Goal: Task Accomplishment & Management: Complete application form

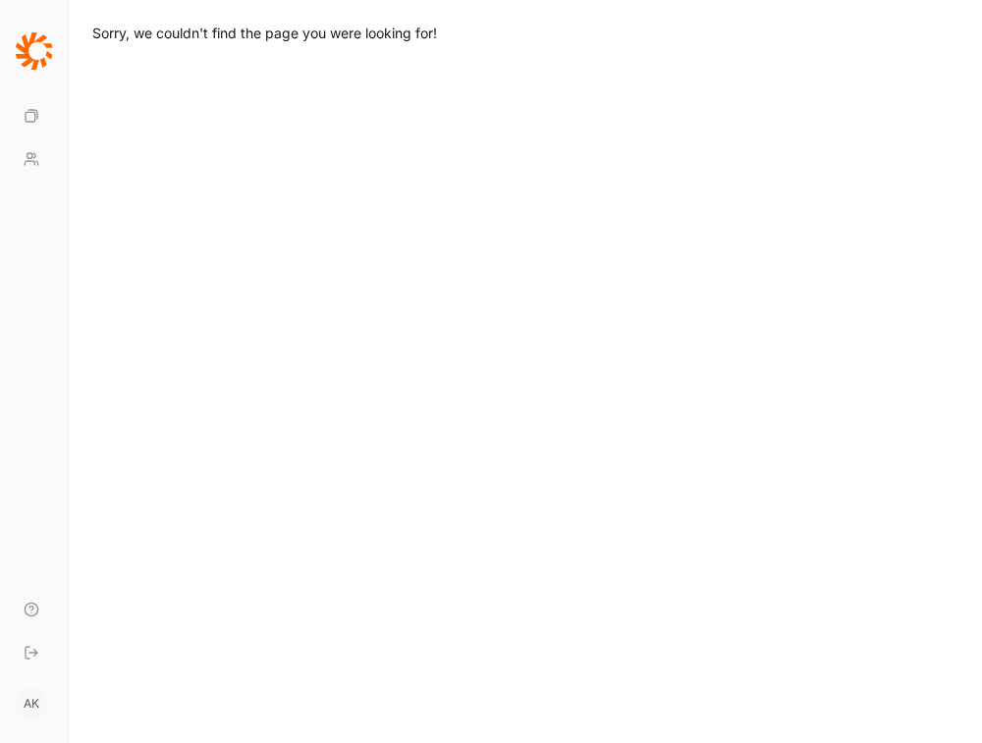
click at [39, 49] on icon at bounding box center [34, 50] width 38 height 39
click at [26, 47] on icon at bounding box center [34, 50] width 37 height 37
click at [31, 112] on use at bounding box center [32, 116] width 12 height 12
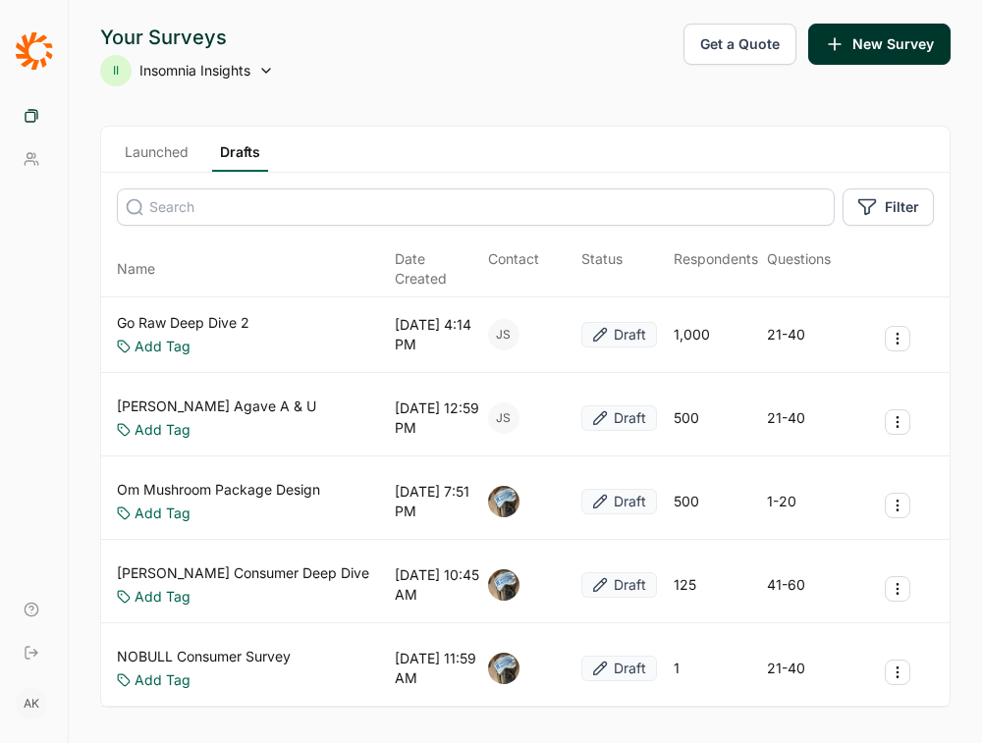
click at [142, 152] on link "Launched" at bounding box center [157, 156] width 80 height 29
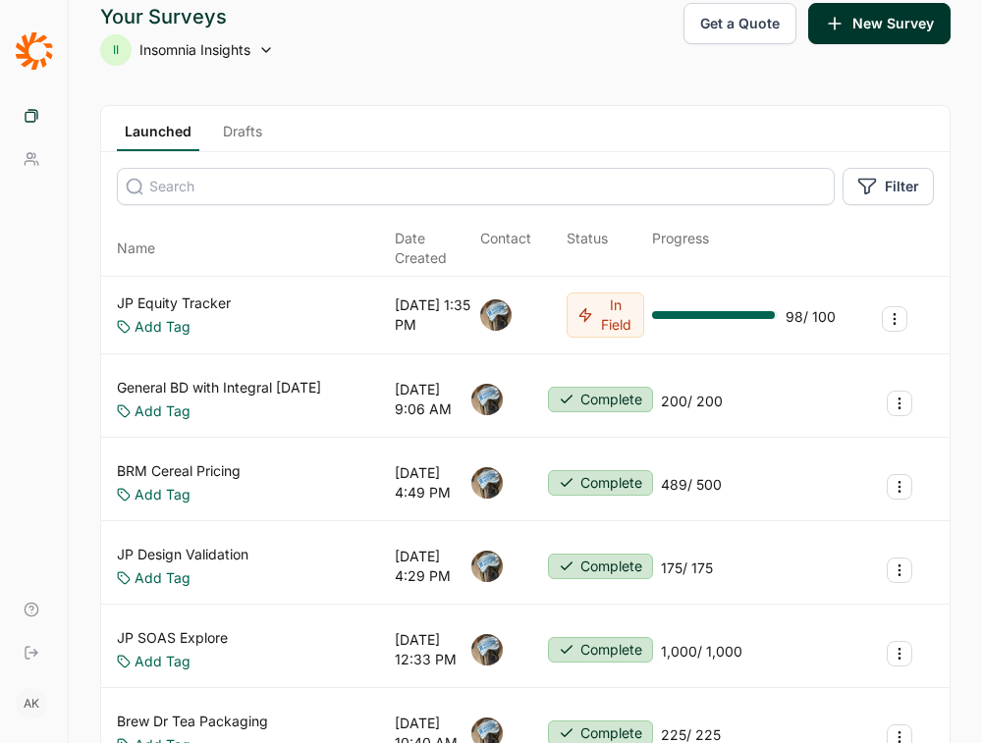
scroll to position [23, 0]
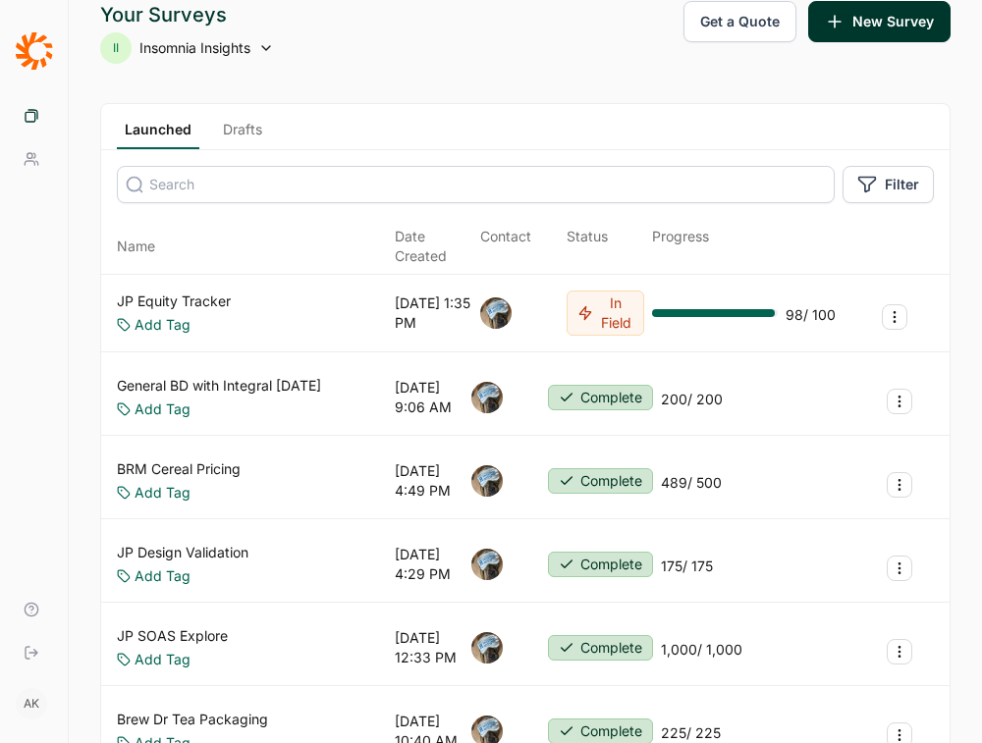
click at [169, 302] on link "JP Equity Tracker" at bounding box center [174, 302] width 114 height 20
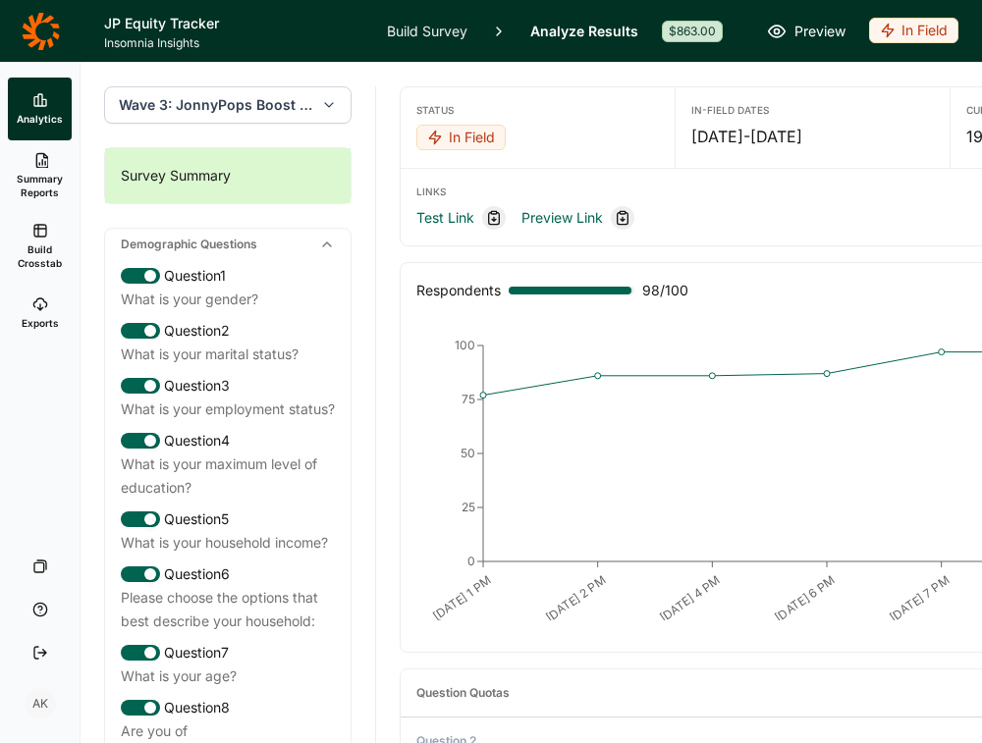
click at [23, 233] on link "Build Crosstab" at bounding box center [40, 246] width 64 height 71
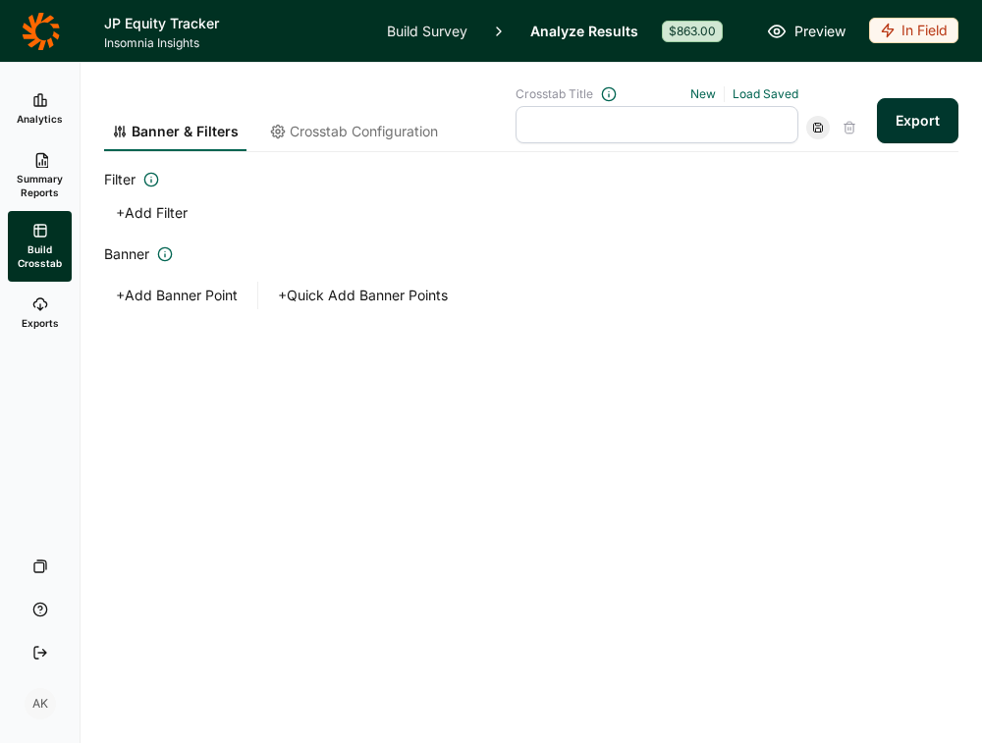
click at [212, 291] on button "+ Add Banner Point" at bounding box center [176, 295] width 145 height 27
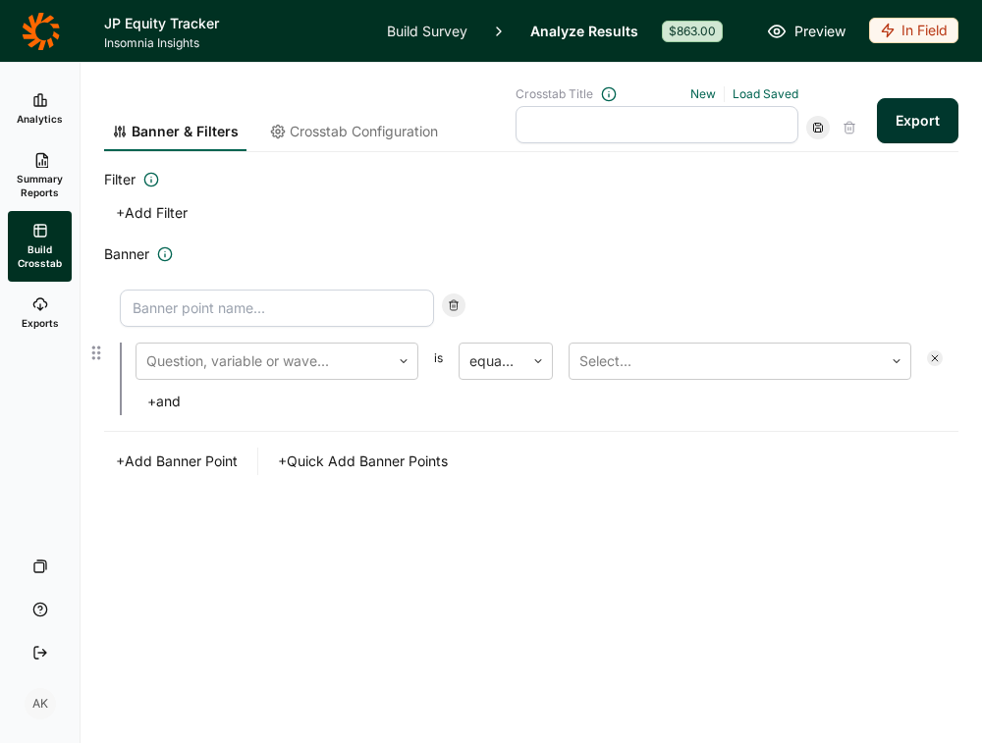
click at [224, 308] on input at bounding box center [277, 308] width 314 height 37
type input "JP Users"
click at [270, 344] on div "Question, variable or wave..." at bounding box center [262, 361] width 253 height 35
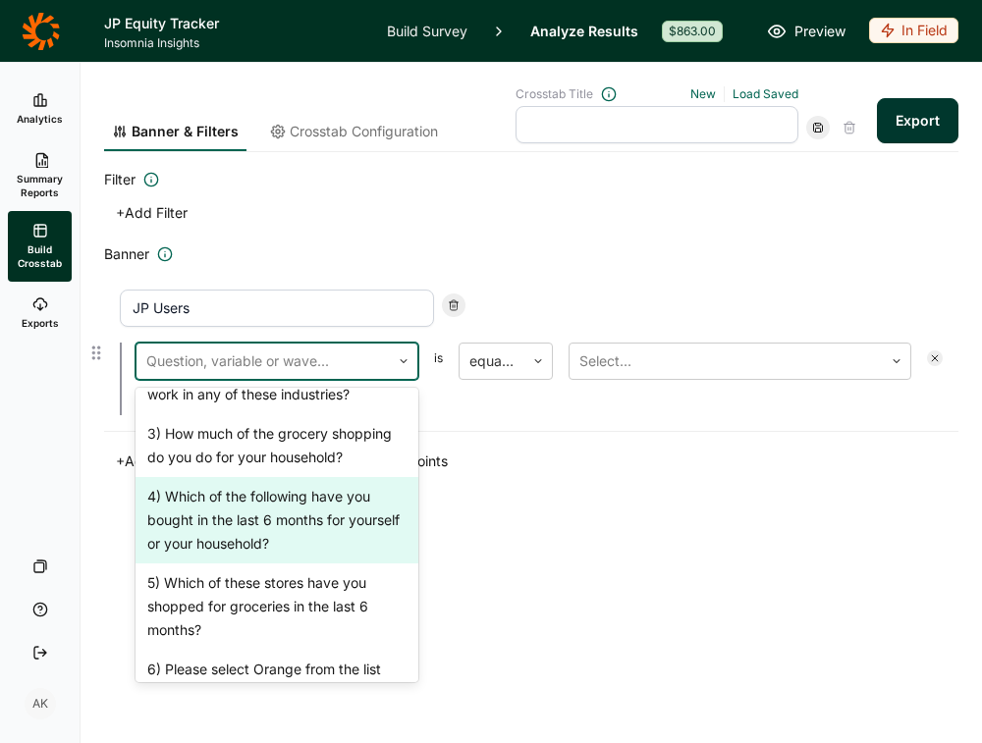
scroll to position [647, 0]
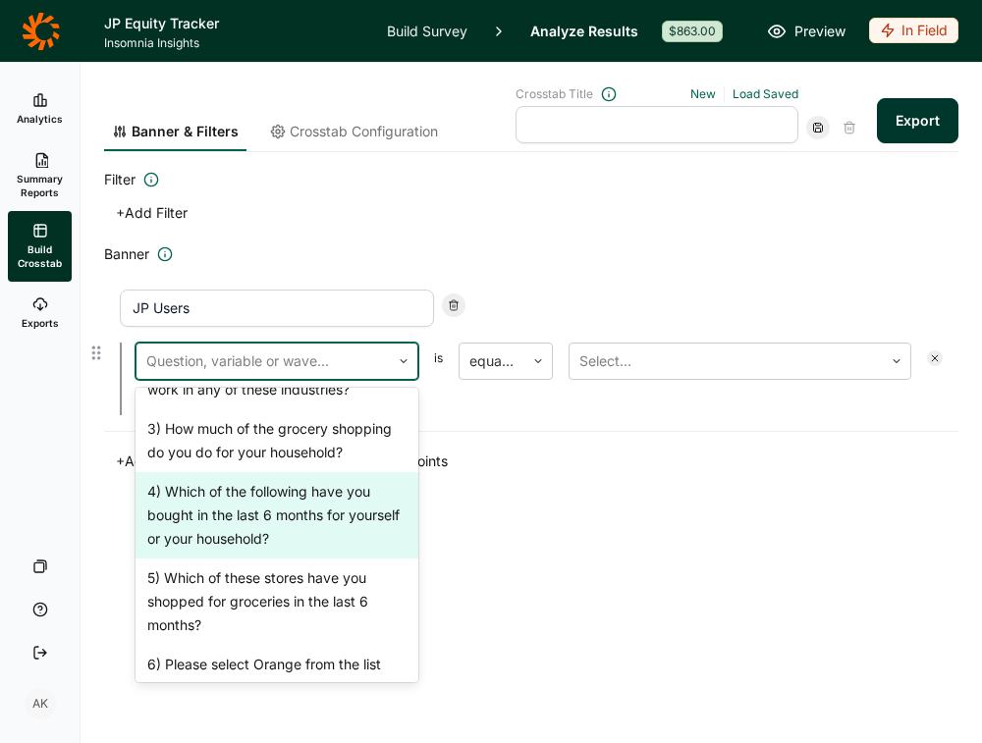
click at [257, 484] on div "4) Which of the following have you bought in the last 6 months for yourself or …" at bounding box center [277, 515] width 283 height 86
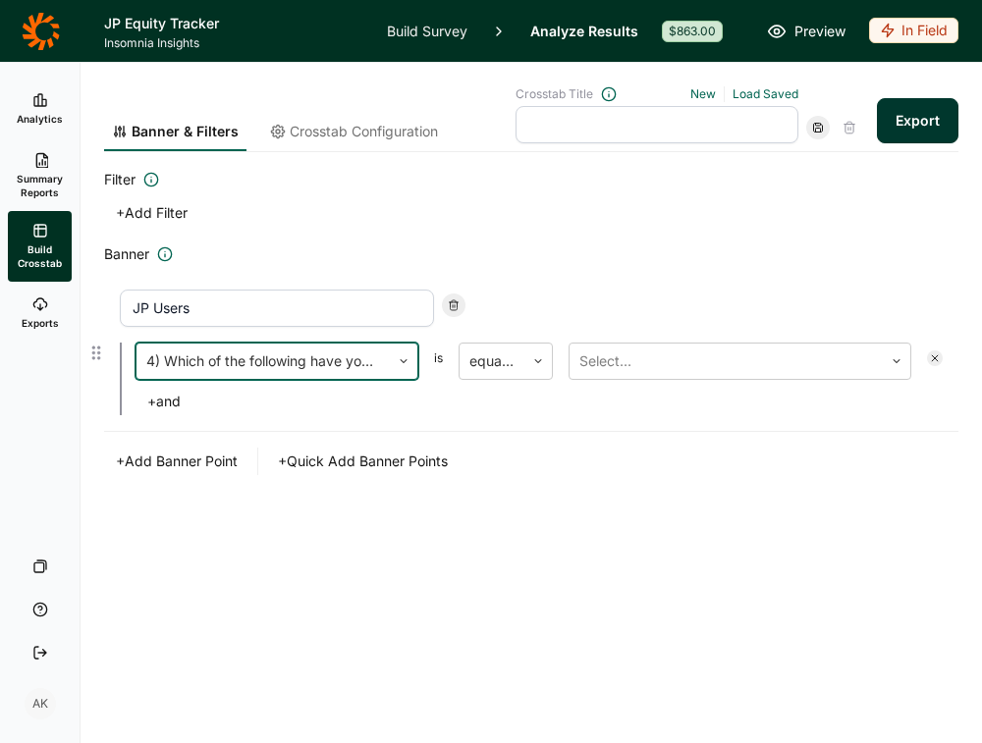
click at [253, 365] on div at bounding box center [263, 361] width 234 height 27
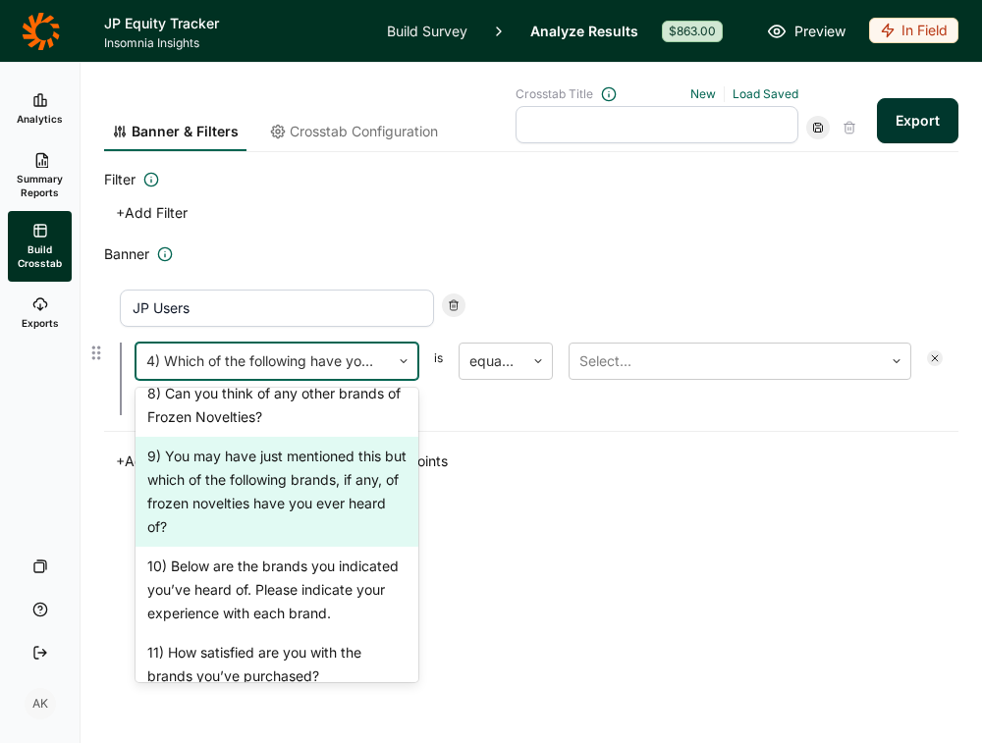
scroll to position [1335, 0]
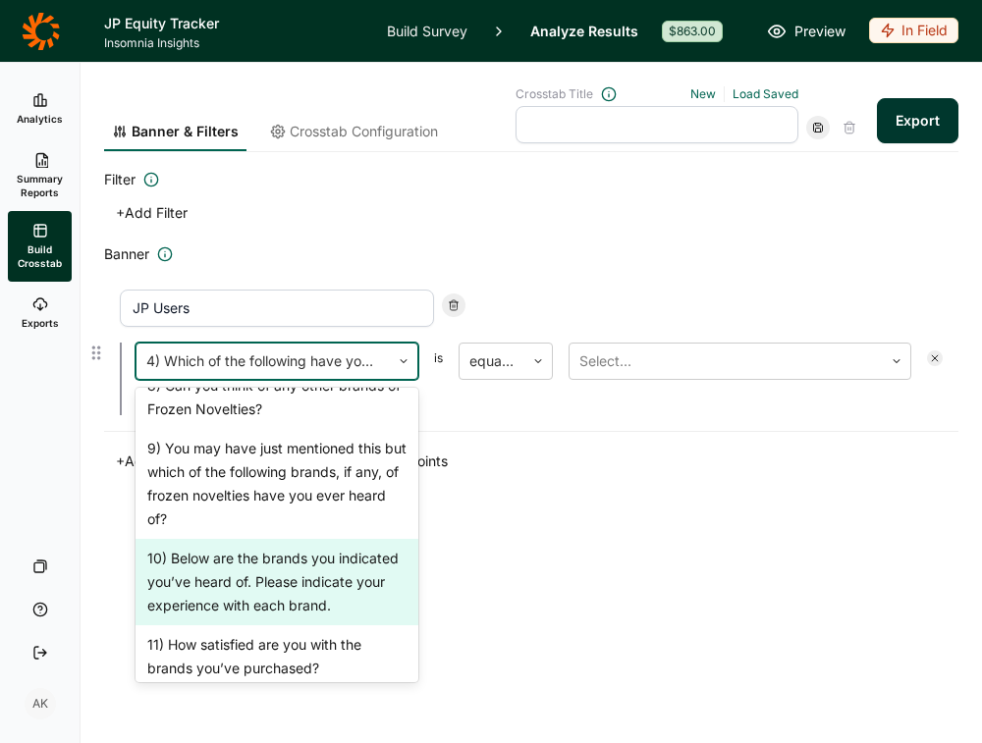
click at [243, 556] on div "10) Below are the brands you indicated you’ve heard of. Please indicate your ex…" at bounding box center [277, 582] width 283 height 86
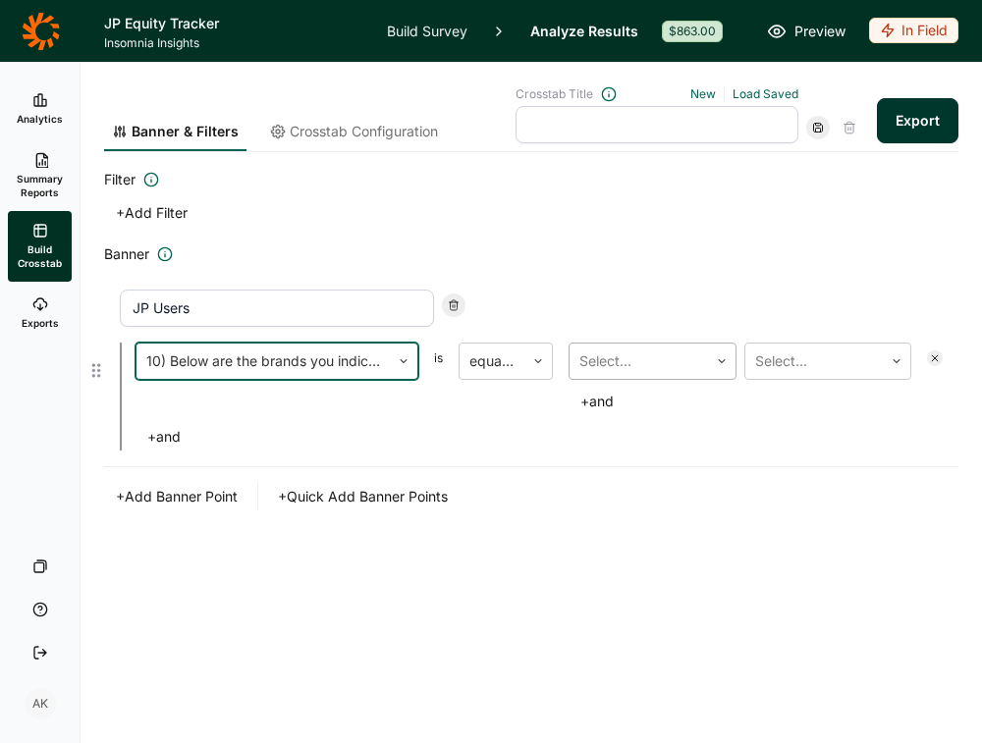
click at [635, 368] on div at bounding box center [638, 361] width 119 height 27
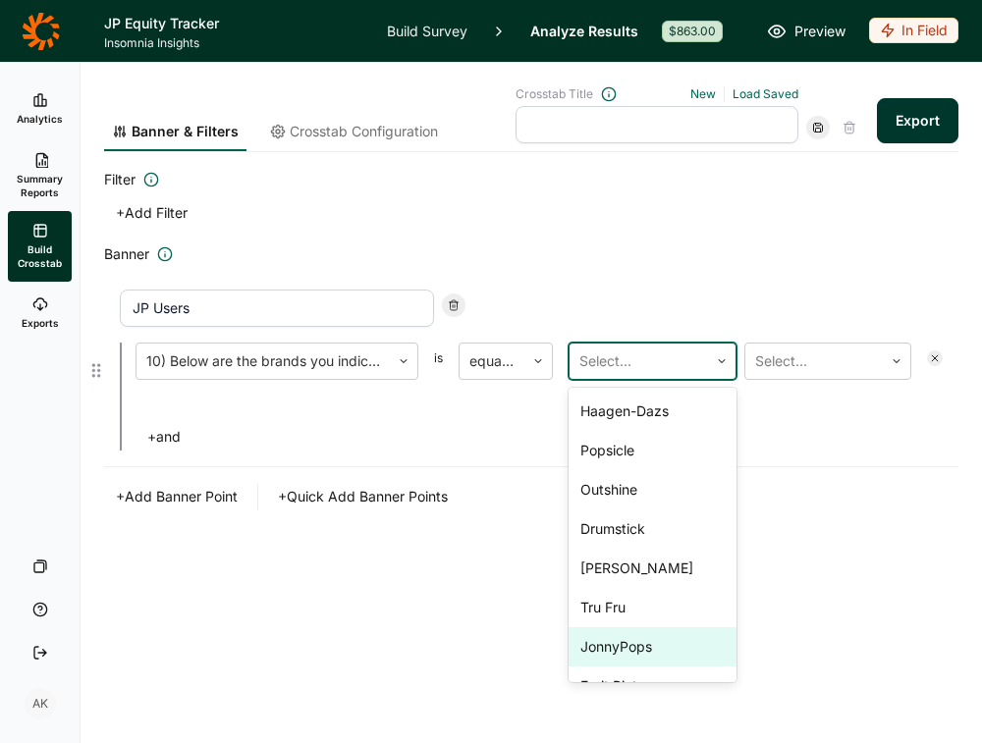
click at [638, 654] on div "JonnyPops" at bounding box center [653, 646] width 168 height 39
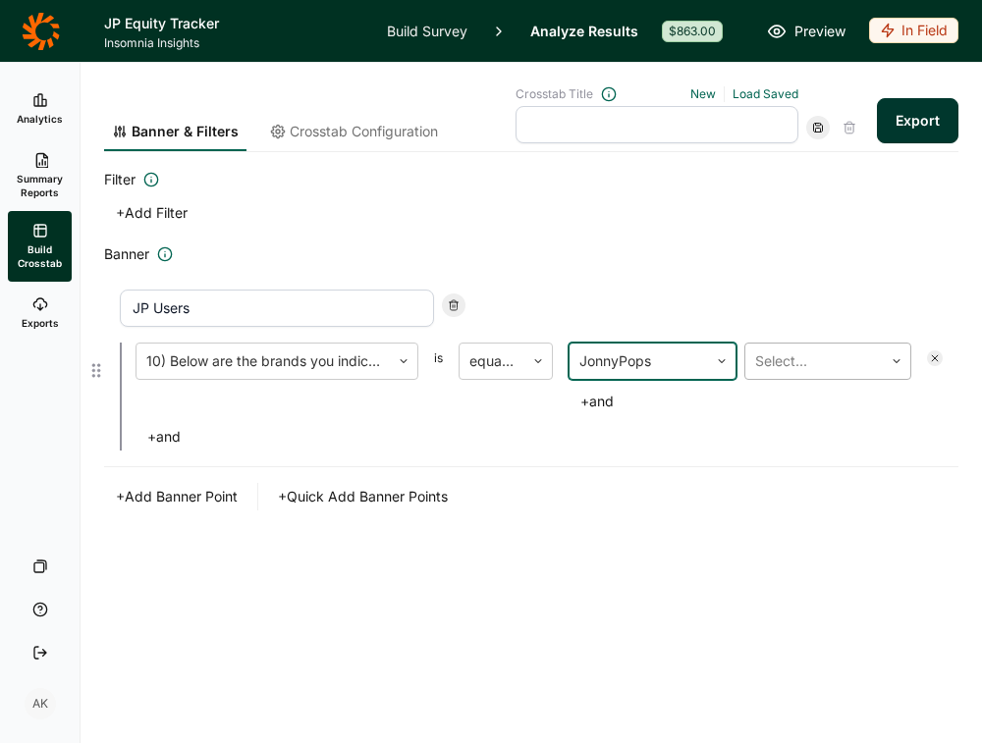
click at [804, 372] on div at bounding box center [814, 361] width 119 height 27
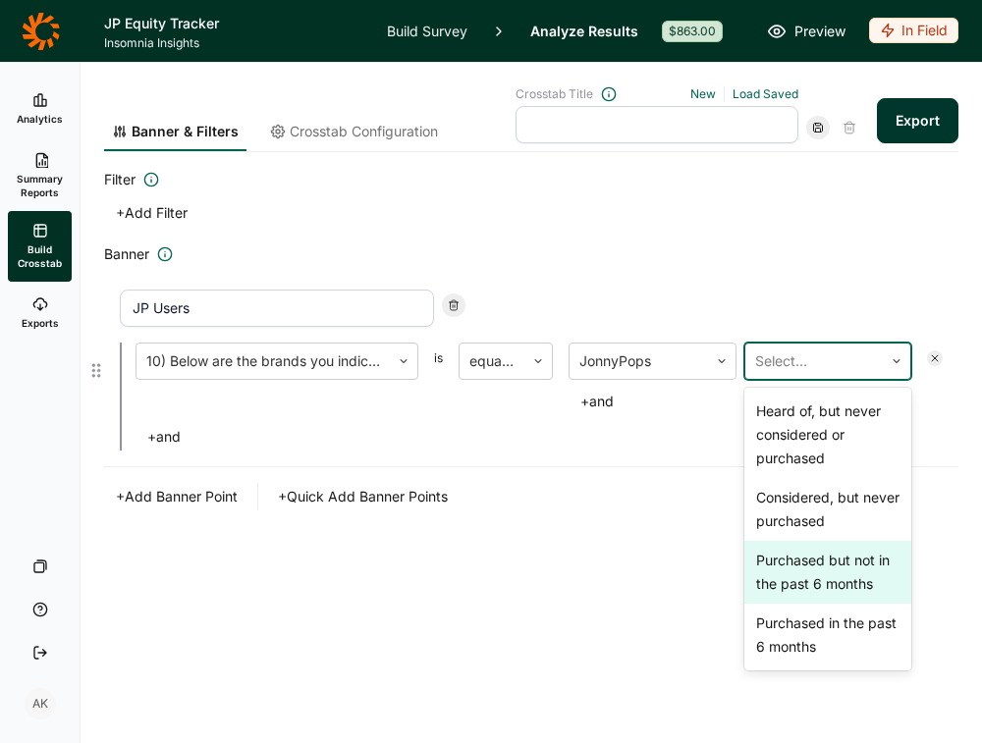
click at [841, 579] on div "Purchased but not in the past 6 months" at bounding box center [828, 572] width 168 height 63
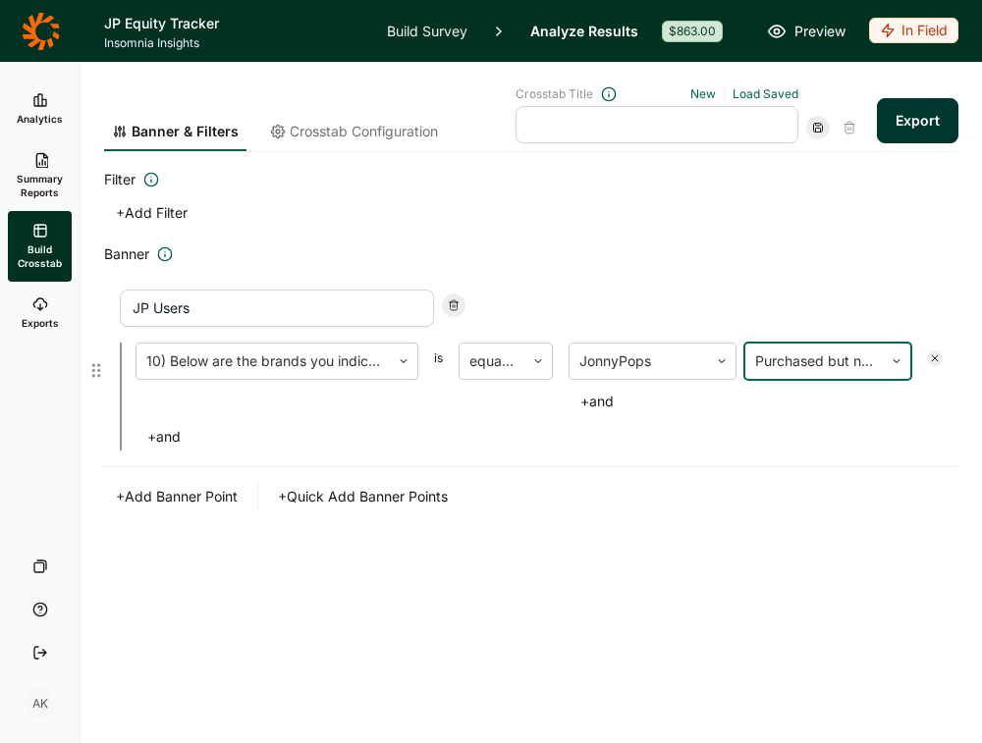
click at [821, 358] on div at bounding box center [814, 361] width 119 height 27
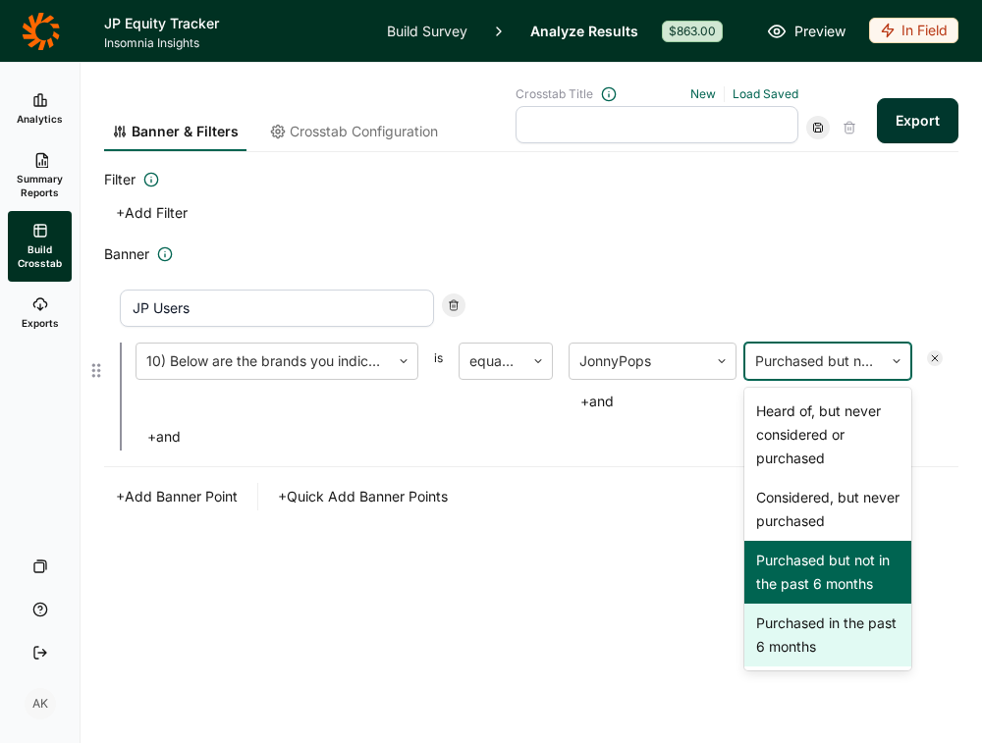
click at [816, 647] on div "Purchased in the past 6 months" at bounding box center [828, 635] width 168 height 63
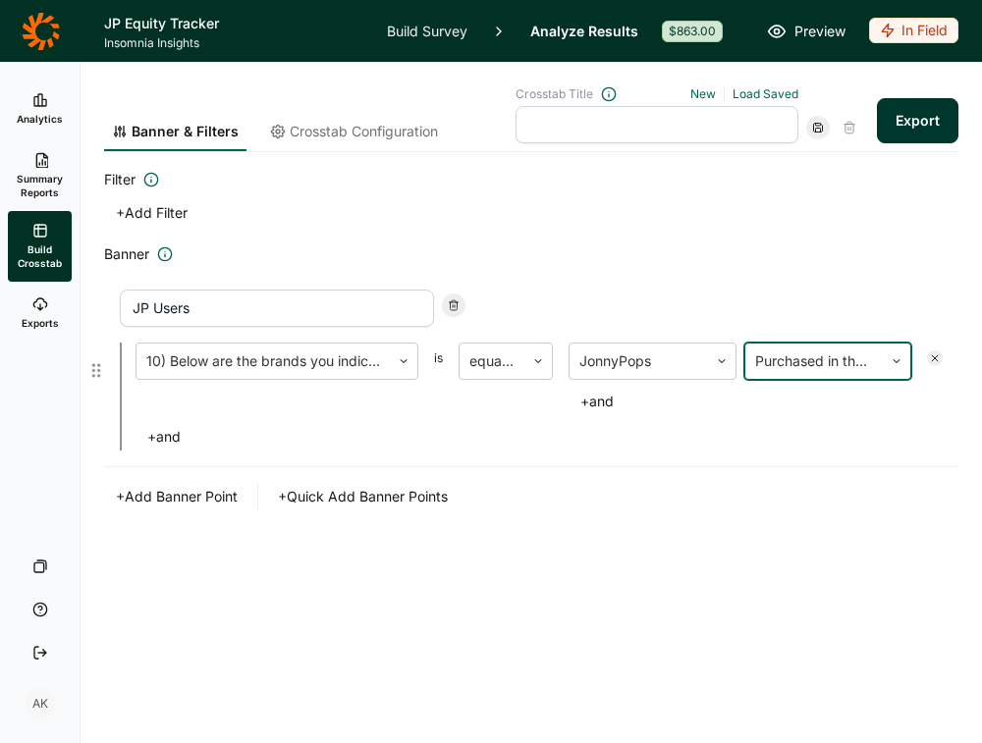
click at [738, 608] on div "Banner & Filters Crosstab Configuration Crosstab Title New Load Saved Export Fi…" at bounding box center [531, 403] width 901 height 681
click at [916, 127] on button "Export" at bounding box center [918, 120] width 82 height 45
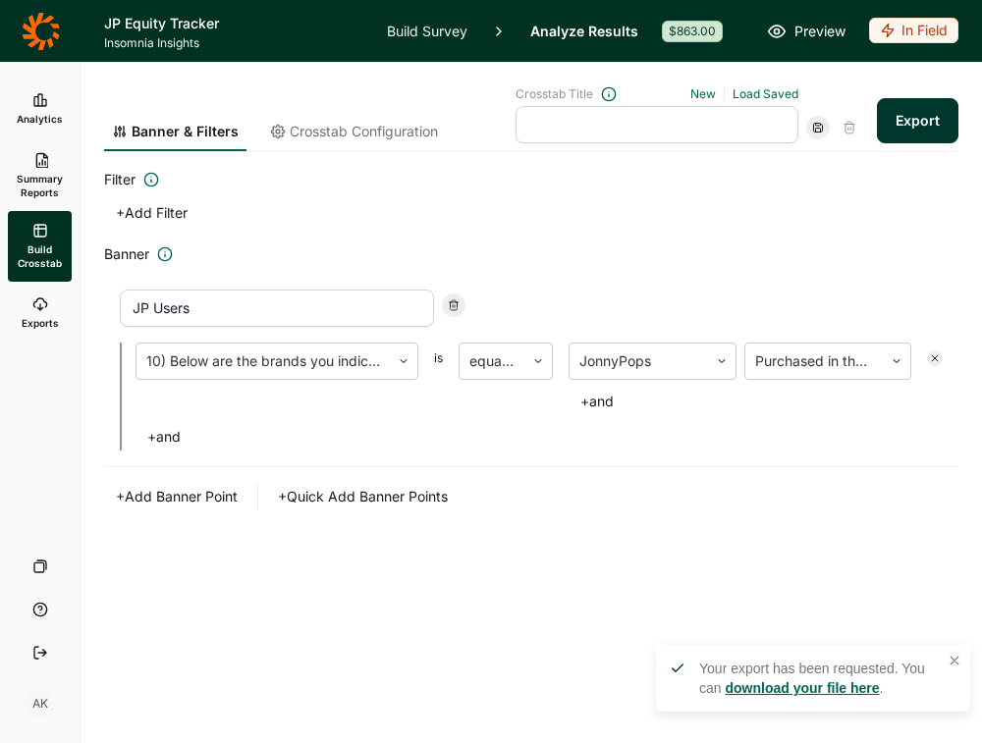
click at [783, 683] on link "download your file here" at bounding box center [802, 689] width 154 height 16
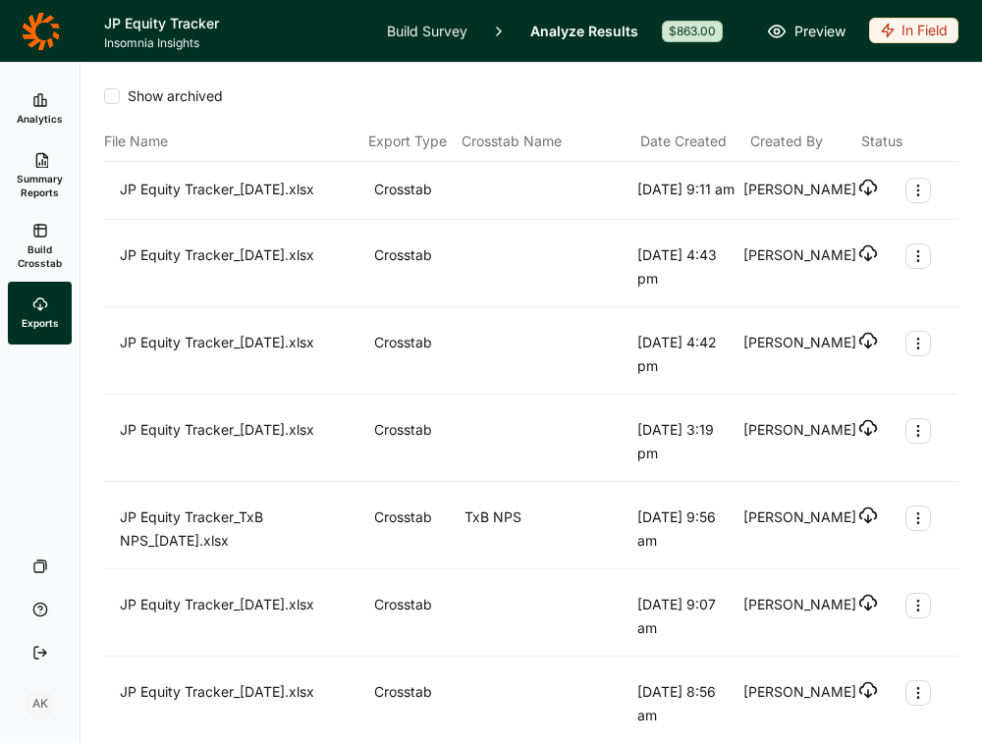
click at [869, 189] on icon "button" at bounding box center [868, 188] width 20 height 20
click at [425, 26] on link "Build Survey" at bounding box center [427, 31] width 81 height 62
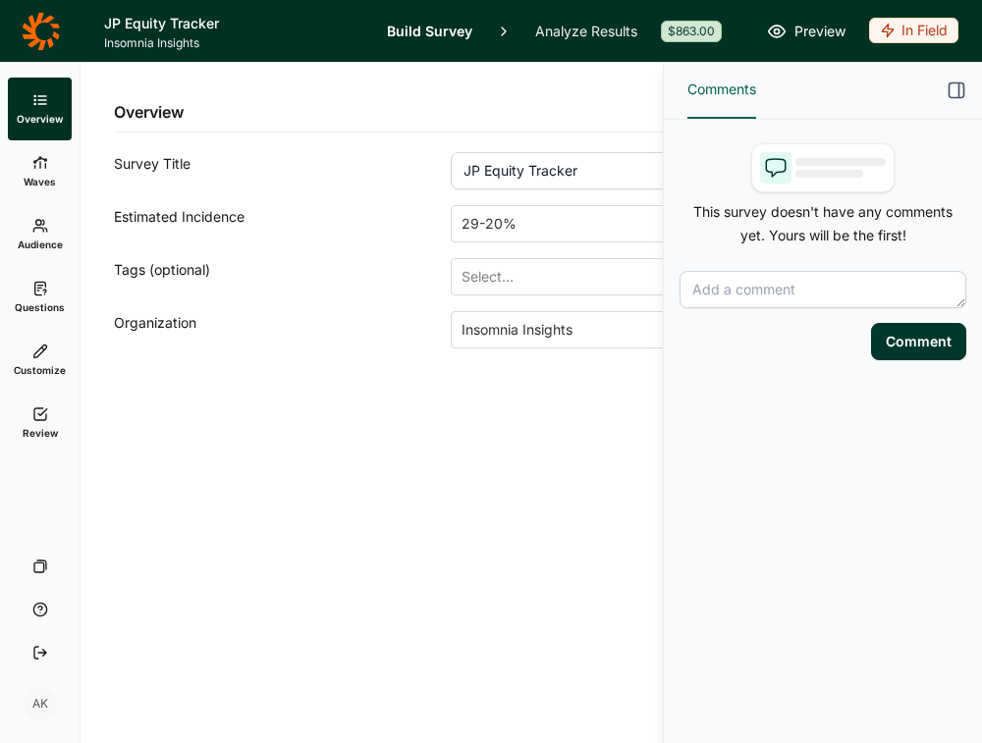
click at [915, 29] on div "In Field" at bounding box center [913, 31] width 89 height 26
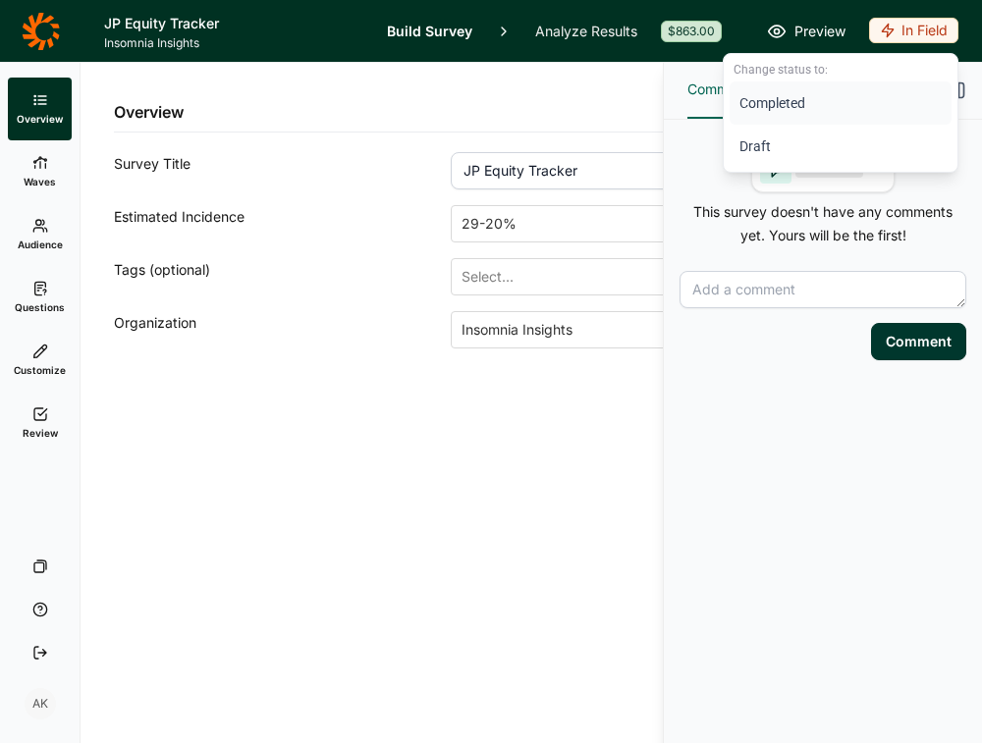
click at [784, 94] on button "Completed" at bounding box center [841, 103] width 222 height 43
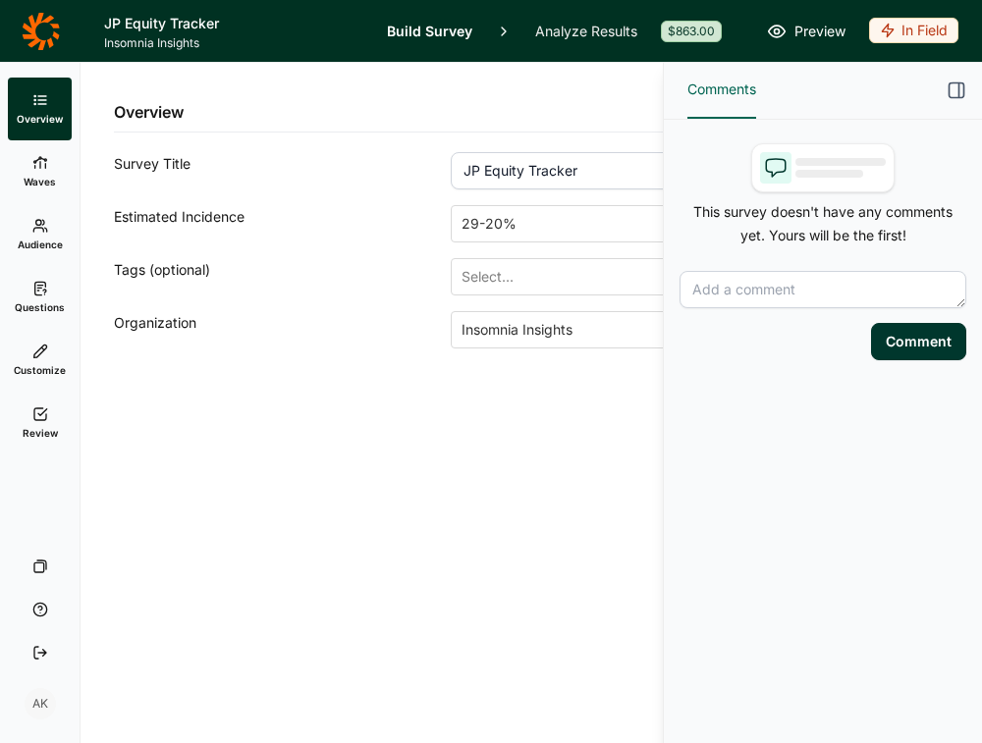
click at [955, 86] on icon "button" at bounding box center [957, 91] width 20 height 20
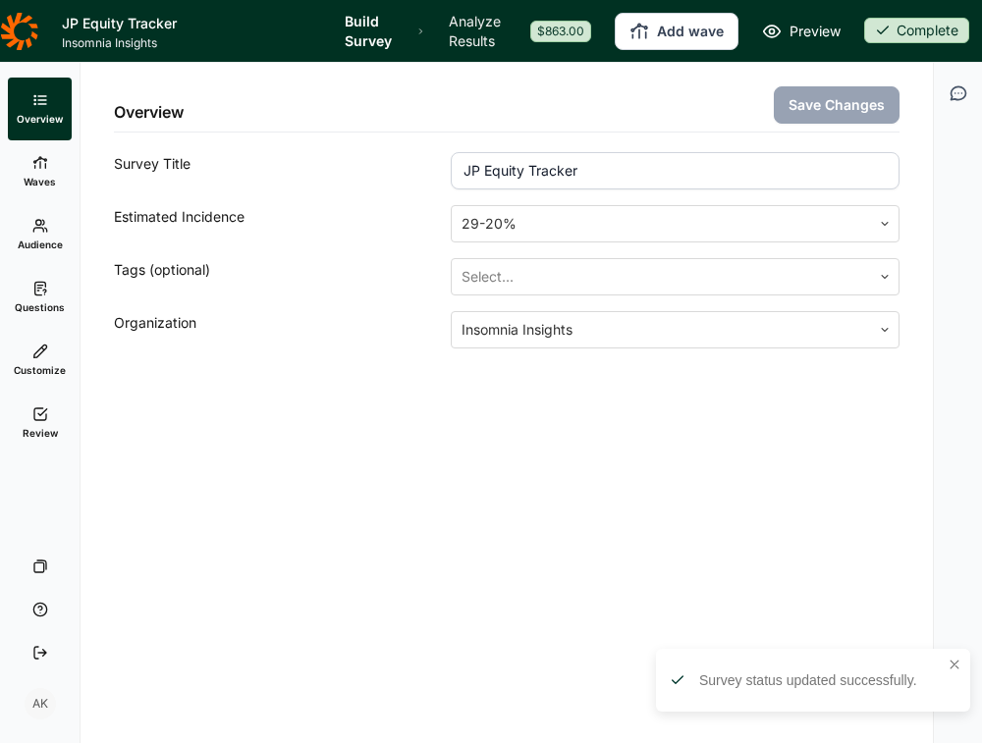
click at [656, 33] on button "Add wave" at bounding box center [677, 31] width 124 height 37
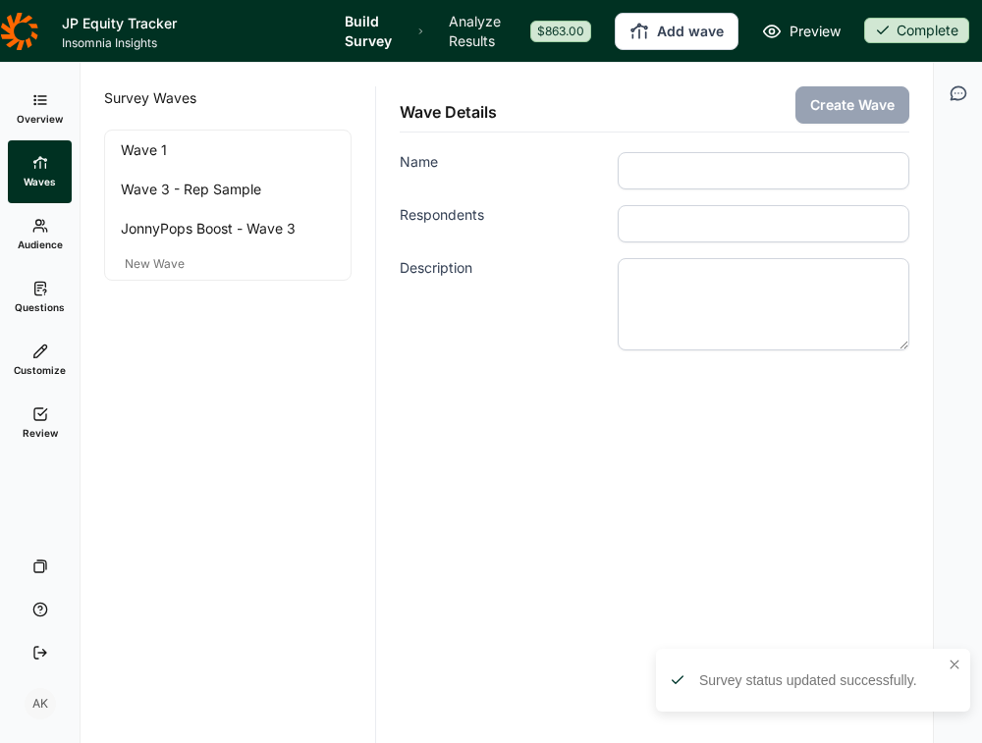
click at [706, 174] on input "Name" at bounding box center [764, 170] width 292 height 37
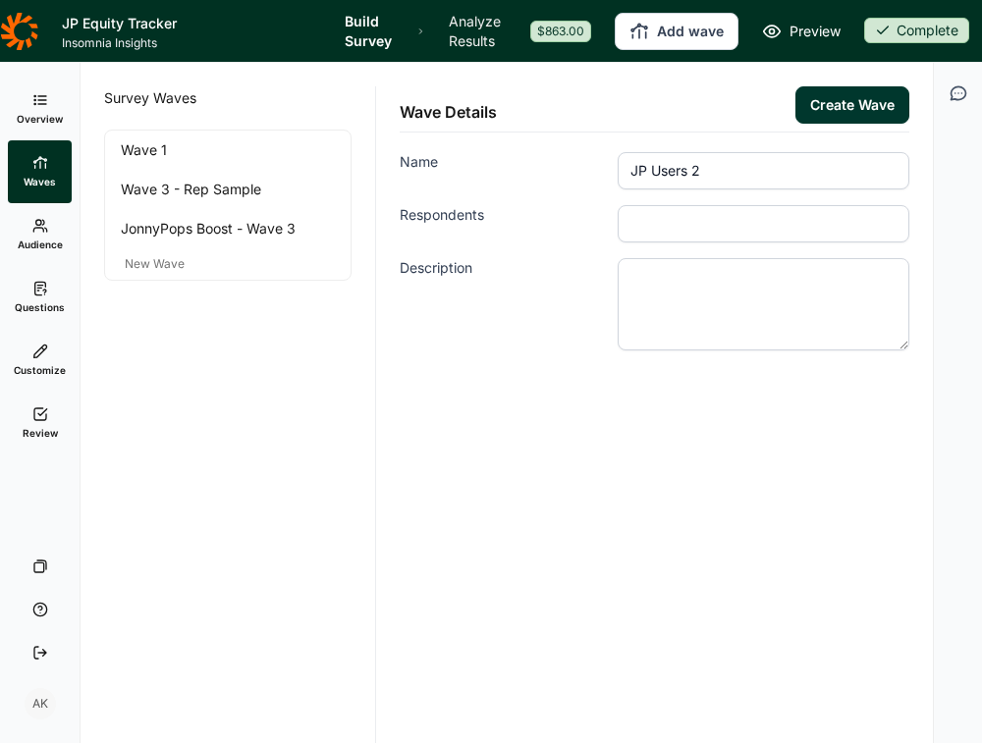
type input "JP Users 2"
click at [676, 222] on input "Respondents" at bounding box center [764, 223] width 292 height 37
type input "125"
click at [603, 463] on div "Wave Details Create Wave Name JP Users 2 Respondents 125 Description" at bounding box center [654, 403] width 557 height 681
click at [828, 117] on button "Create Wave" at bounding box center [852, 104] width 114 height 37
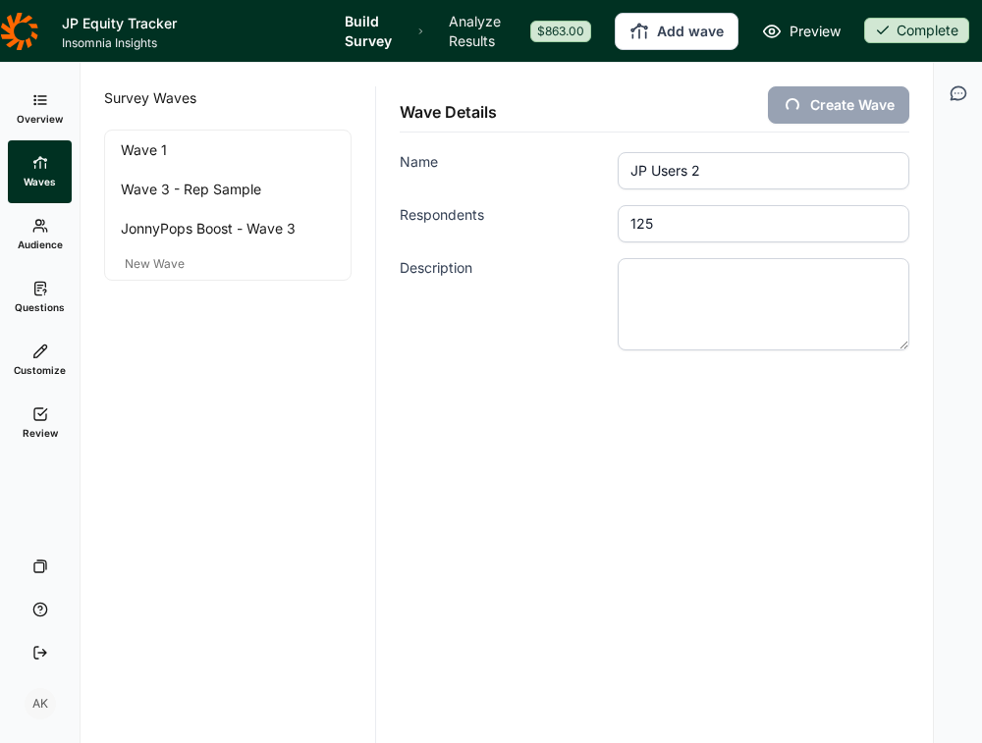
click at [39, 295] on use at bounding box center [39, 288] width 11 height 13
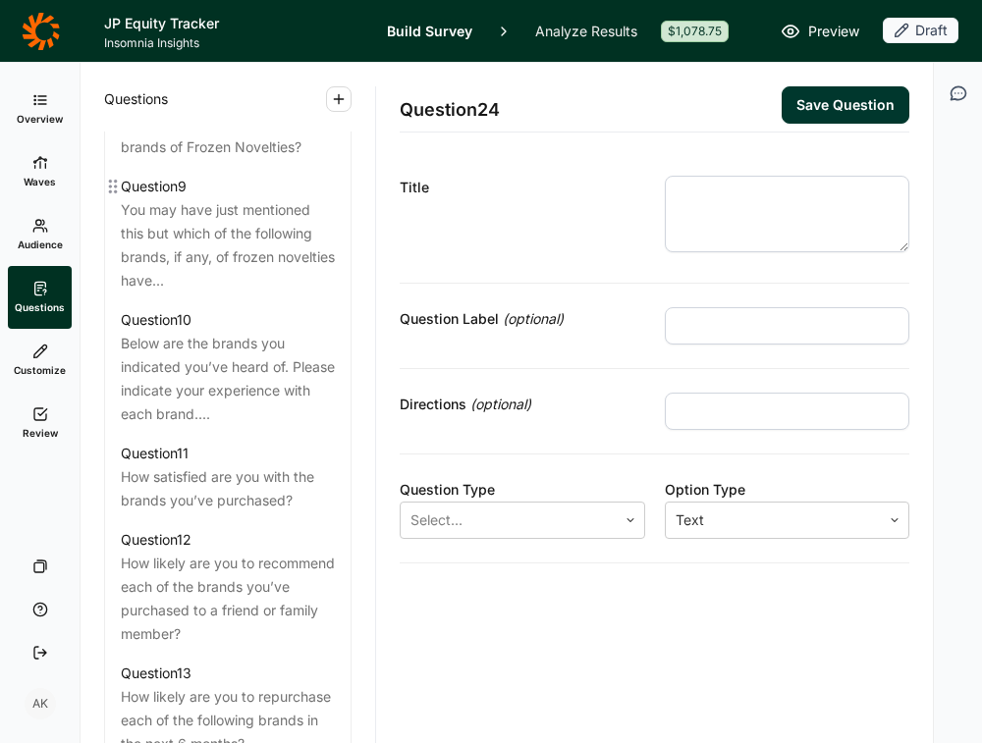
scroll to position [1712, 0]
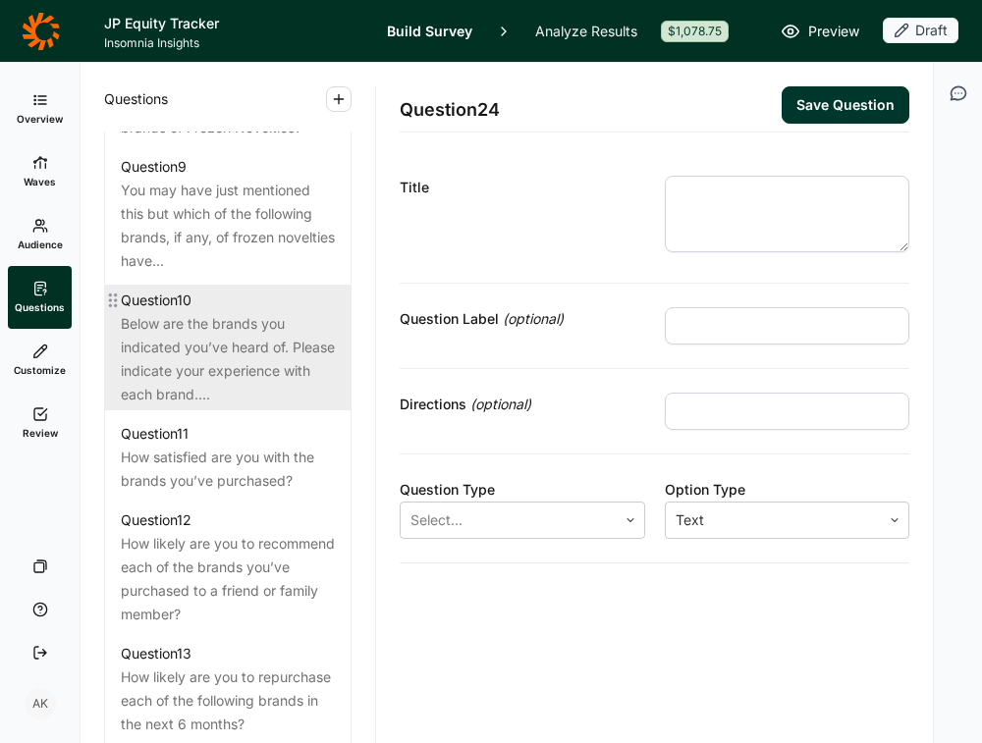
click at [208, 324] on div "Below are the brands you indicated you’ve heard of. Please indicate your experi…" at bounding box center [228, 359] width 214 height 94
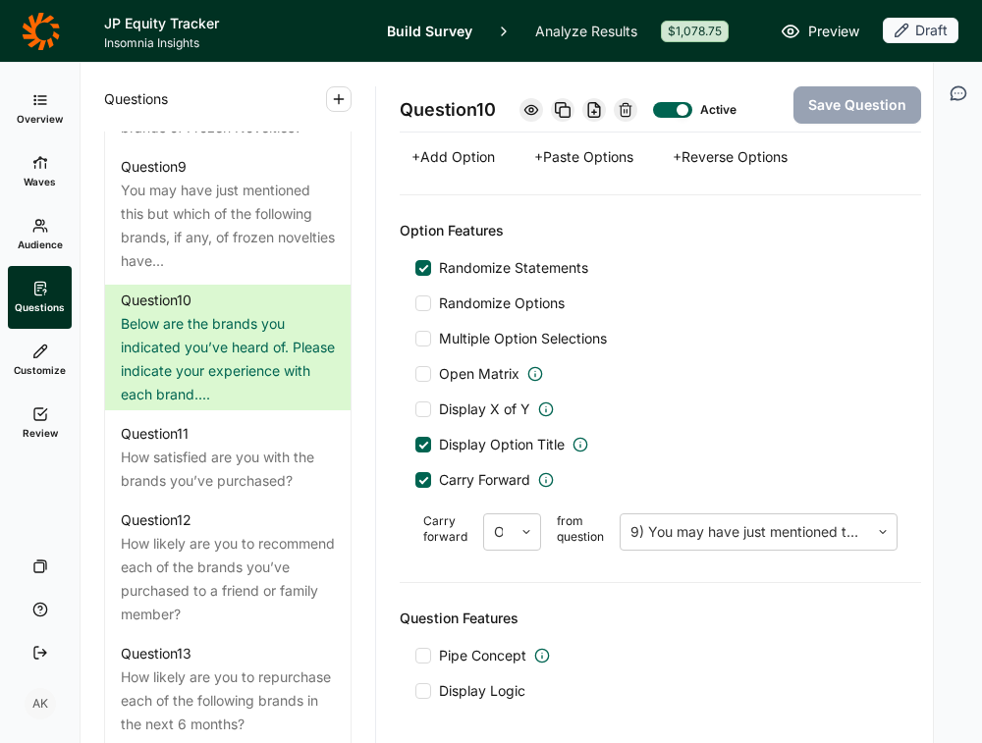
scroll to position [1651, 0]
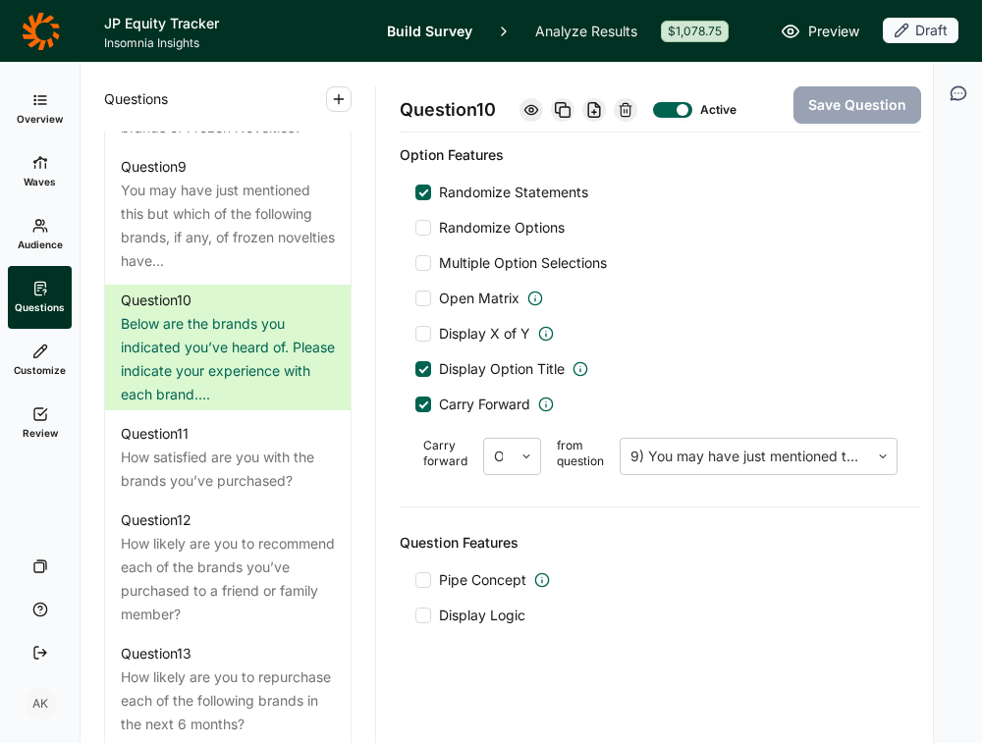
click at [419, 613] on div at bounding box center [423, 616] width 16 height 16
click at [415, 616] on input "Display Logic" at bounding box center [415, 616] width 0 height 0
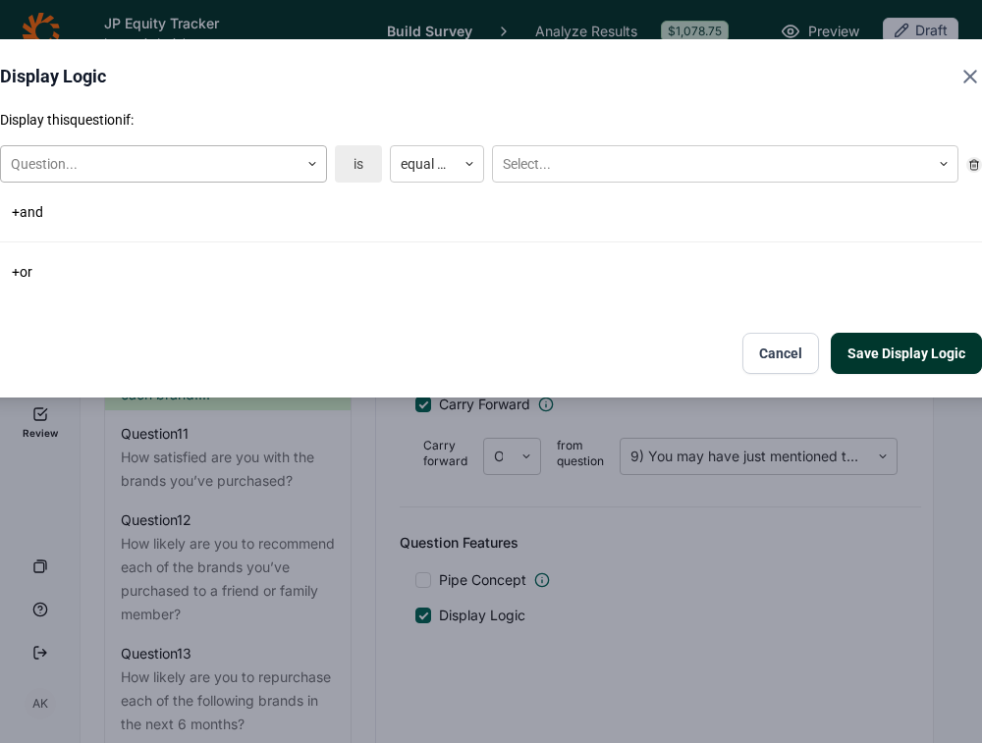
click at [198, 173] on div at bounding box center [150, 164] width 278 height 25
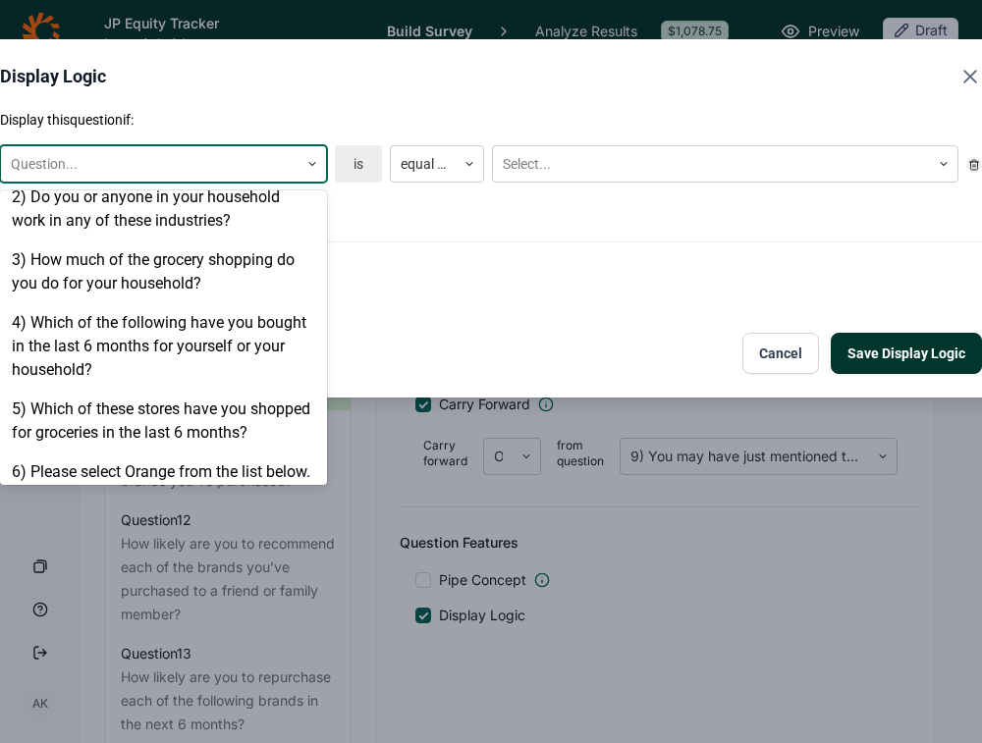
scroll to position [617, 0]
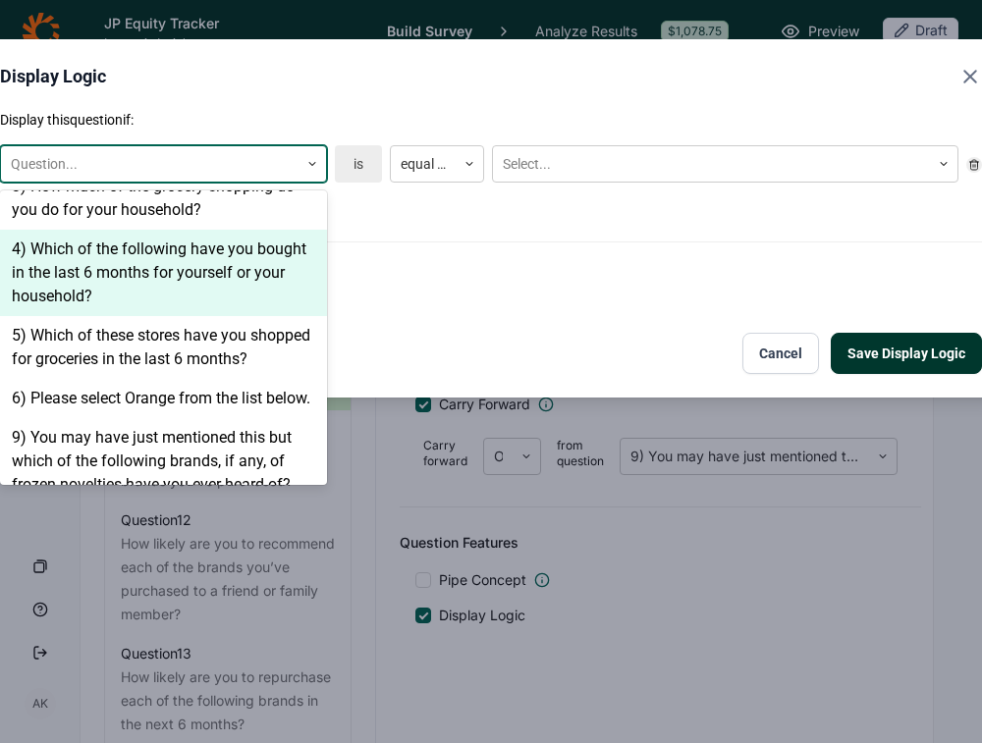
click at [387, 262] on div "+ or" at bounding box center [491, 271] width 982 height 27
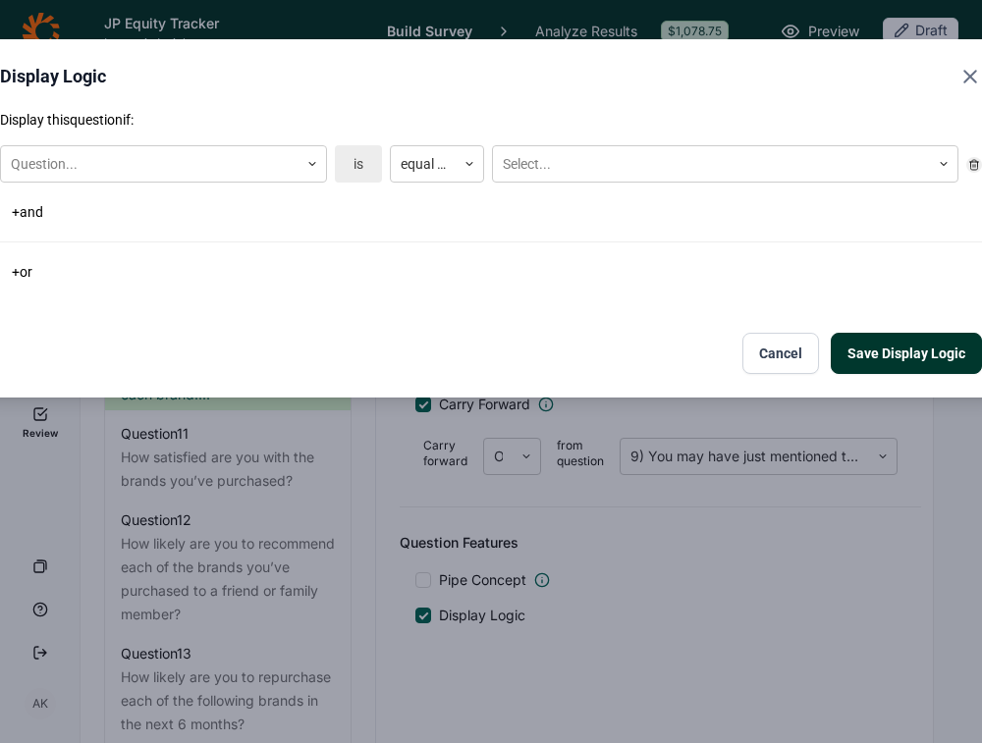
click at [768, 354] on button "Cancel" at bounding box center [780, 353] width 77 height 41
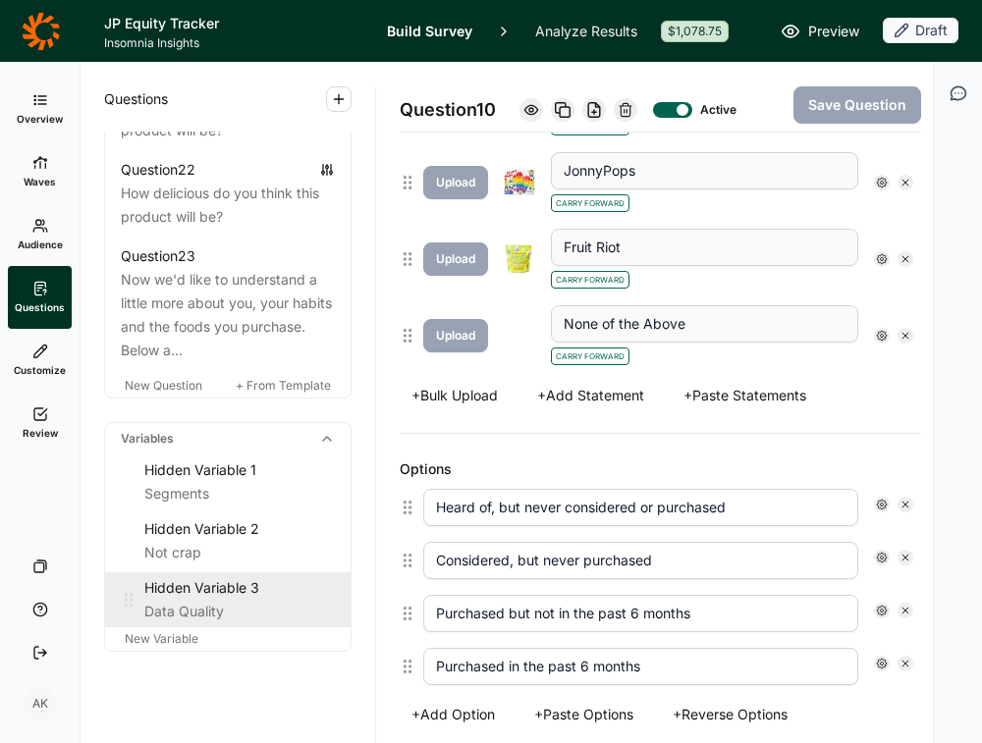
scroll to position [3055, 0]
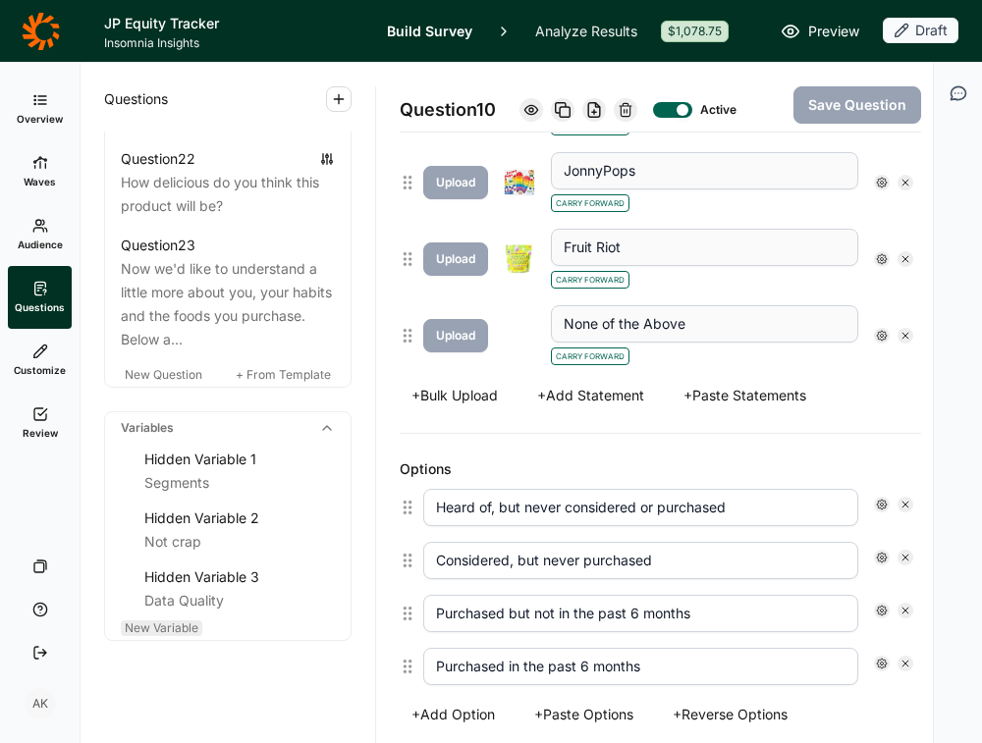
click at [166, 621] on span "New Variable" at bounding box center [162, 628] width 74 height 15
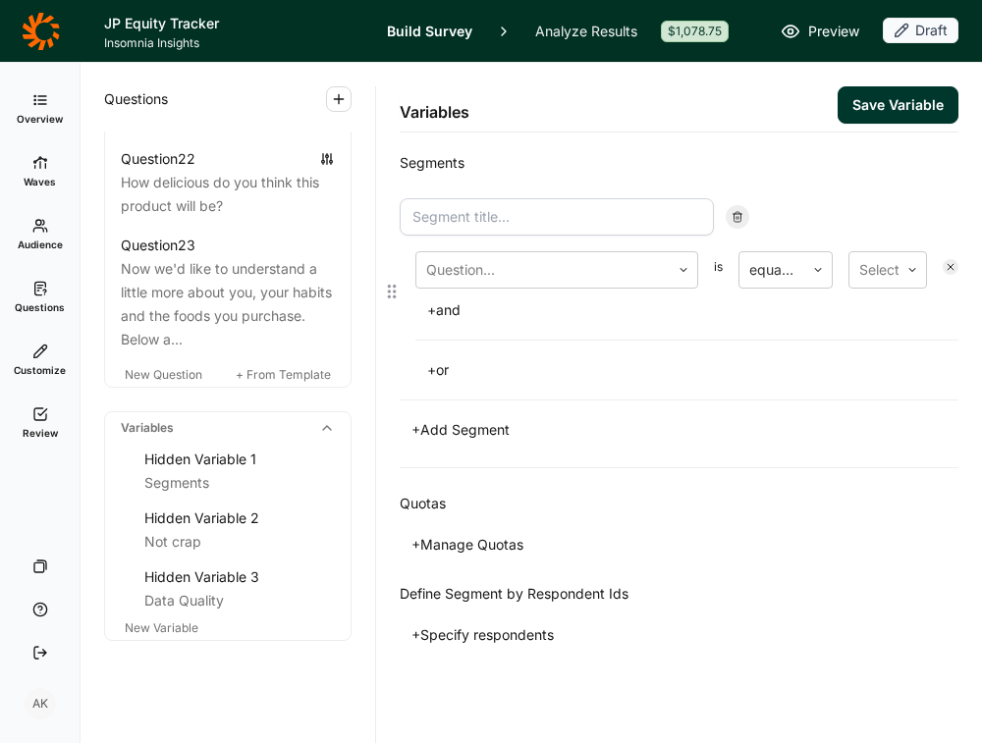
click at [544, 230] on input at bounding box center [557, 216] width 314 height 37
type input "JP Users"
click at [635, 277] on div at bounding box center [543, 269] width 234 height 27
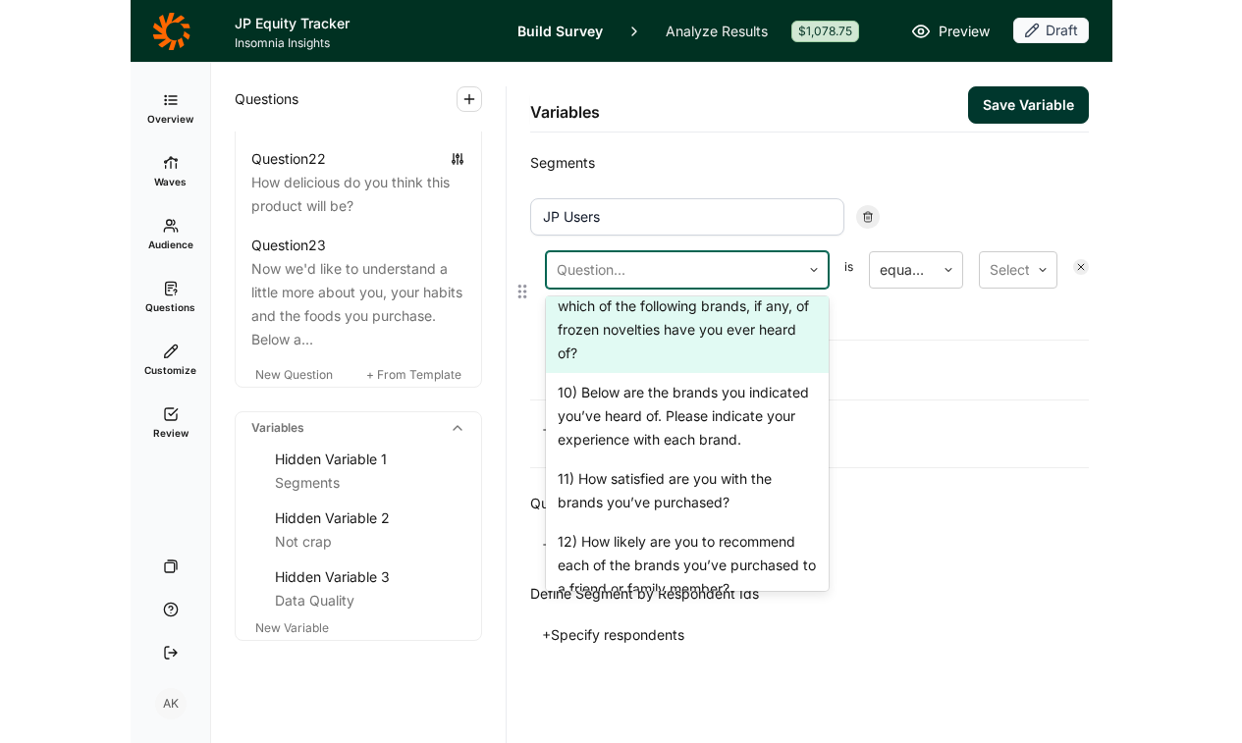
scroll to position [1047, 0]
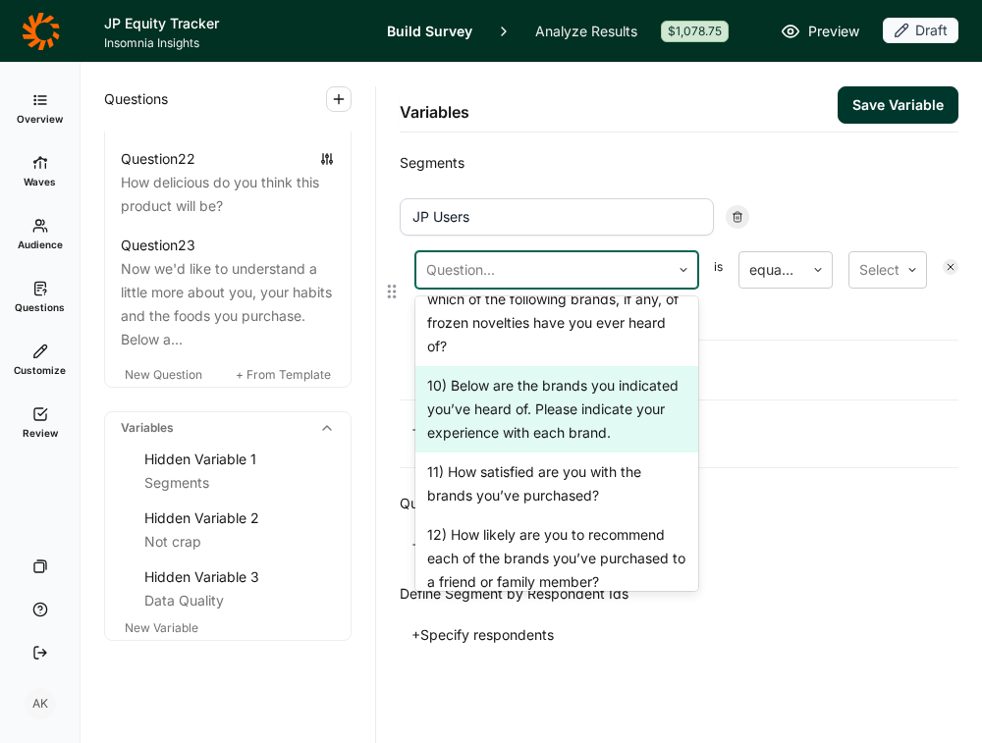
click at [570, 374] on div "10) Below are the brands you indicated you’ve heard of. Please indicate your ex…" at bounding box center [556, 409] width 283 height 86
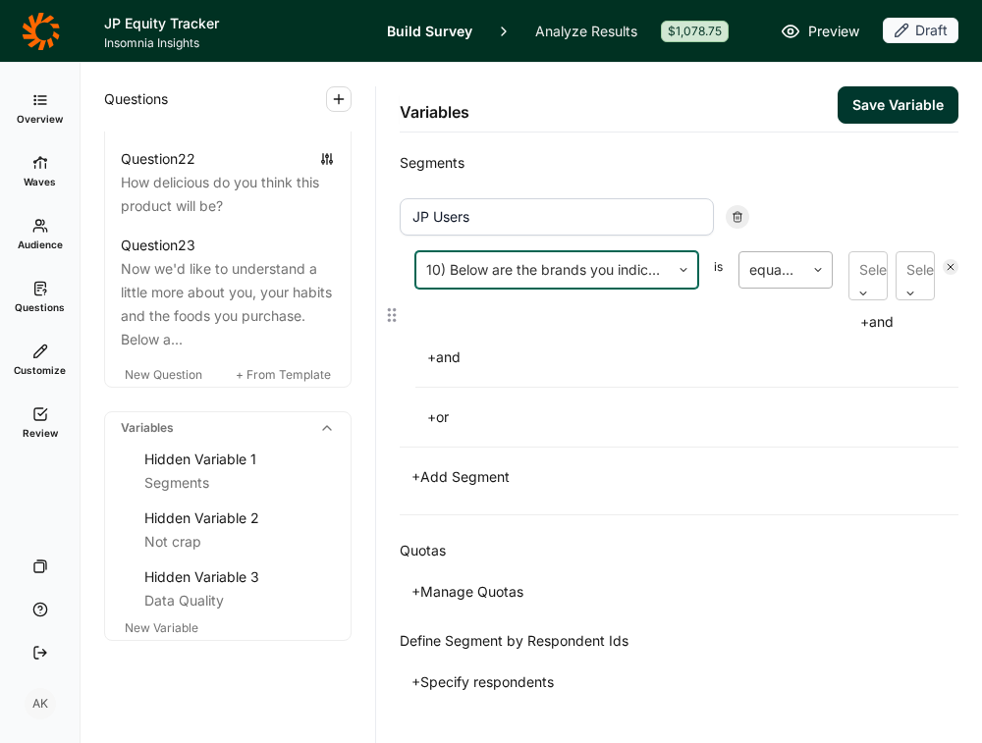
click at [774, 272] on div at bounding box center [771, 269] width 45 height 27
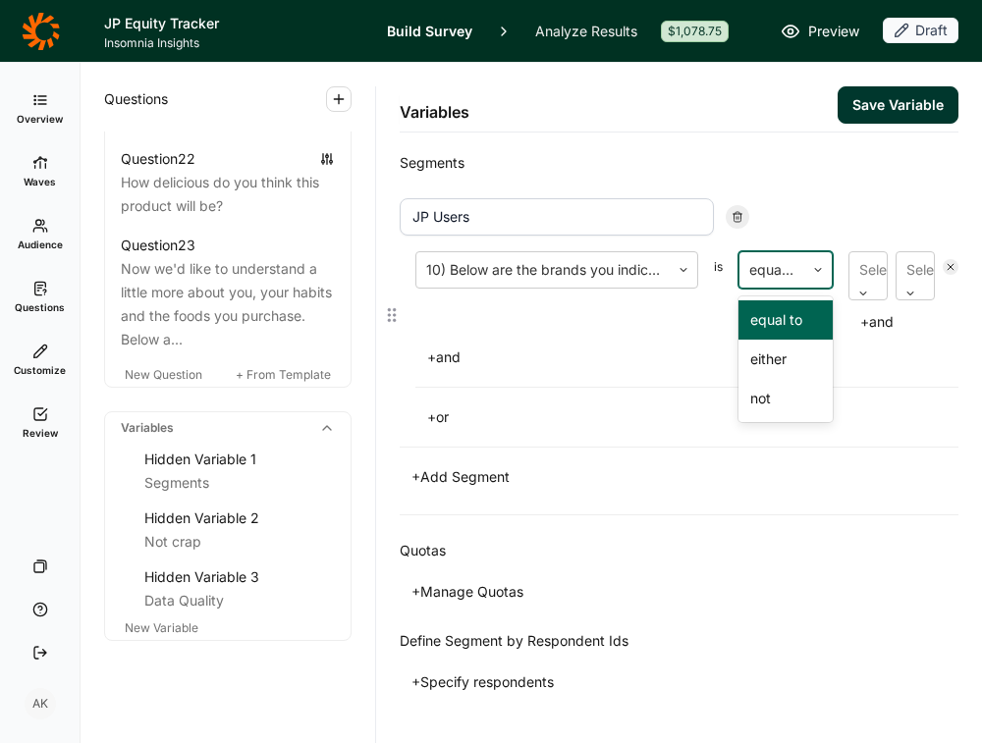
click at [774, 272] on div at bounding box center [771, 269] width 45 height 27
click at [876, 290] on div at bounding box center [862, 294] width 27 height 12
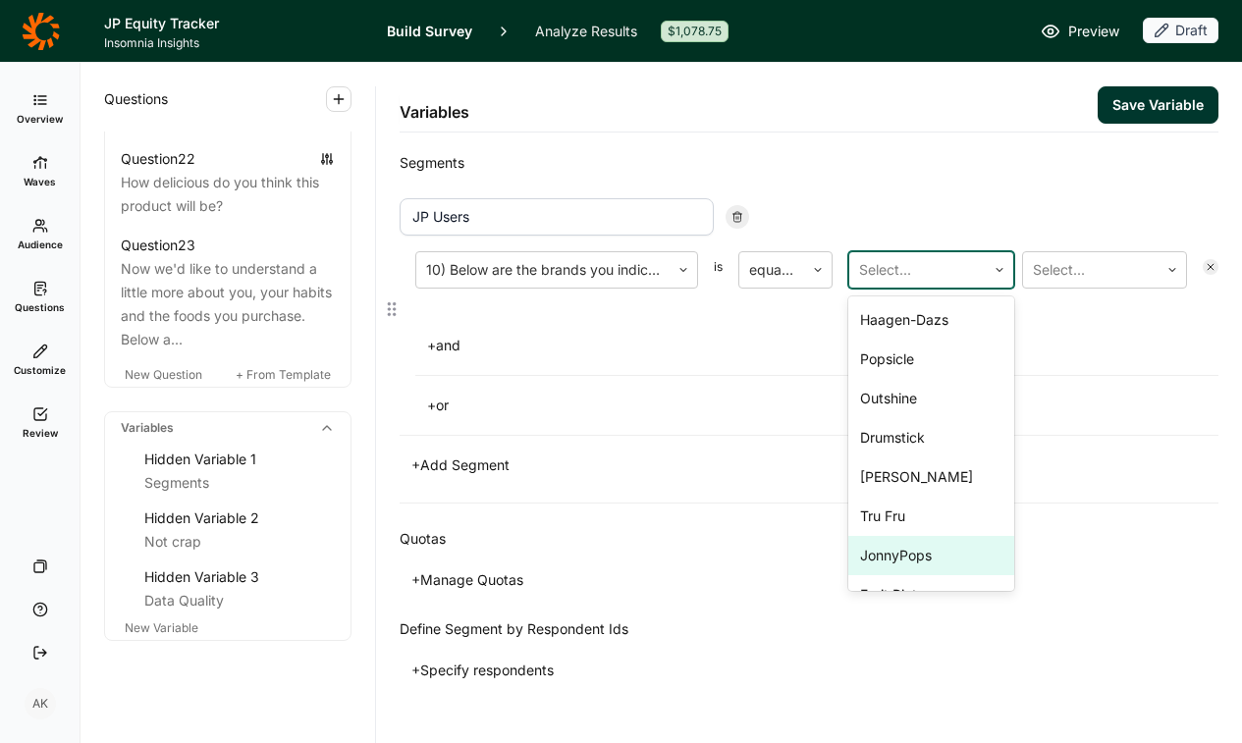
click at [913, 560] on div "JonnyPops" at bounding box center [931, 555] width 166 height 39
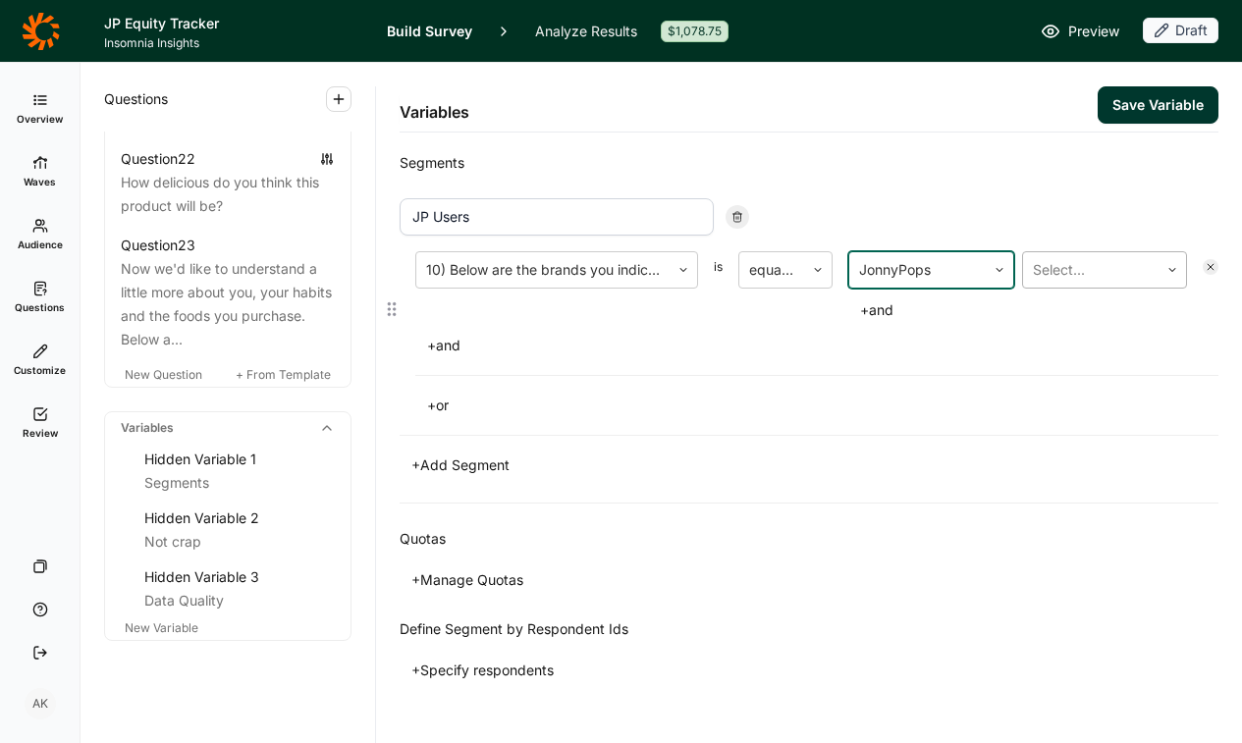
click at [981, 274] on div at bounding box center [1091, 269] width 117 height 27
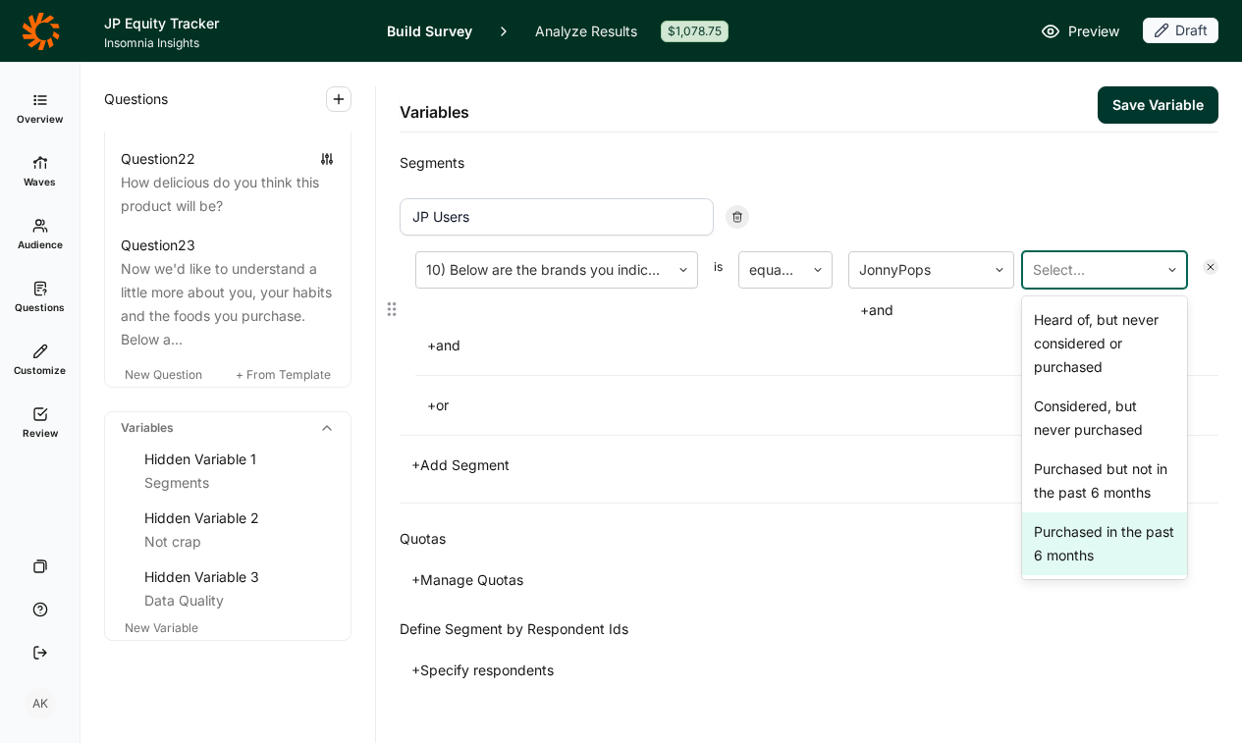
click at [981, 550] on div "Purchased in the past 6 months" at bounding box center [1105, 544] width 166 height 63
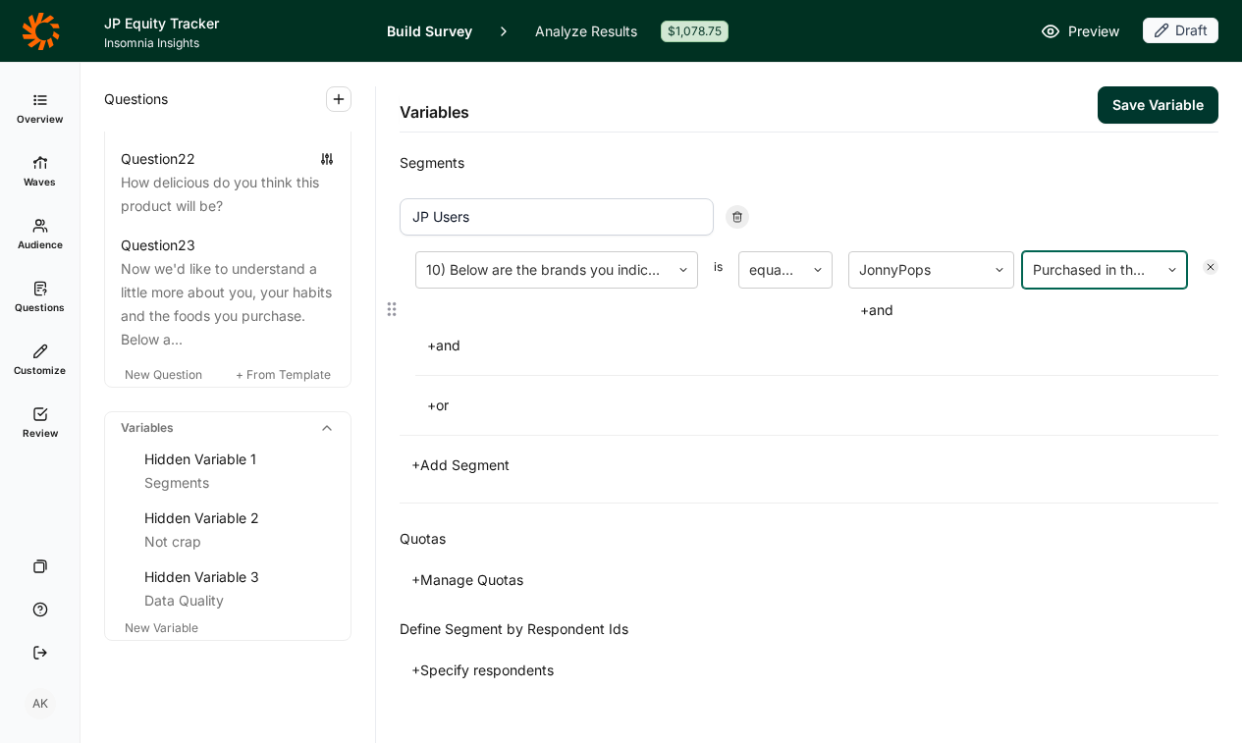
click at [923, 478] on div "+ Add Segment" at bounding box center [809, 465] width 819 height 27
click at [981, 110] on button "Save Variable" at bounding box center [1158, 104] width 121 height 37
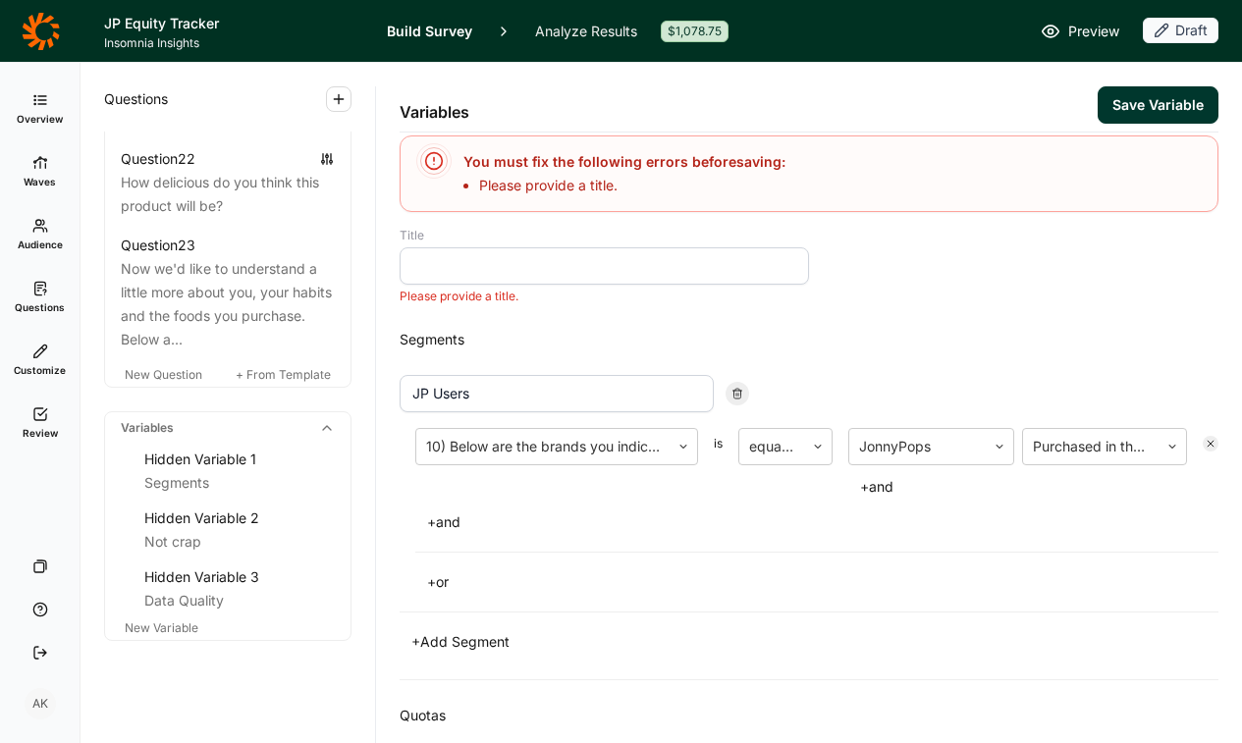
scroll to position [0, 0]
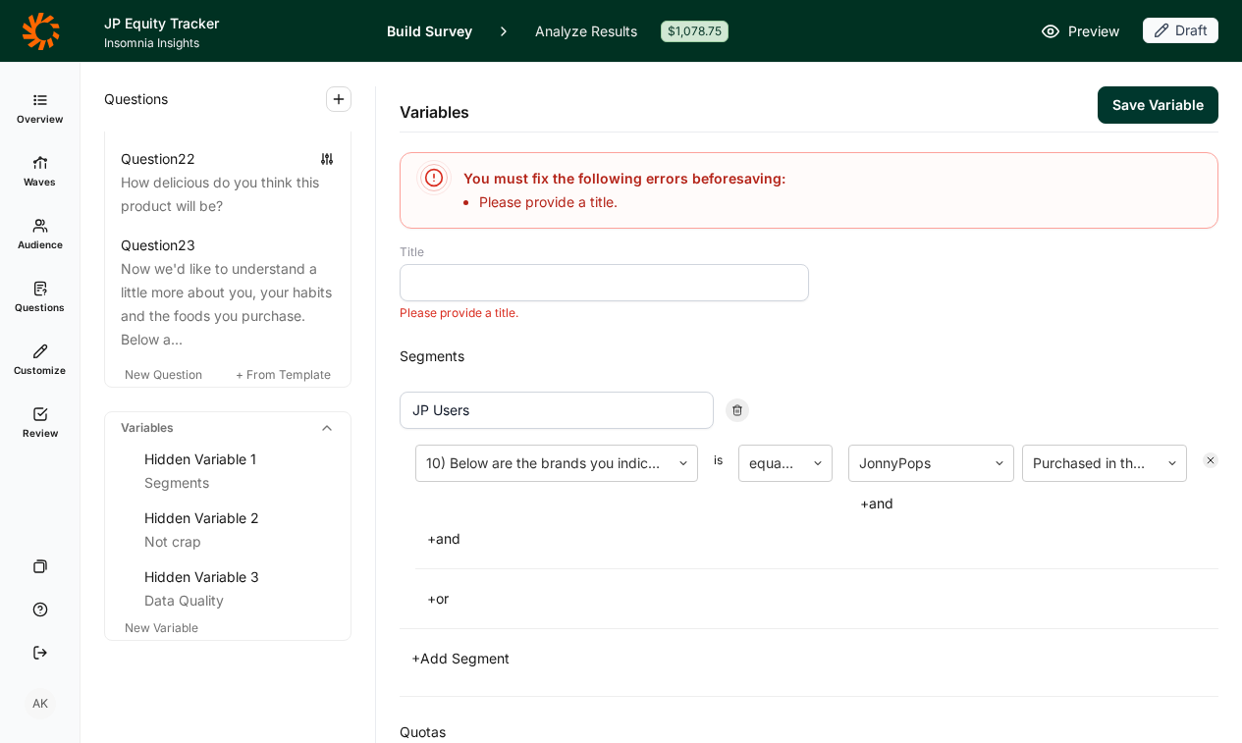
click at [648, 278] on input at bounding box center [604, 282] width 409 height 37
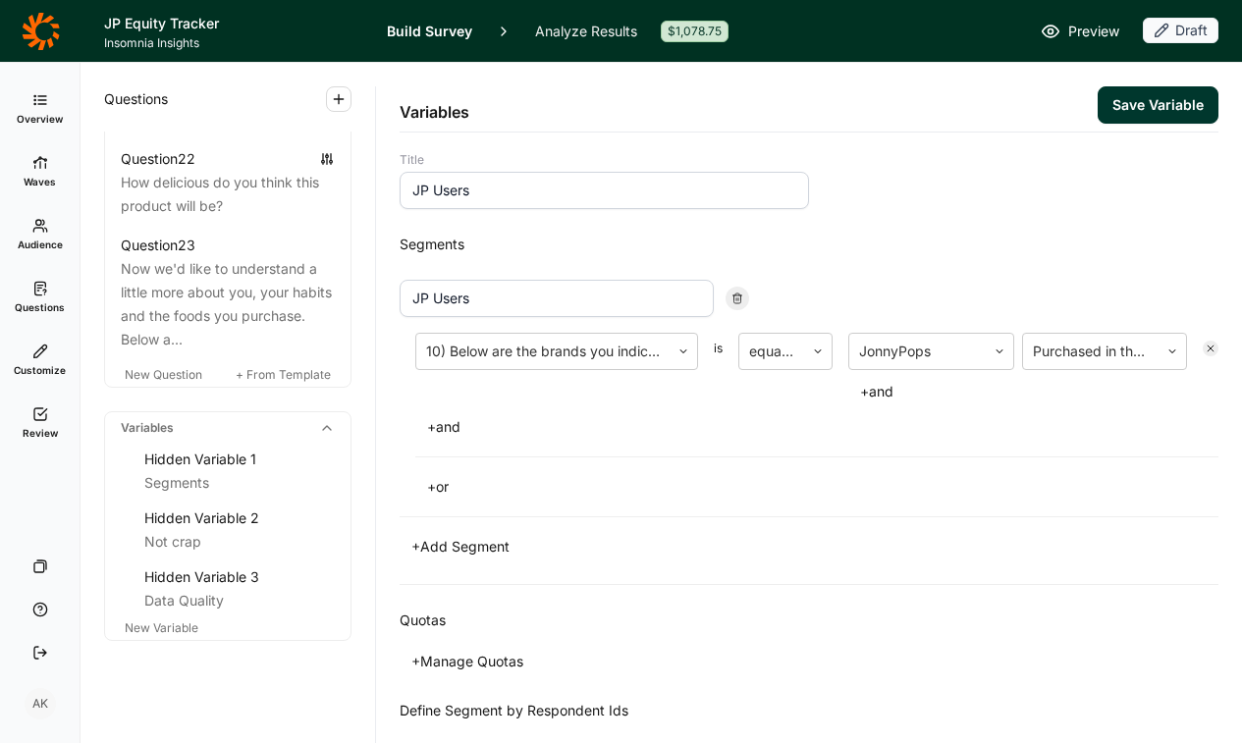
type input "JP Users"
click at [652, 596] on div "Quotas + Manage Quotas" at bounding box center [809, 642] width 819 height 114
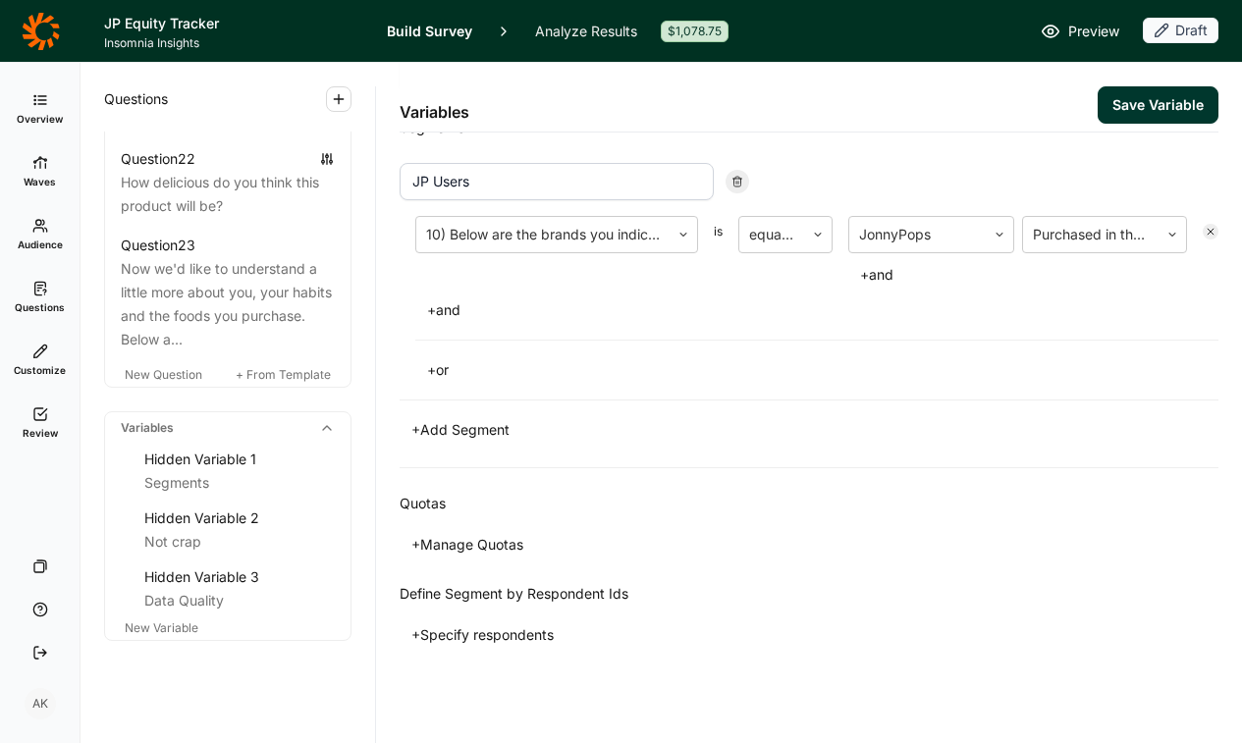
click at [489, 548] on button "+ Manage Quotas" at bounding box center [468, 544] width 136 height 27
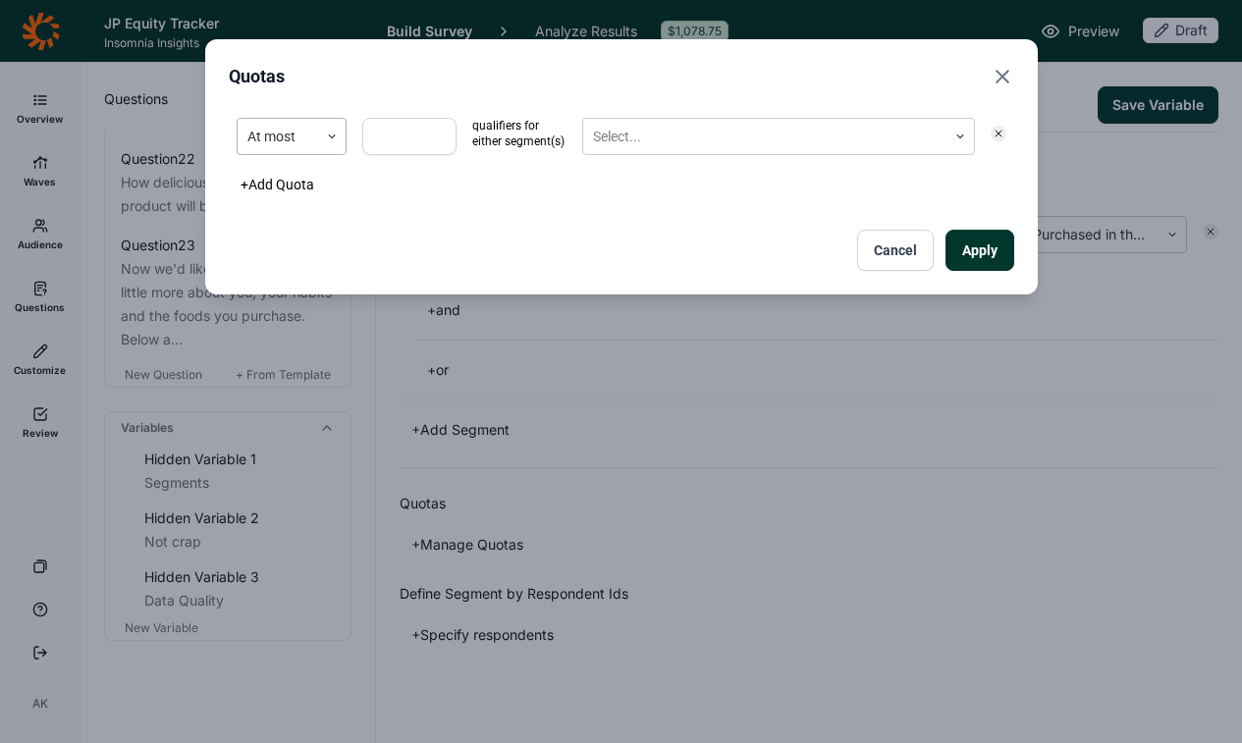
click at [314, 134] on div "At most" at bounding box center [278, 137] width 81 height 32
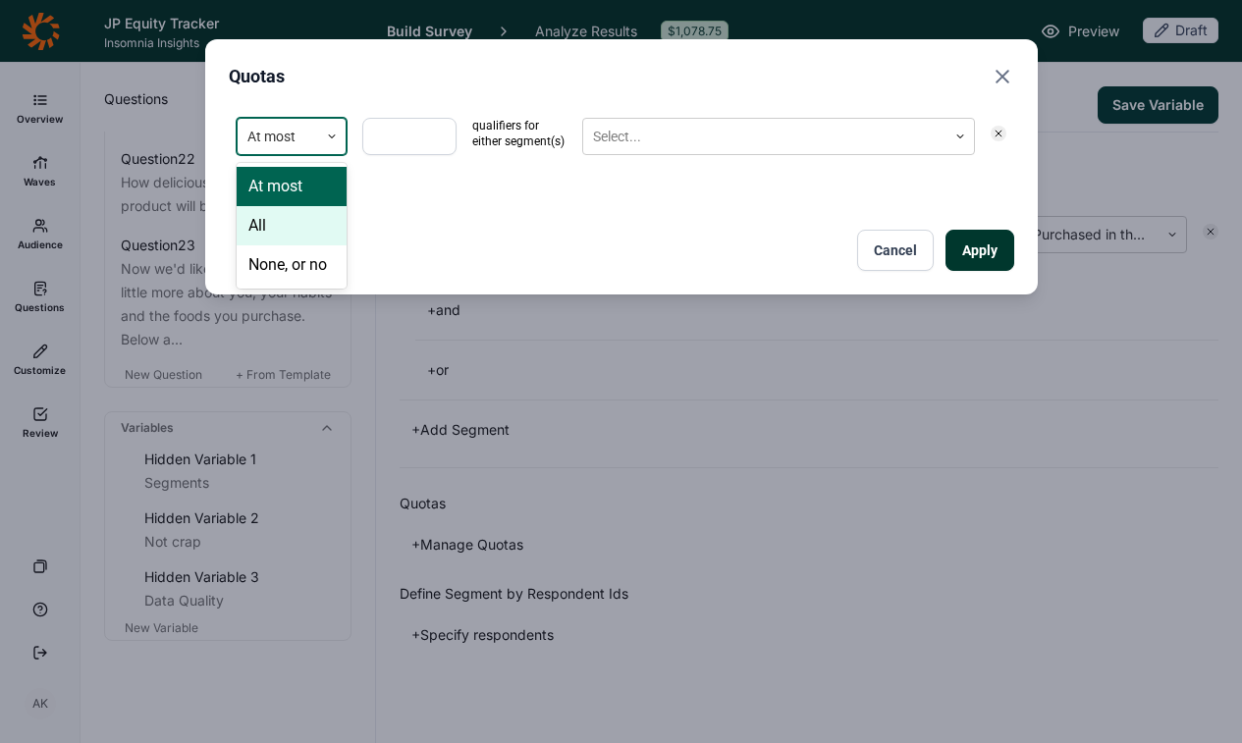
click at [312, 218] on div "All" at bounding box center [292, 225] width 110 height 39
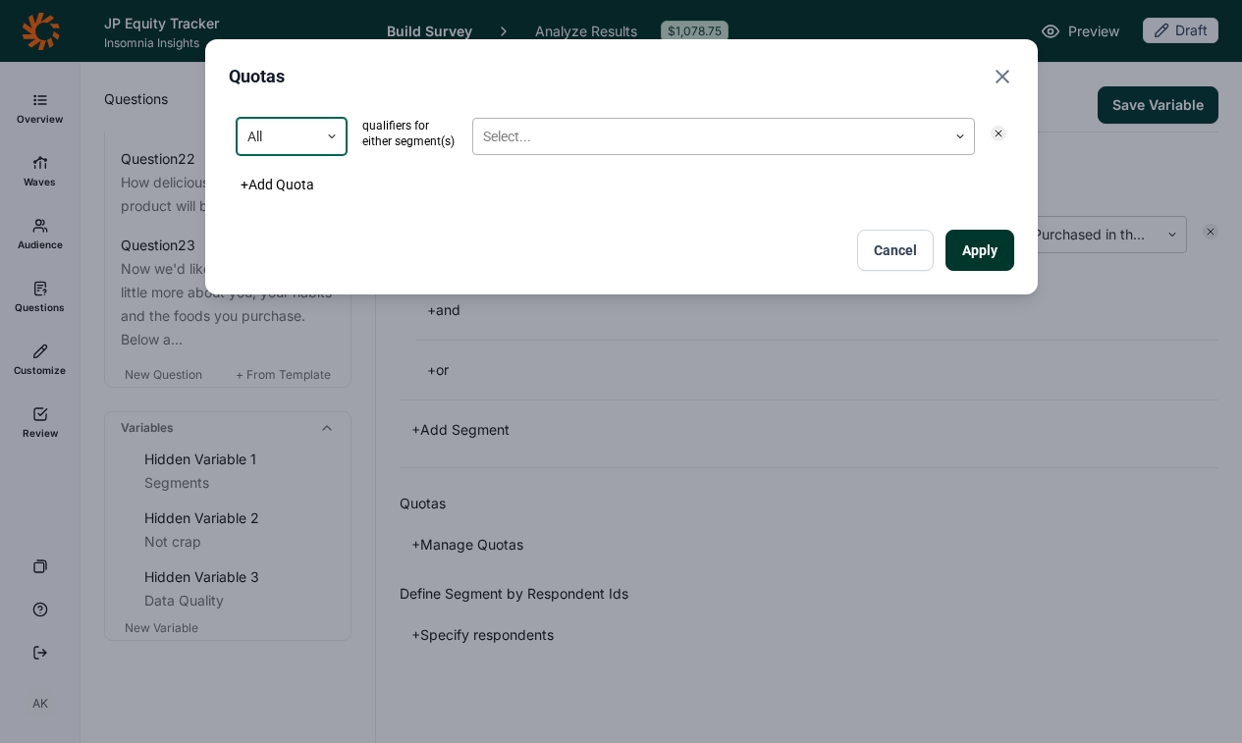
click at [549, 119] on div "Select..." at bounding box center [723, 136] width 503 height 37
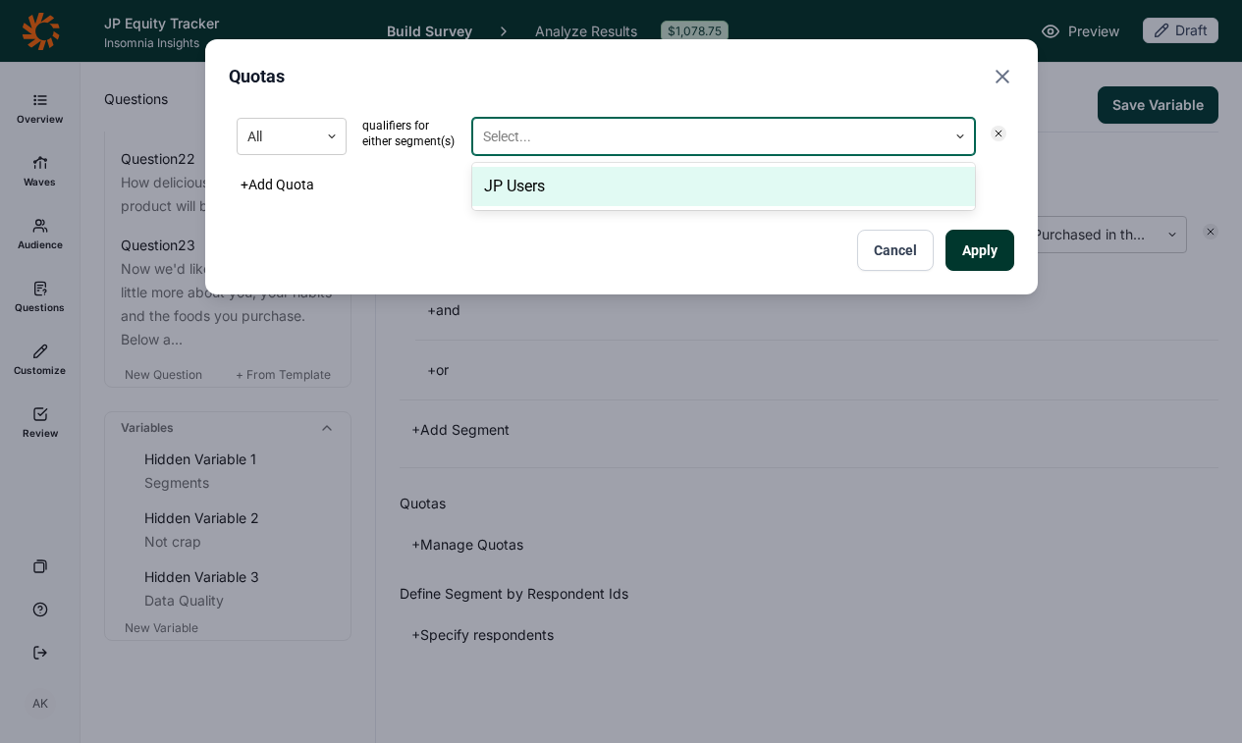
click at [546, 176] on div "JP Users" at bounding box center [723, 186] width 503 height 39
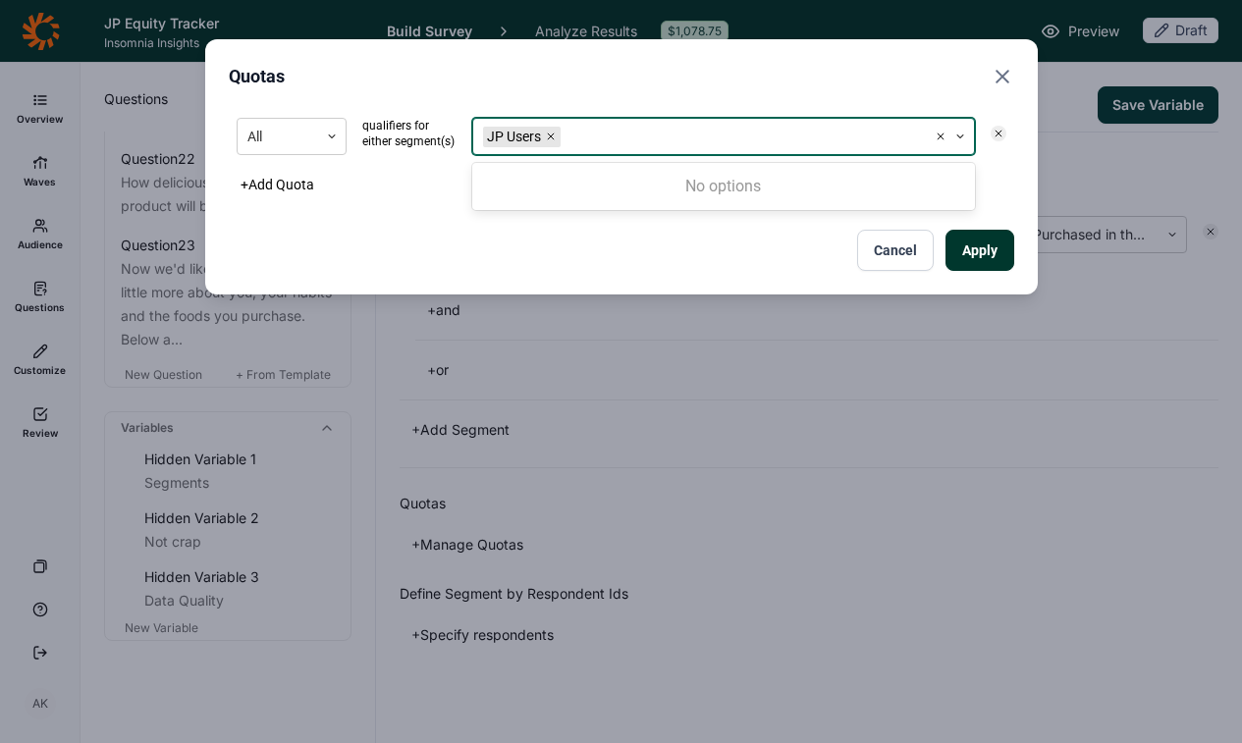
click at [969, 240] on button "Apply" at bounding box center [980, 250] width 69 height 41
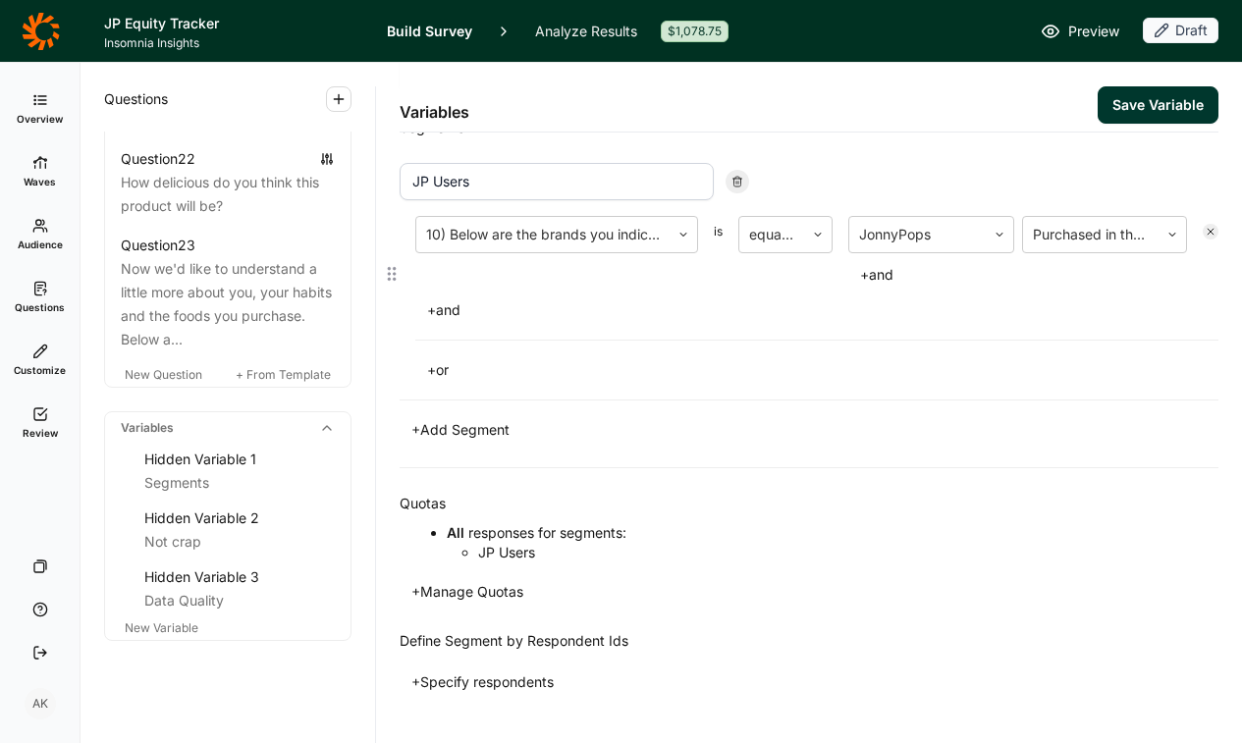
scroll to position [0, 0]
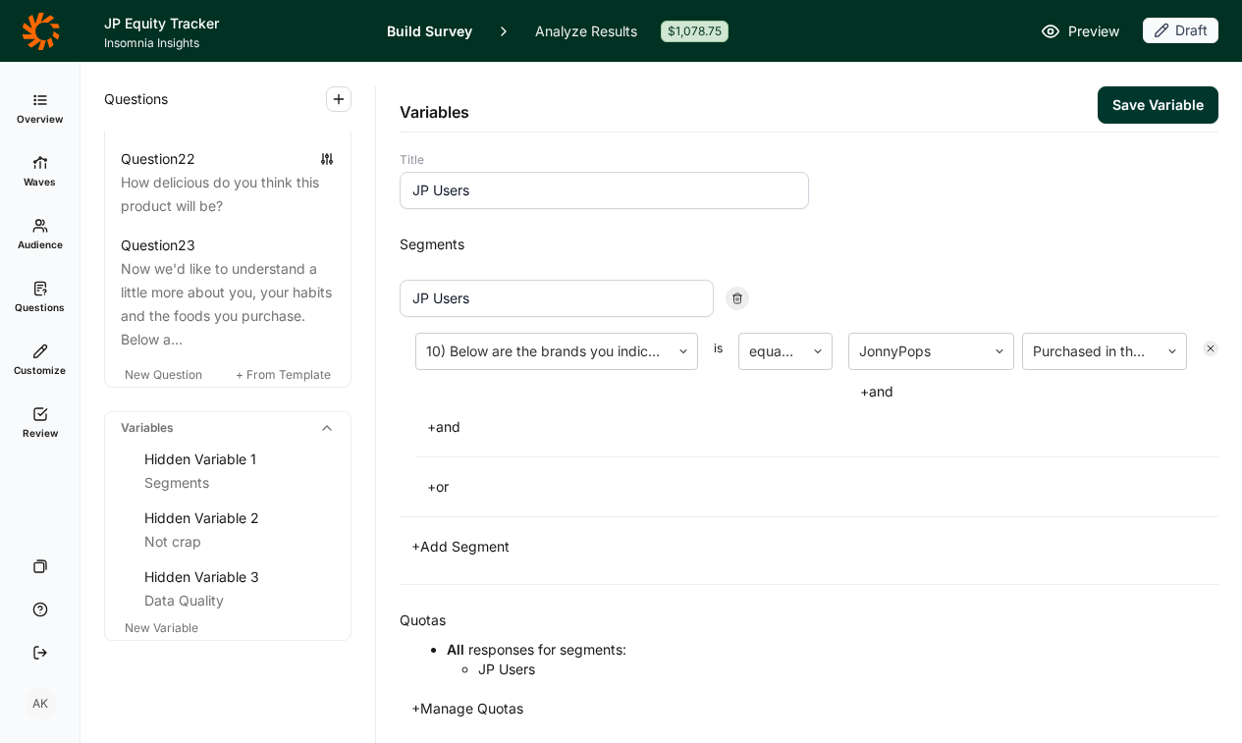
click at [31, 304] on span "Questions" at bounding box center [40, 307] width 50 height 14
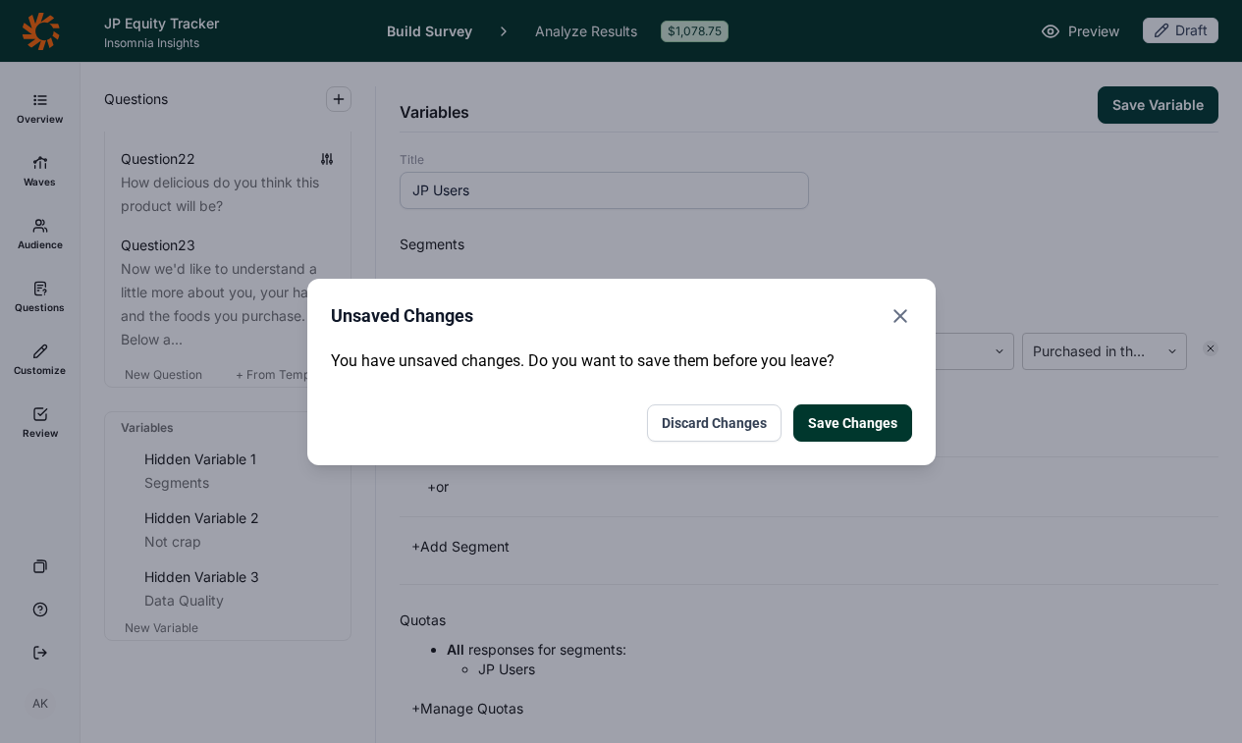
click at [851, 418] on button "Save Changes" at bounding box center [852, 423] width 119 height 37
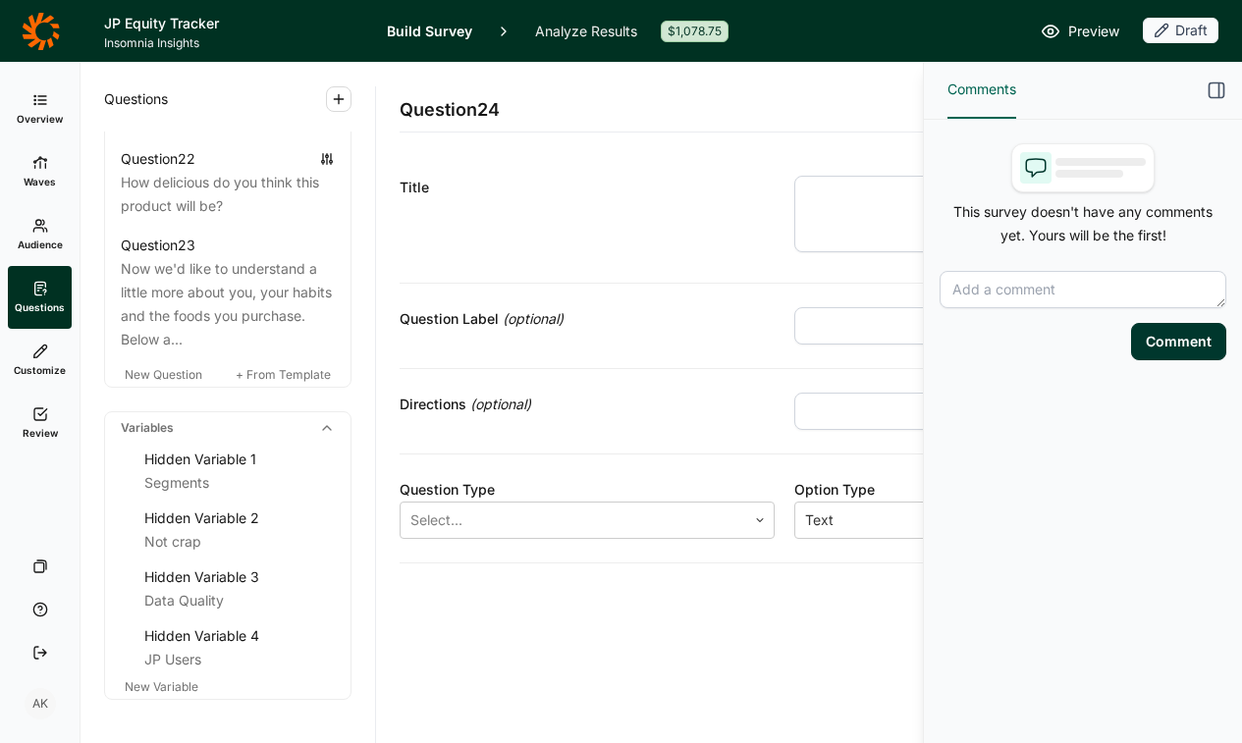
drag, startPoint x: 36, startPoint y: 18, endPoint x: 84, endPoint y: 8, distance: 49.1
click at [0, 0] on header "JP Equity Tracker Insomnia Insights Build Survey Analyze Results $1,078.75 Prev…" at bounding box center [621, 31] width 1242 height 62
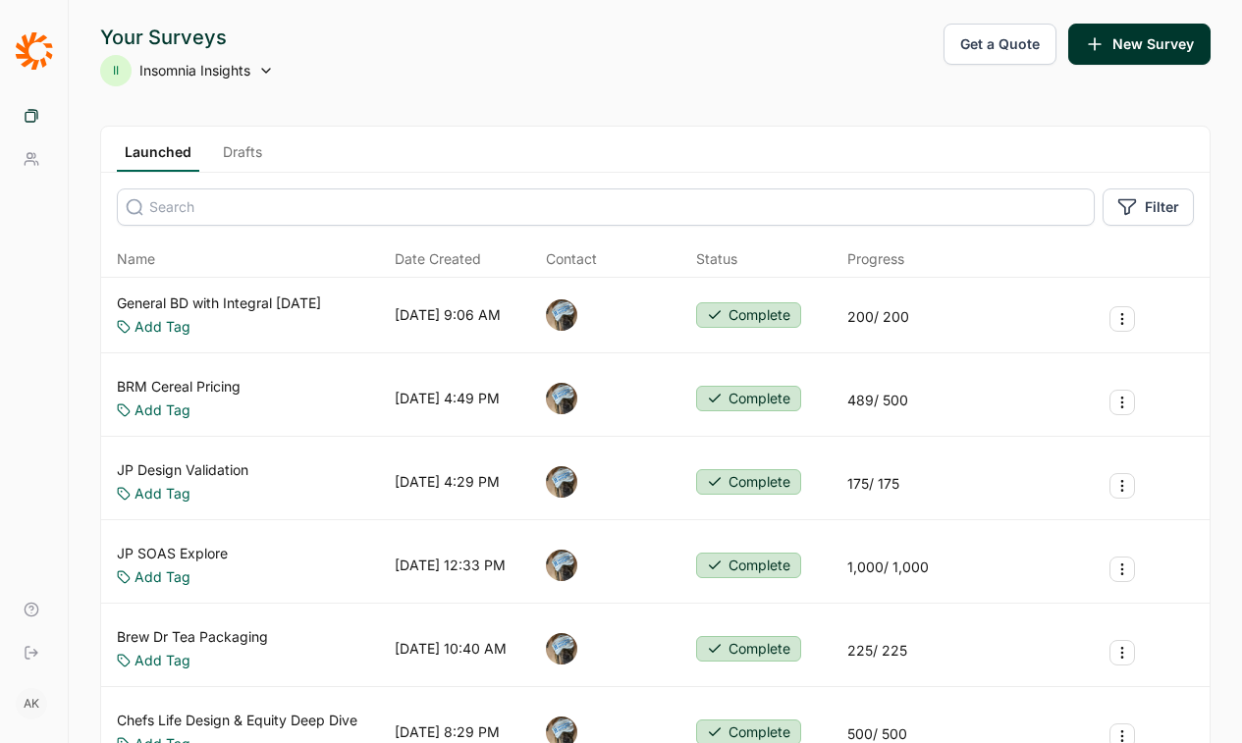
click at [236, 157] on link "Drafts" at bounding box center [242, 156] width 55 height 29
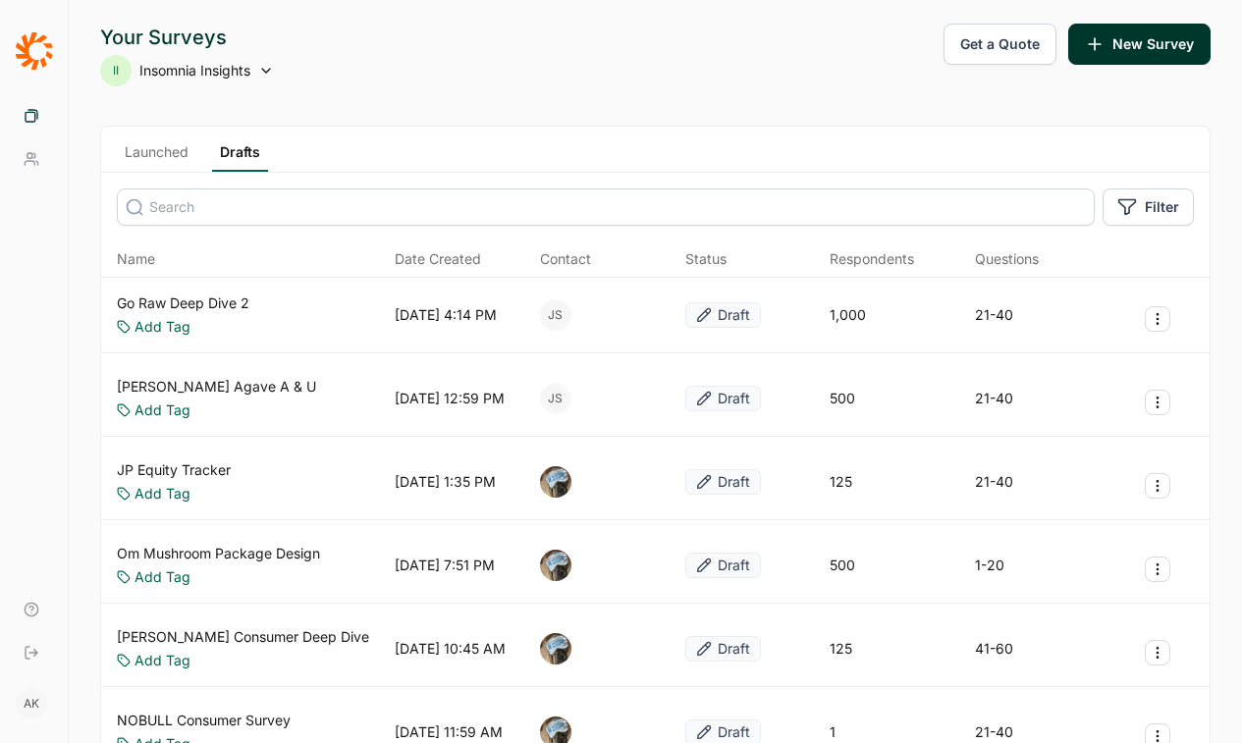
click at [194, 475] on link "JP Equity Tracker" at bounding box center [174, 471] width 114 height 20
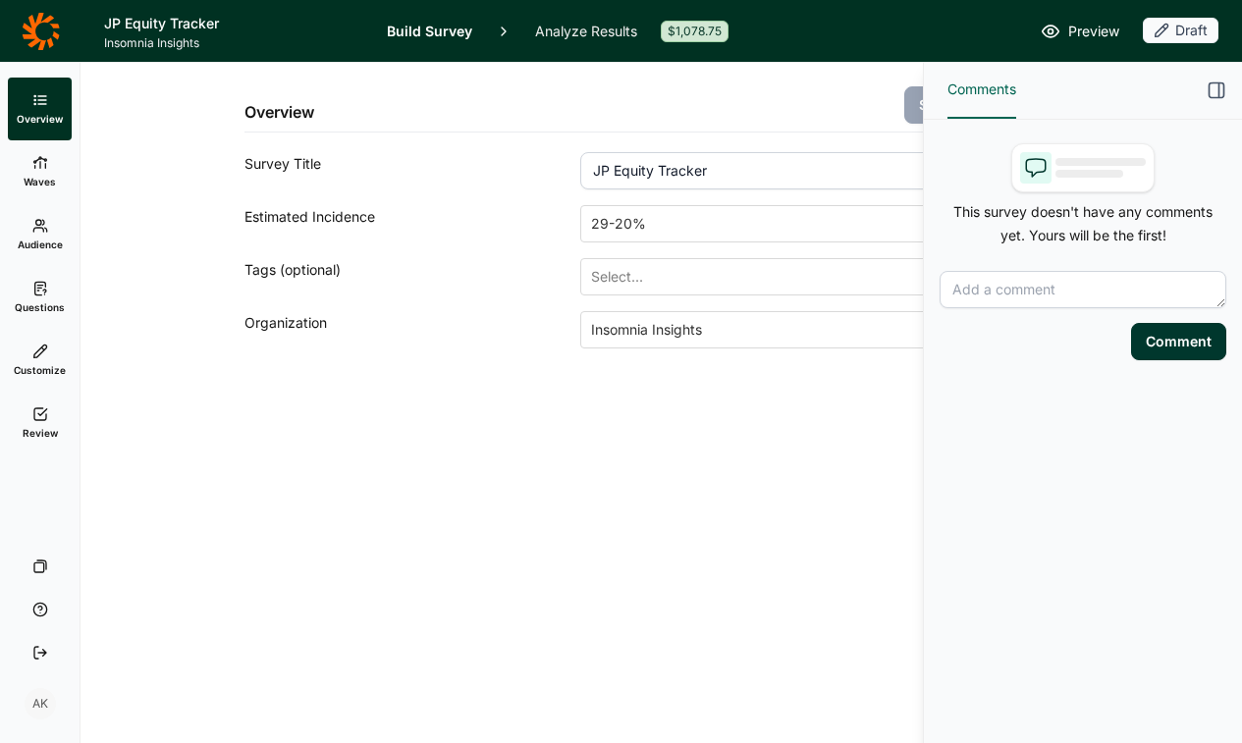
click at [610, 38] on link "Analyze Results" at bounding box center [586, 31] width 102 height 62
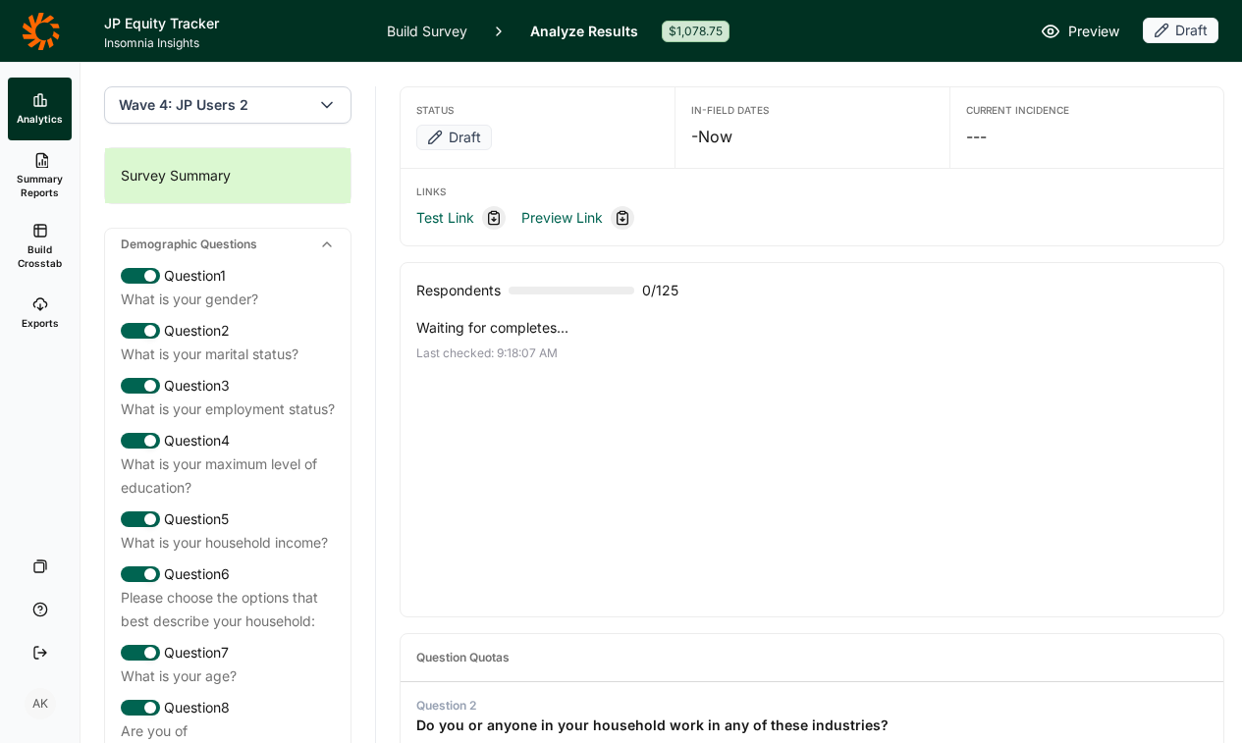
click at [20, 247] on span "Build Crosstab" at bounding box center [40, 256] width 48 height 27
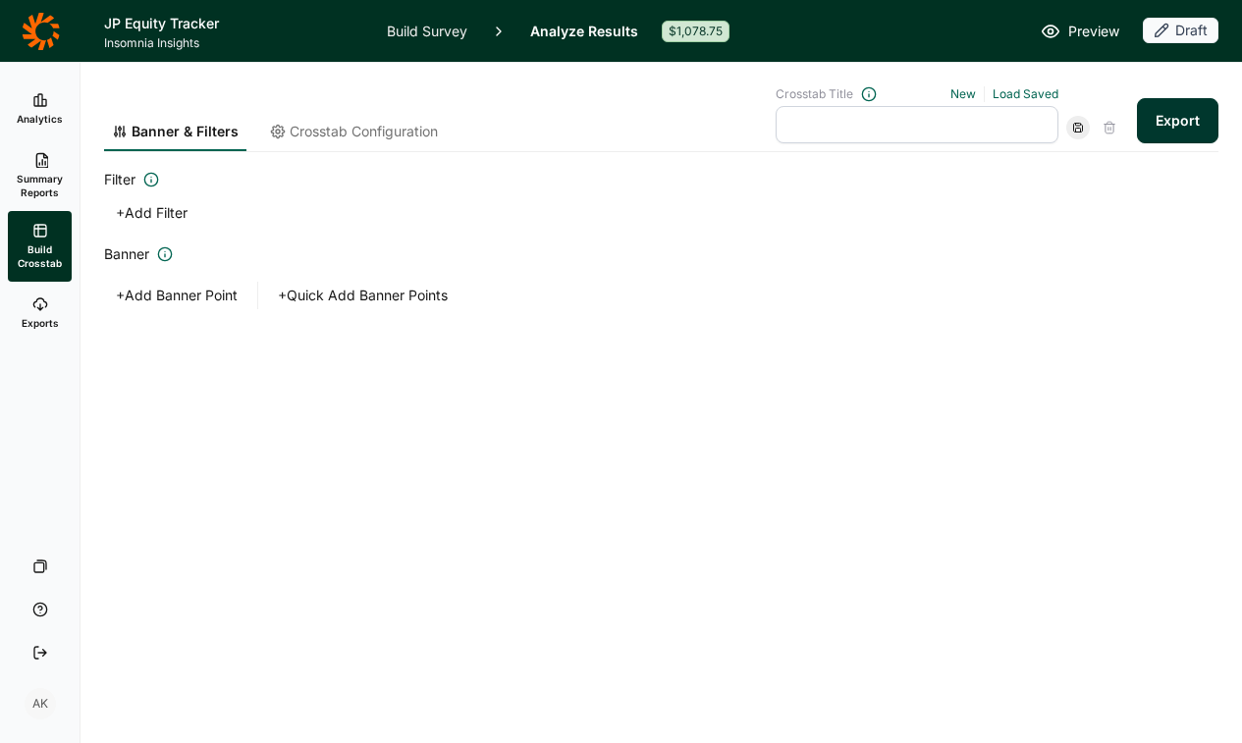
click at [153, 216] on button "+ Add Filter" at bounding box center [151, 212] width 95 height 27
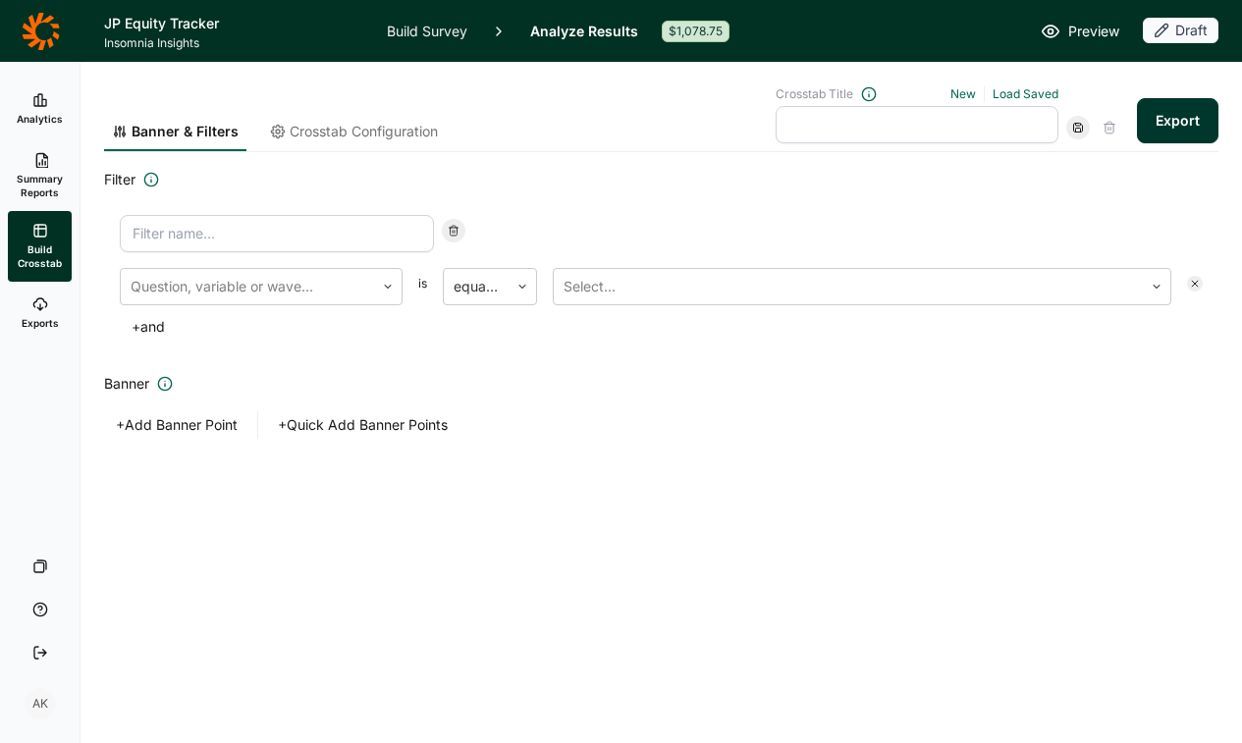
click at [245, 229] on input at bounding box center [277, 233] width 314 height 37
type input "waves"
click at [260, 293] on div at bounding box center [248, 286] width 234 height 27
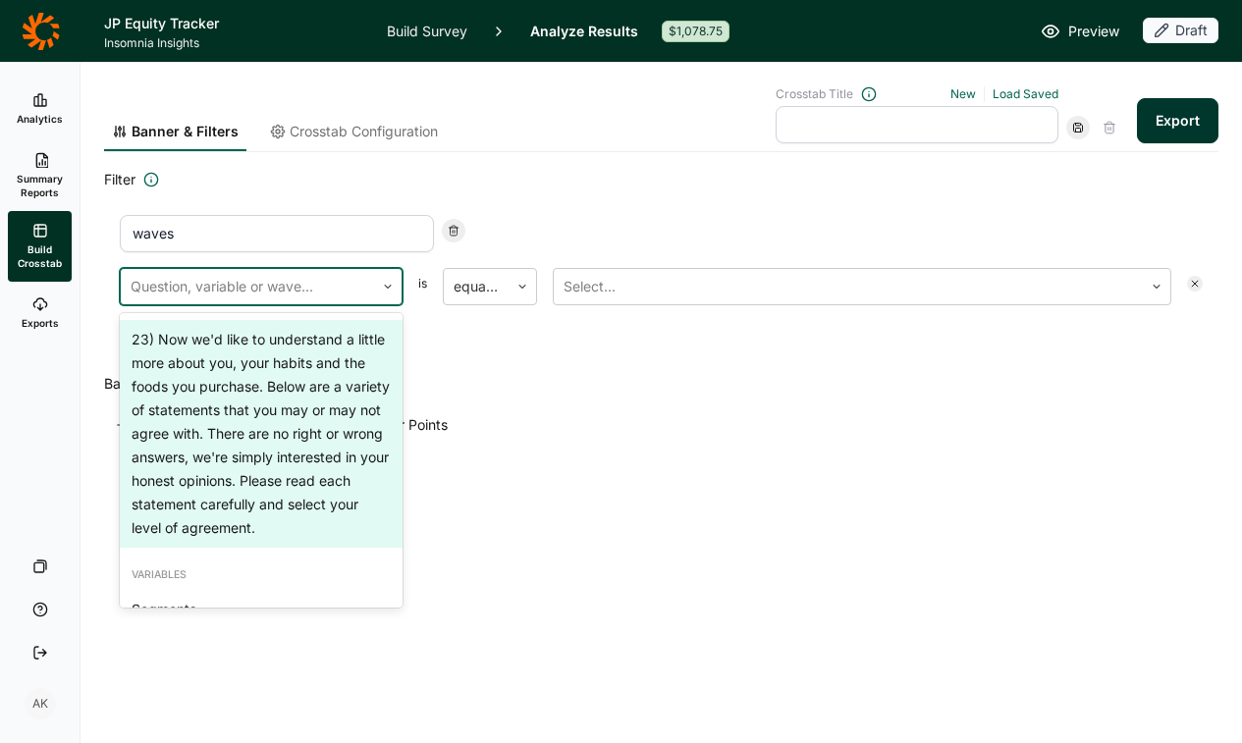
scroll to position [2512, 0]
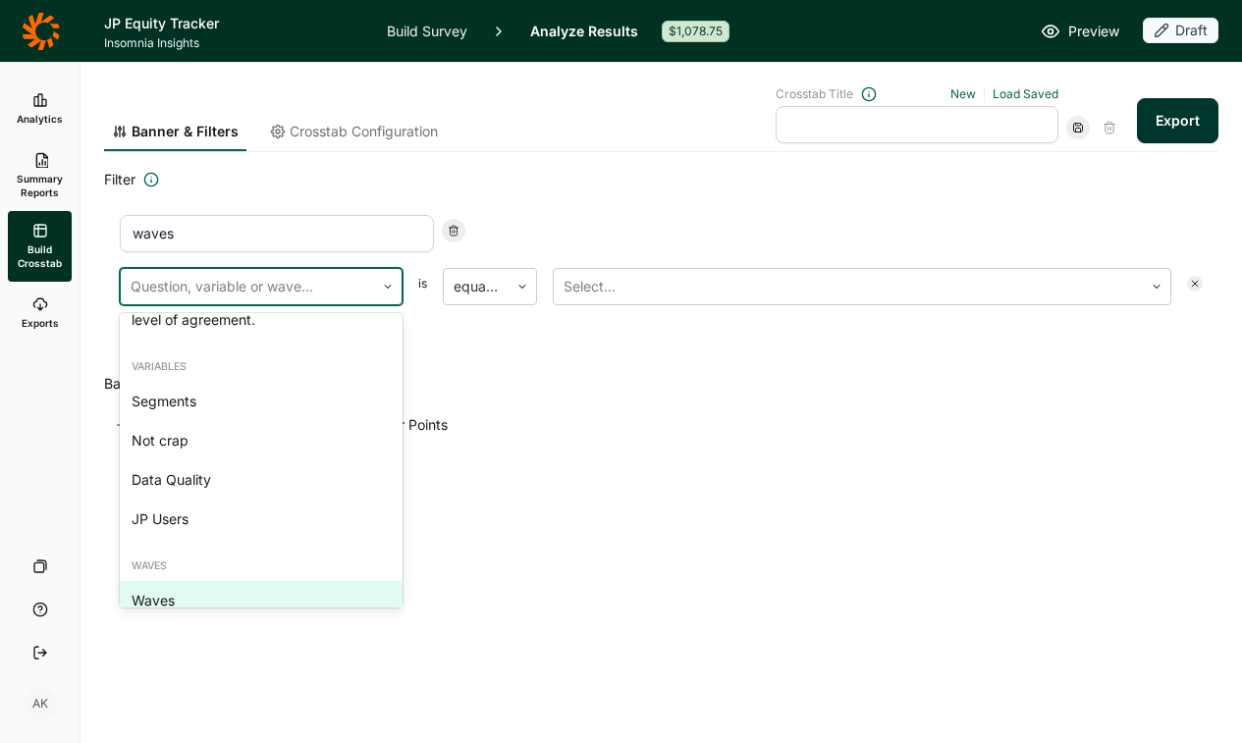
click at [221, 581] on div "Waves" at bounding box center [261, 600] width 283 height 39
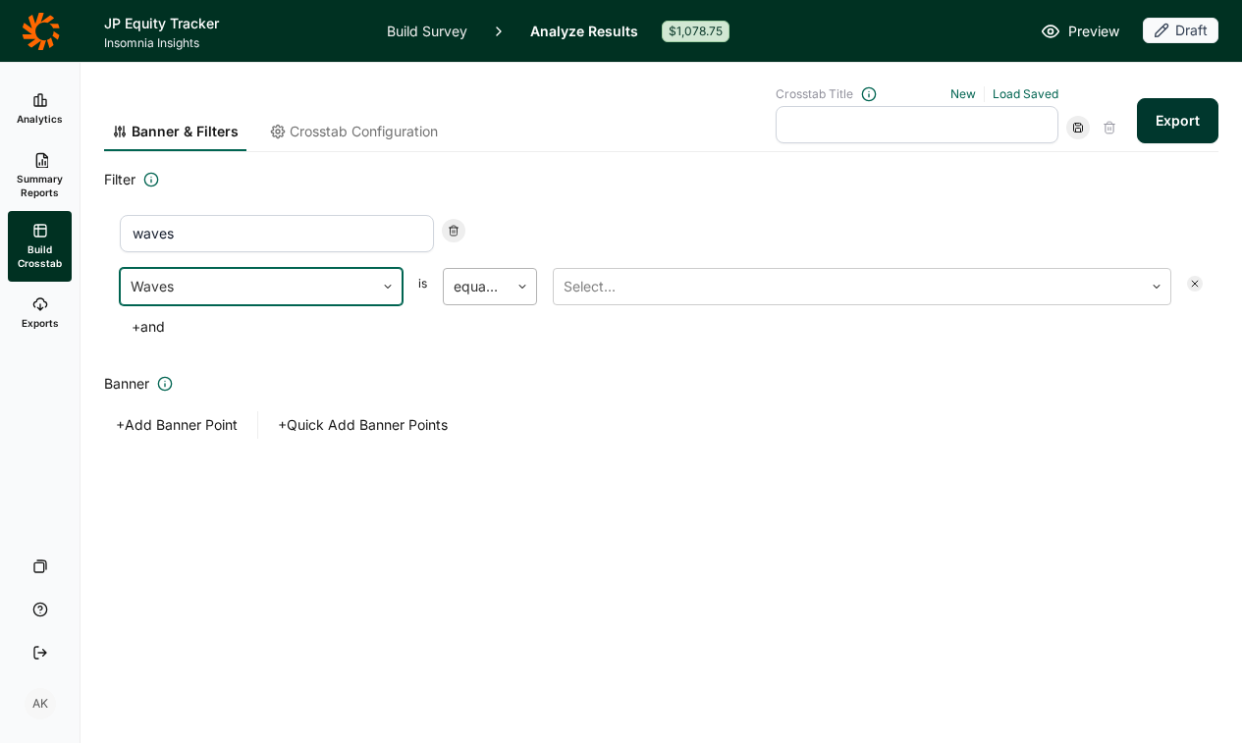
click at [502, 282] on div "equal to" at bounding box center [476, 286] width 65 height 35
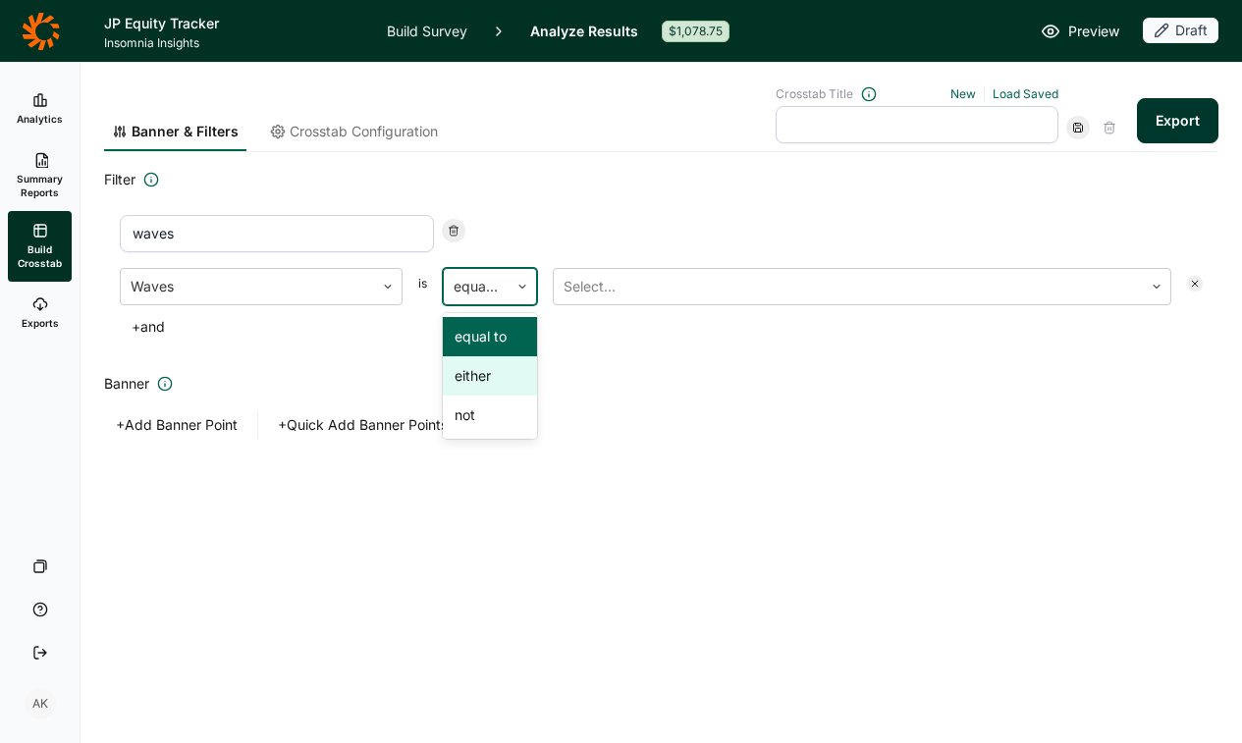
click at [483, 382] on div "either" at bounding box center [490, 375] width 94 height 39
click at [627, 289] on div at bounding box center [849, 286] width 570 height 27
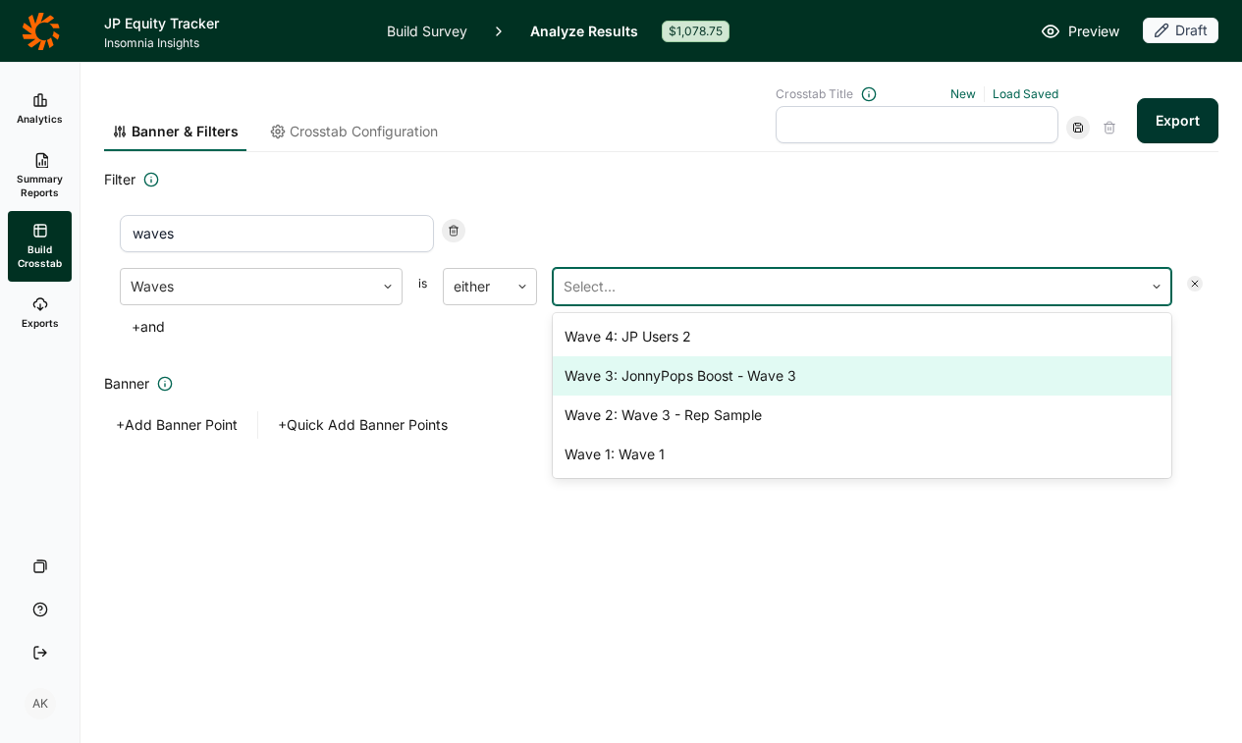
click at [651, 374] on div "Wave 3: JonnyPops Boost - Wave 3" at bounding box center [862, 375] width 619 height 39
click at [651, 374] on div "Wave 2: Wave 3 - Rep Sample" at bounding box center [862, 375] width 619 height 39
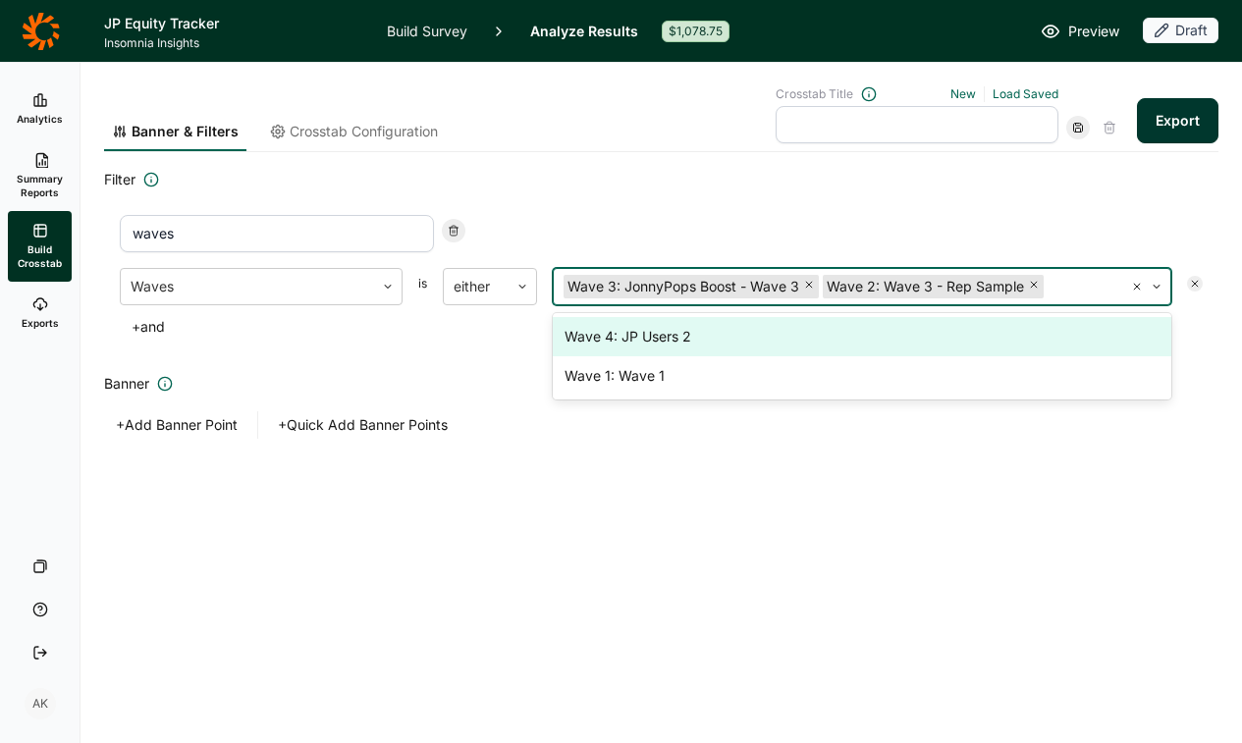
click at [872, 185] on h2 "Filter" at bounding box center [661, 180] width 1115 height 24
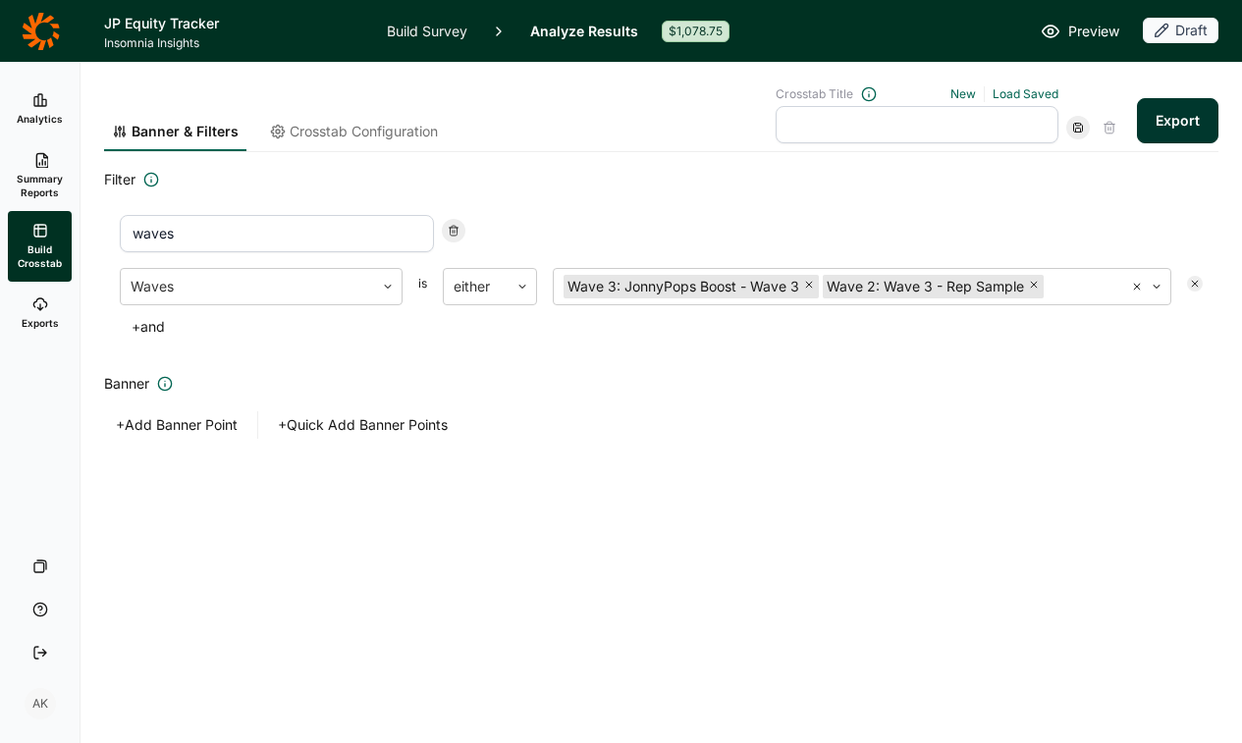
click at [185, 423] on button "+ Add Banner Point" at bounding box center [176, 424] width 145 height 27
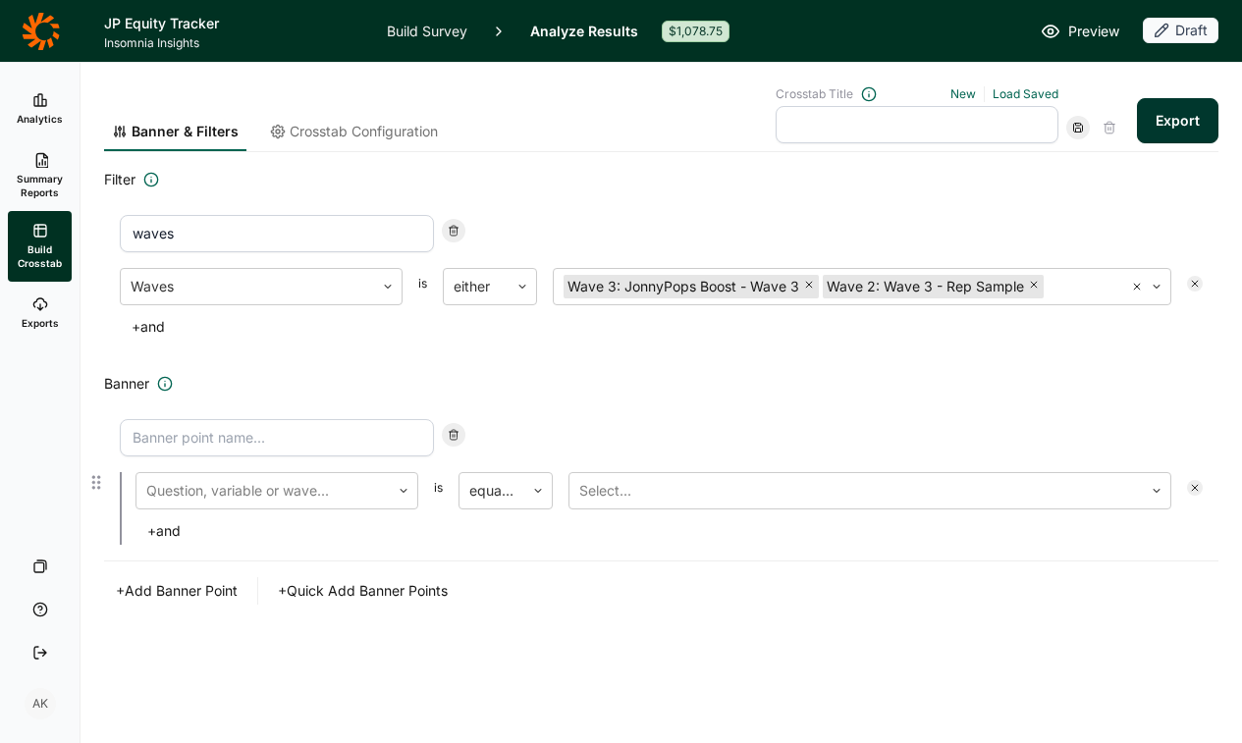
click at [224, 441] on input at bounding box center [277, 437] width 314 height 37
type input "JP Users"
click at [219, 486] on div at bounding box center [263, 490] width 234 height 27
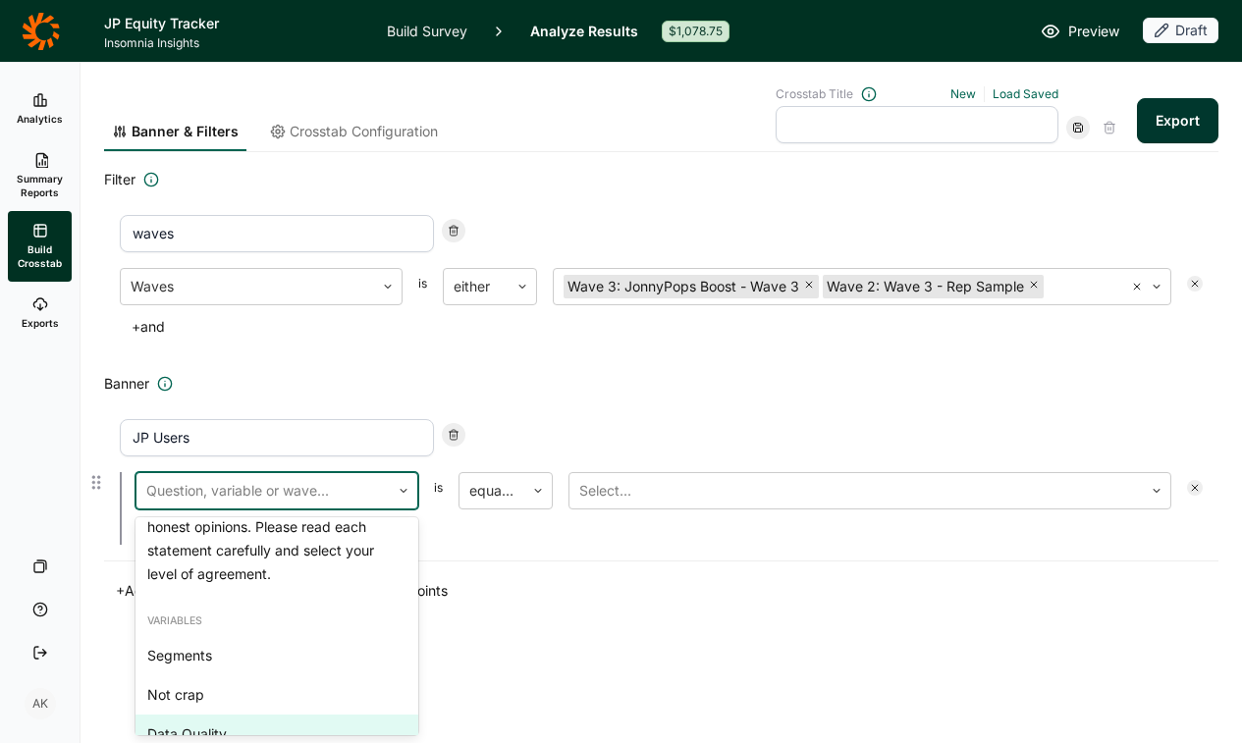
scroll to position [2588, 0]
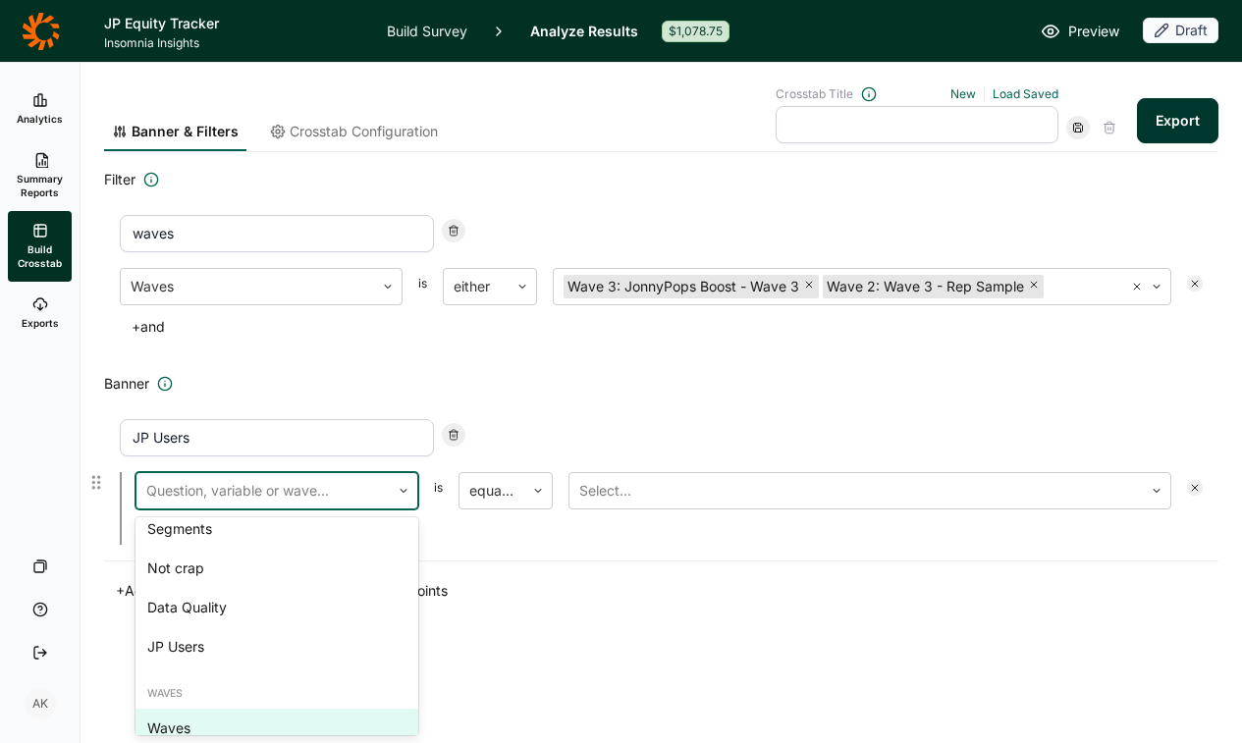
click at [209, 709] on div "Waves" at bounding box center [277, 728] width 283 height 39
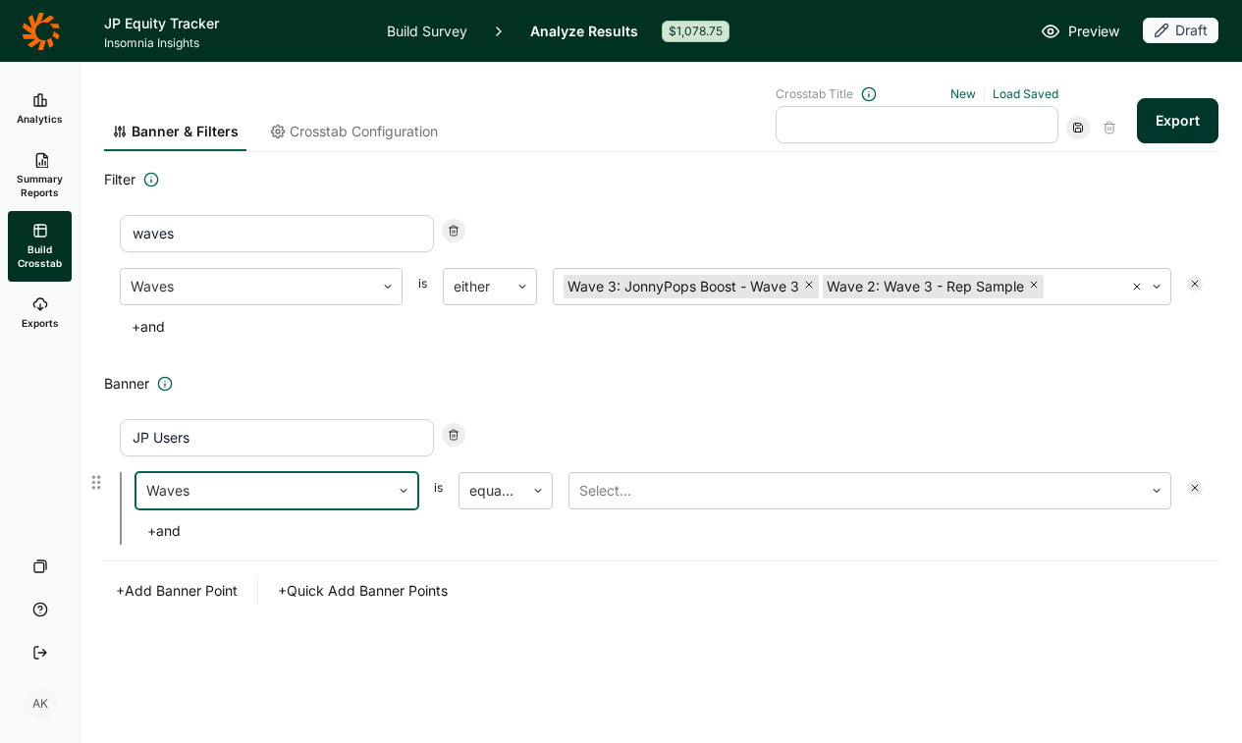
click at [247, 506] on div "Waves" at bounding box center [262, 490] width 253 height 35
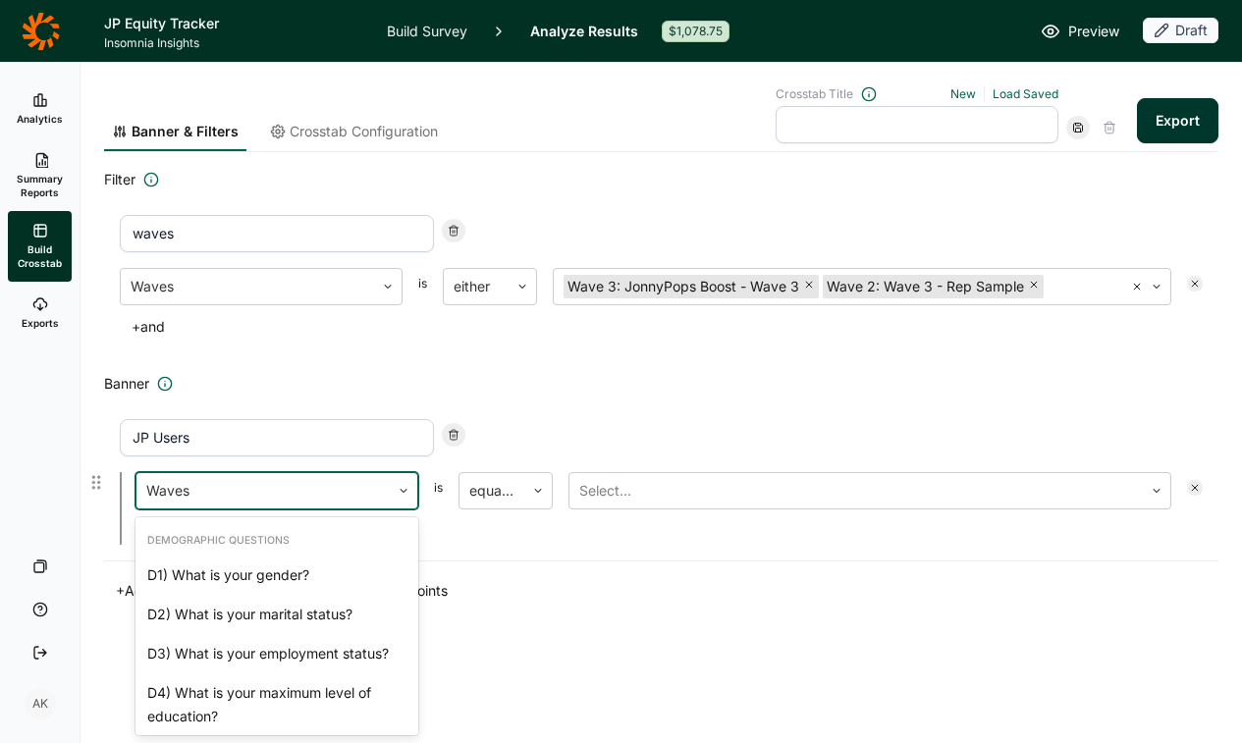
scroll to position [2512, 0]
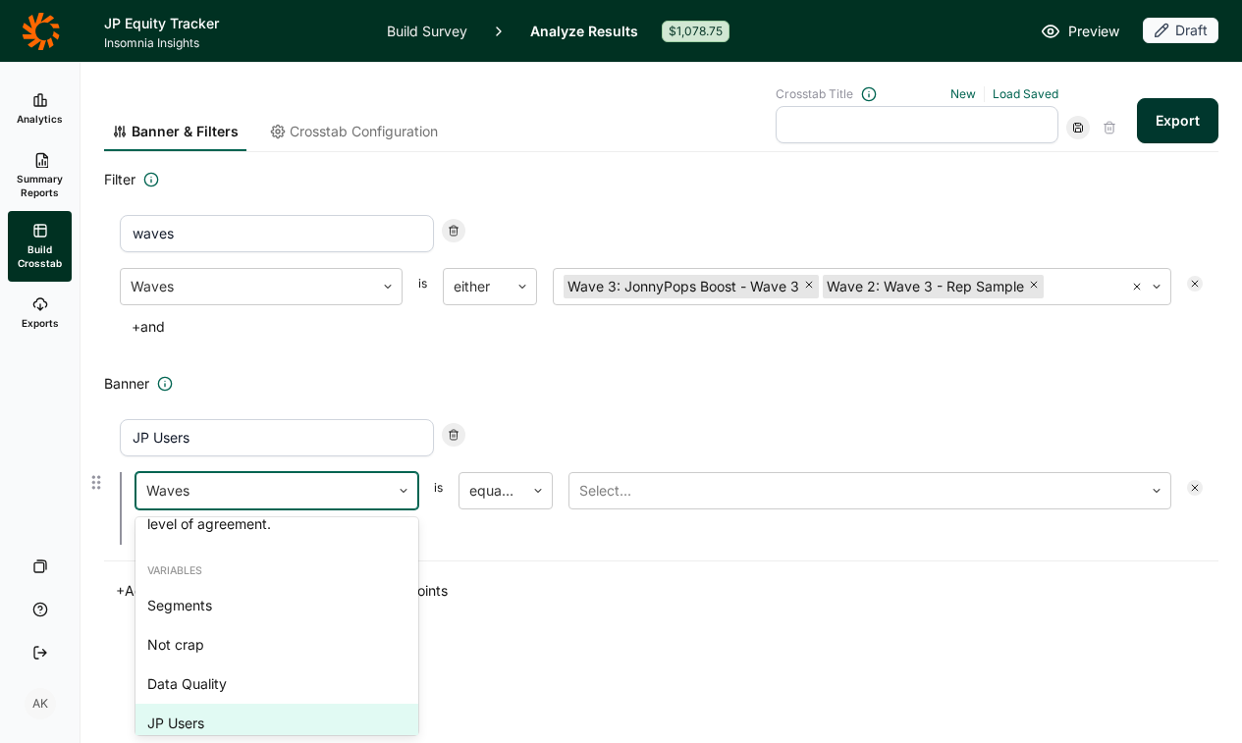
click at [237, 704] on div "JP Users" at bounding box center [277, 723] width 283 height 39
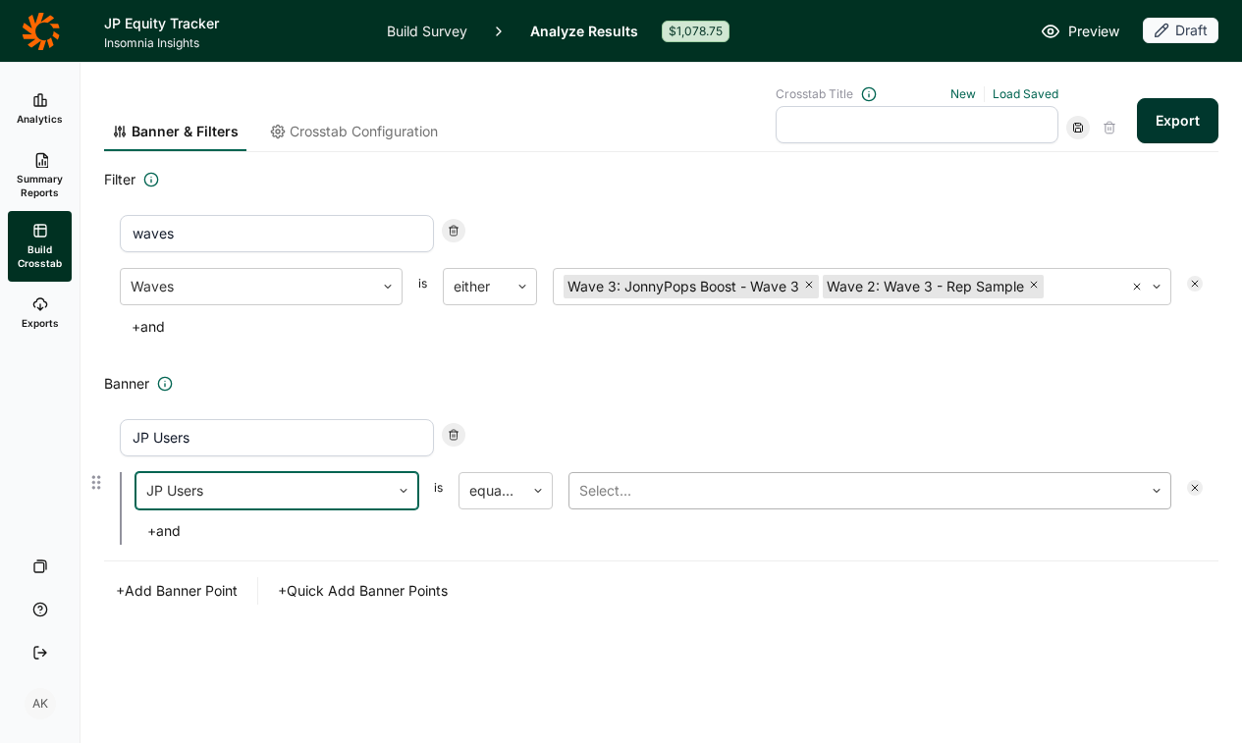
click at [663, 492] on div at bounding box center [856, 490] width 554 height 27
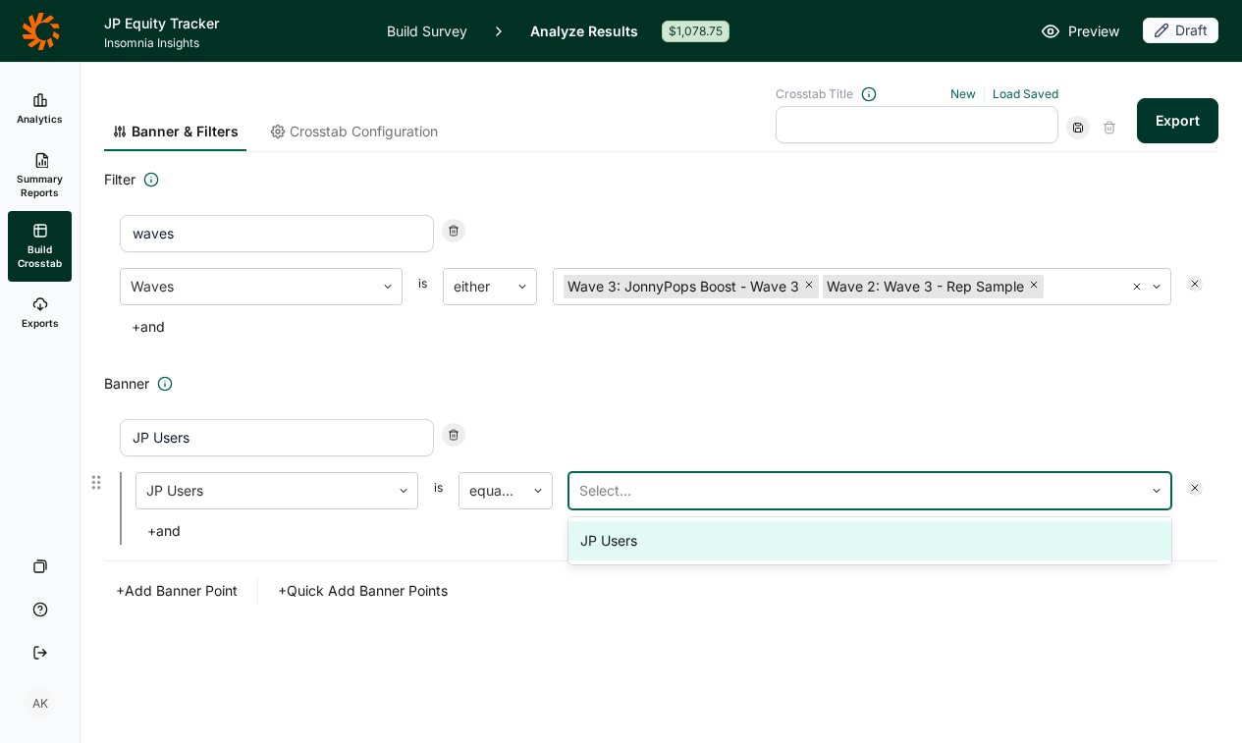
click at [657, 538] on div "JP Users" at bounding box center [870, 540] width 603 height 39
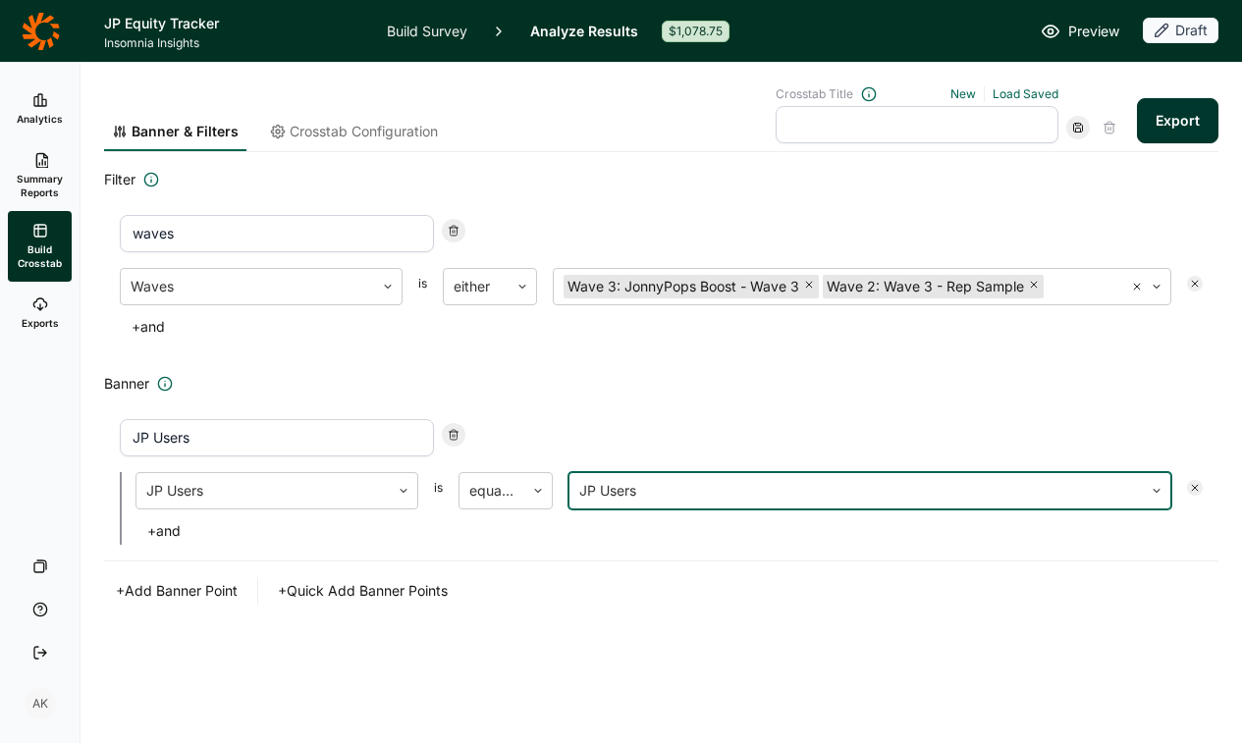
click at [663, 591] on div "+ Add Banner Point + Quick Add Banner Points" at bounding box center [661, 590] width 1115 height 27
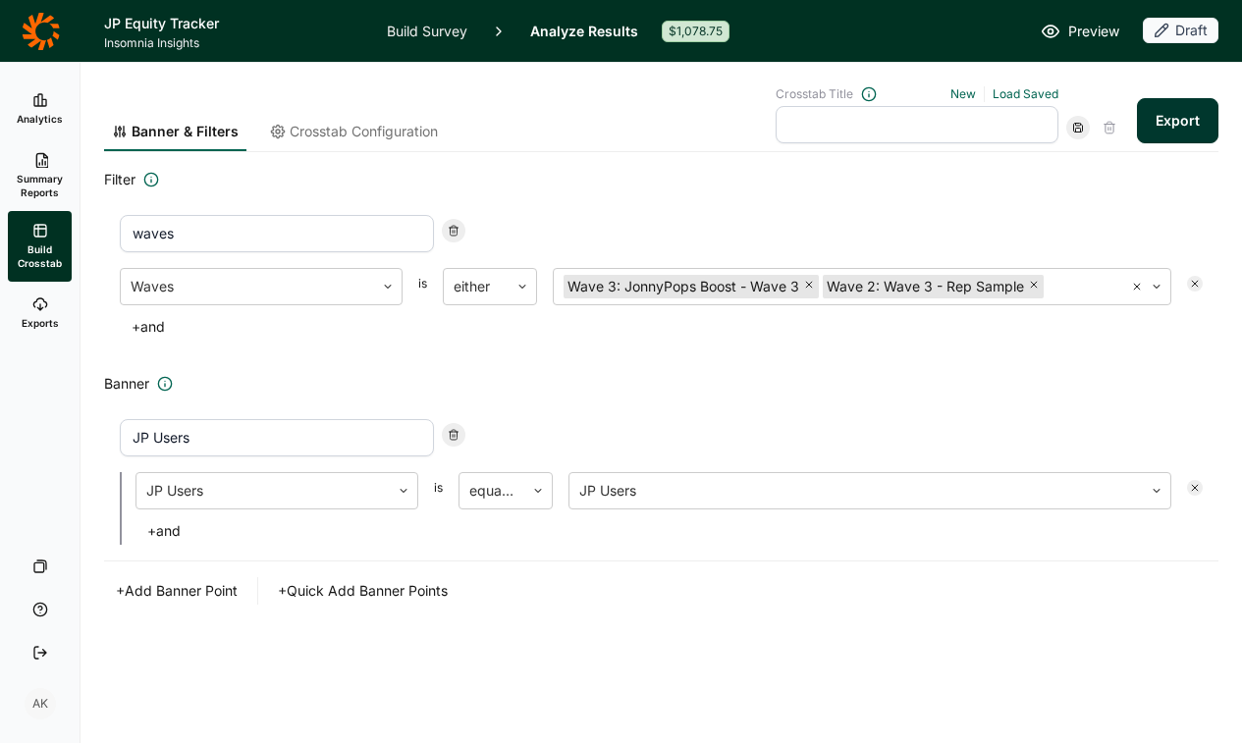
click at [1170, 116] on button "Export" at bounding box center [1178, 120] width 82 height 45
click at [1024, 689] on link "download your file here" at bounding box center [1062, 689] width 154 height 16
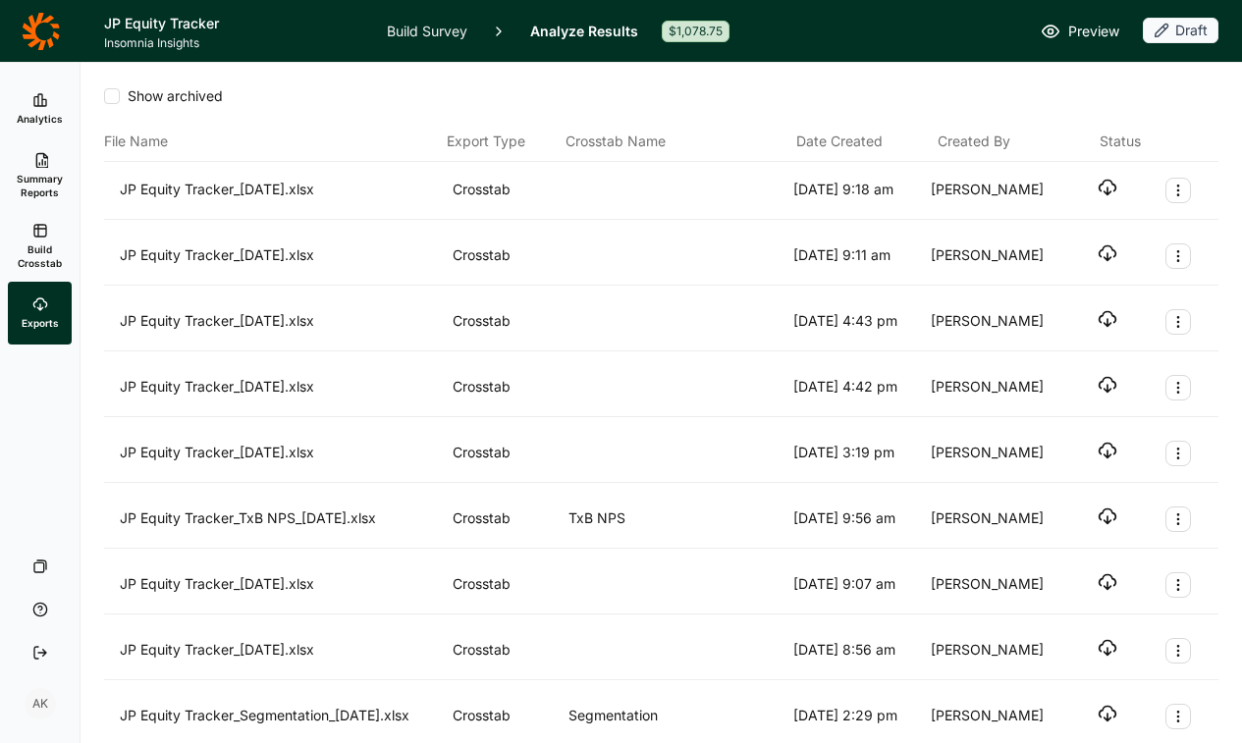
click at [1109, 190] on icon "button" at bounding box center [1108, 188] width 20 height 20
click at [414, 35] on link "Build Survey" at bounding box center [427, 31] width 81 height 62
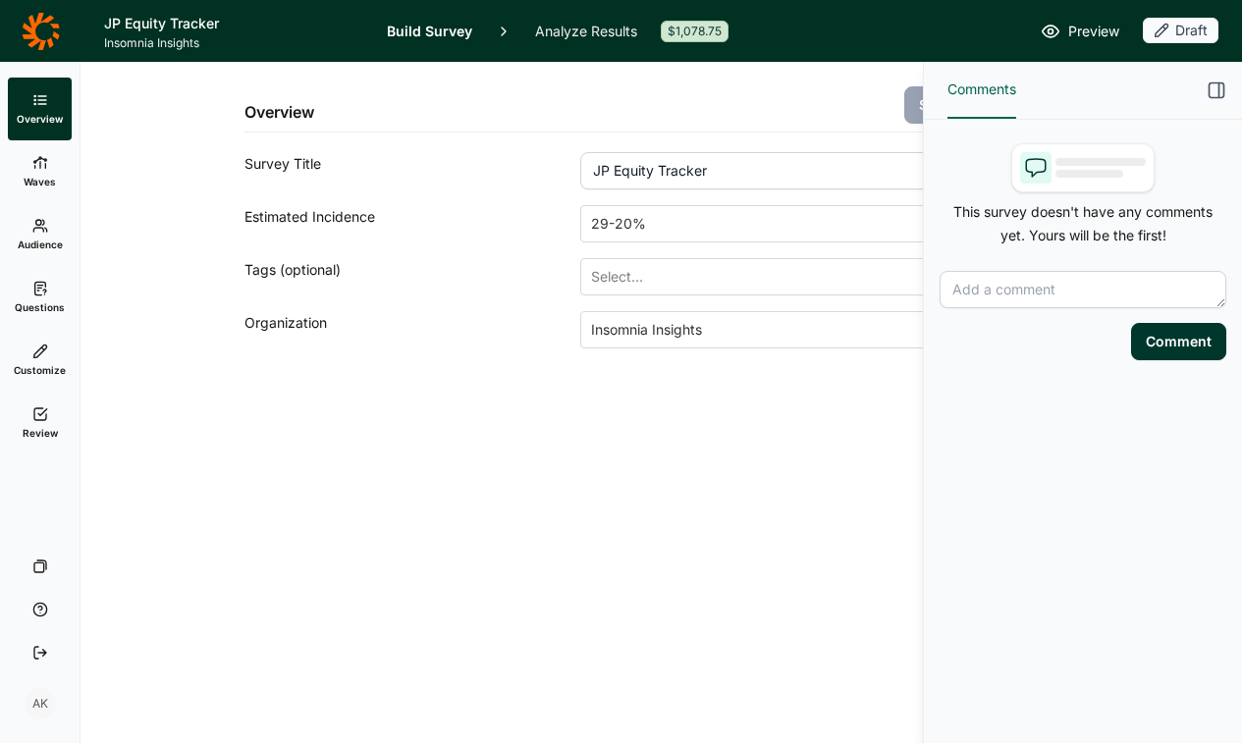
click at [34, 409] on use at bounding box center [40, 415] width 13 height 12
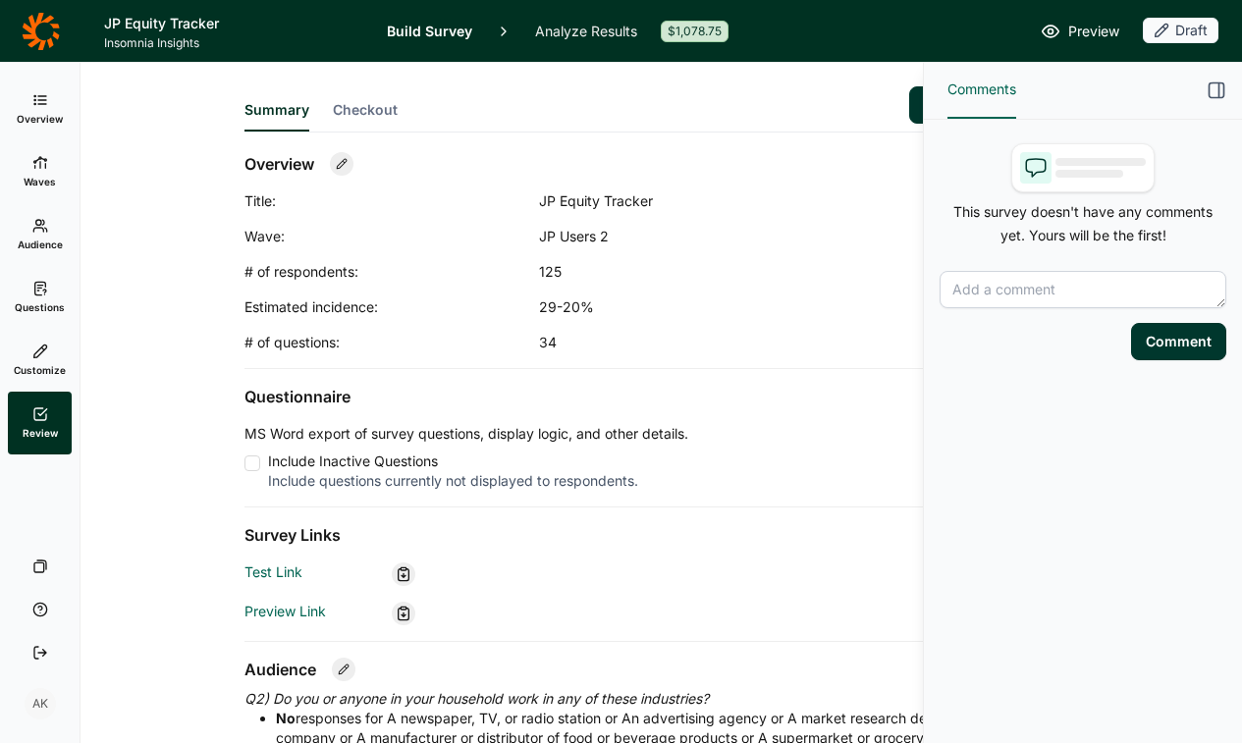
click at [376, 113] on span "Checkout" at bounding box center [365, 110] width 65 height 20
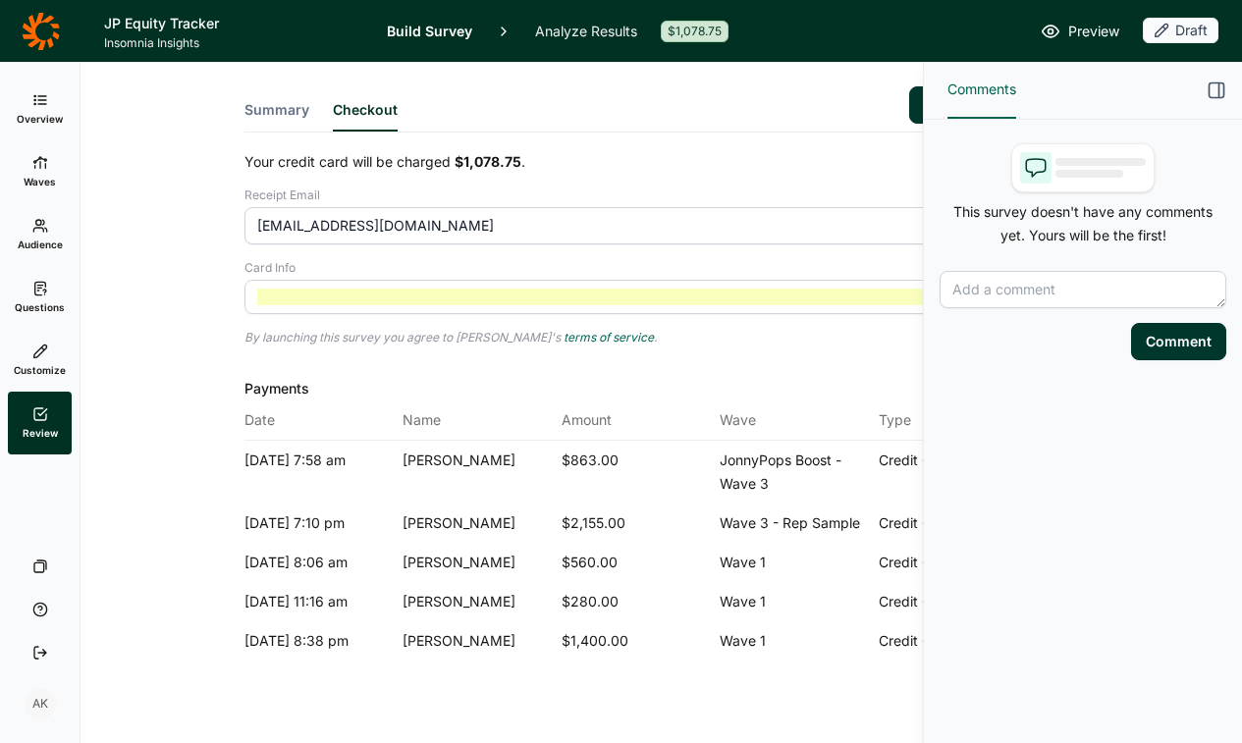
click at [1221, 88] on icon "button" at bounding box center [1217, 91] width 20 height 20
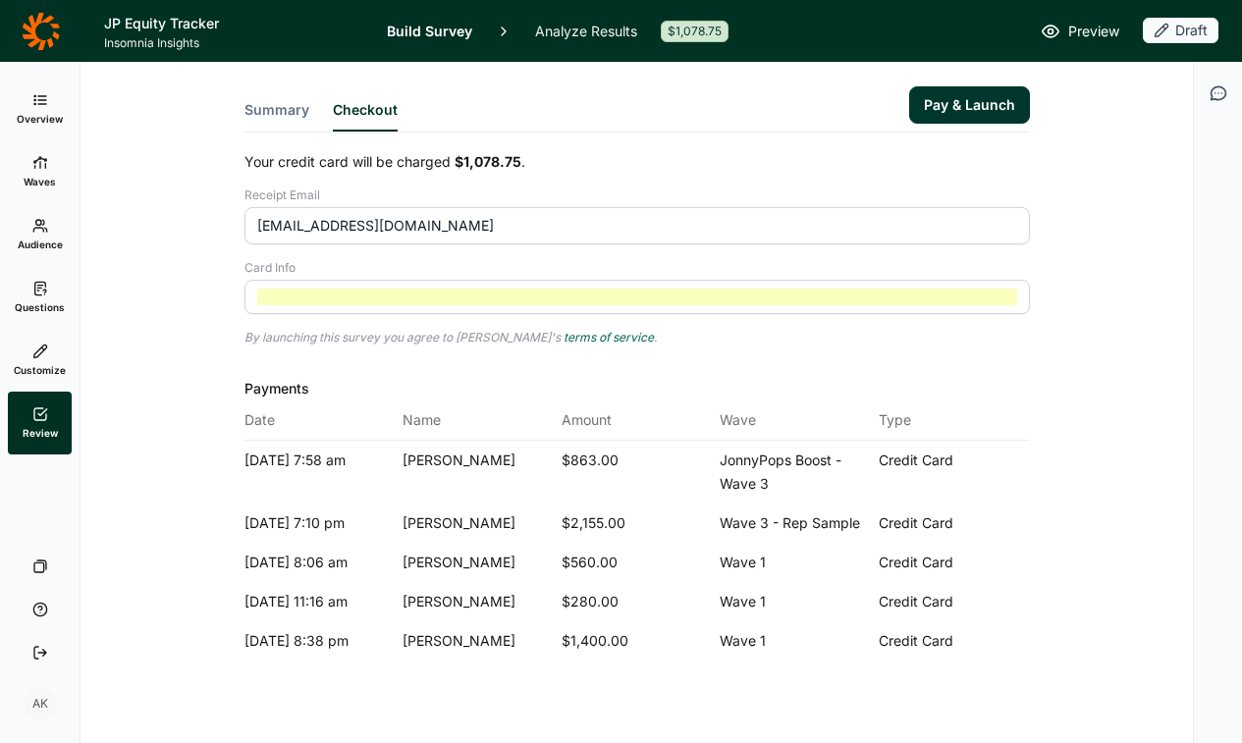
click at [964, 106] on button "Pay & Launch" at bounding box center [969, 104] width 121 height 37
